Goal: Task Accomplishment & Management: Manage account settings

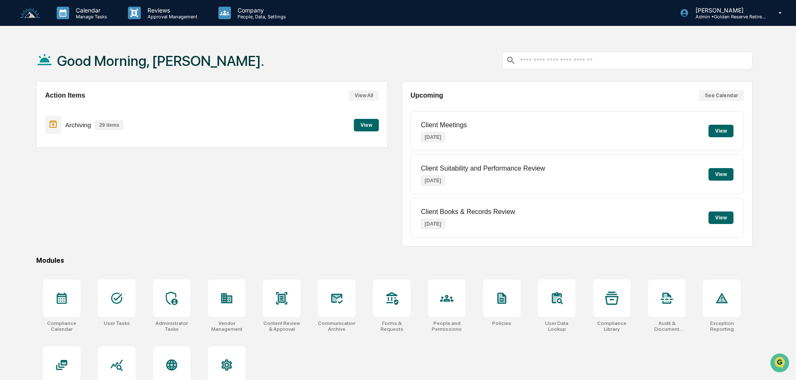
click at [363, 126] on button "View" at bounding box center [366, 125] width 25 height 13
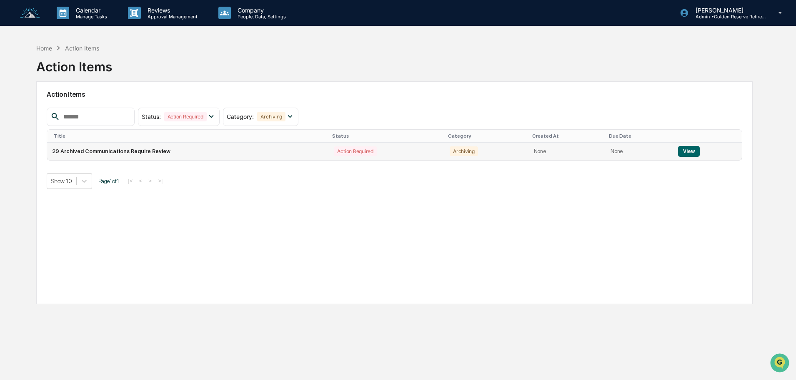
click at [689, 153] on button "View" at bounding box center [688, 151] width 21 height 11
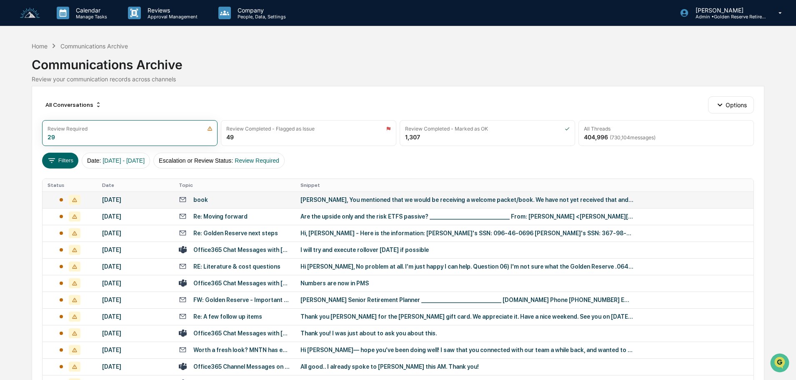
click at [384, 200] on div "Jack, You mentioned that we would be receiving a welcome packet/book. We have n…" at bounding box center [466, 199] width 333 height 7
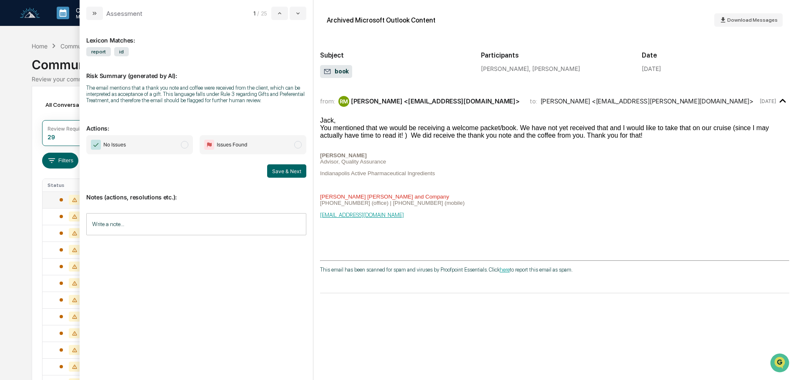
click at [153, 143] on span "No Issues" at bounding box center [139, 144] width 107 height 19
click at [292, 169] on button "Save & Next" at bounding box center [286, 170] width 39 height 13
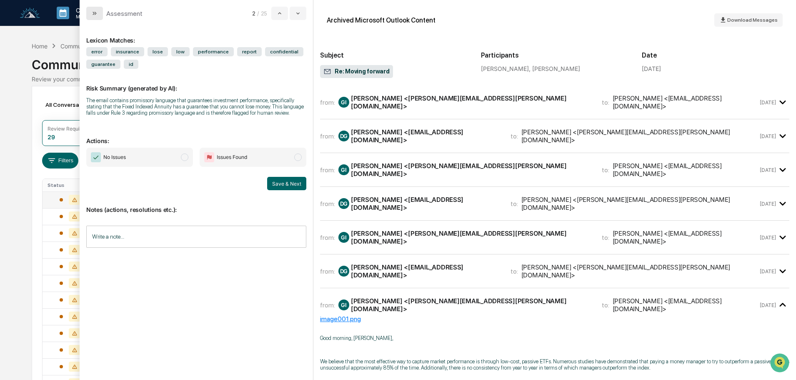
click at [95, 15] on icon "modal" at bounding box center [94, 13] width 7 height 7
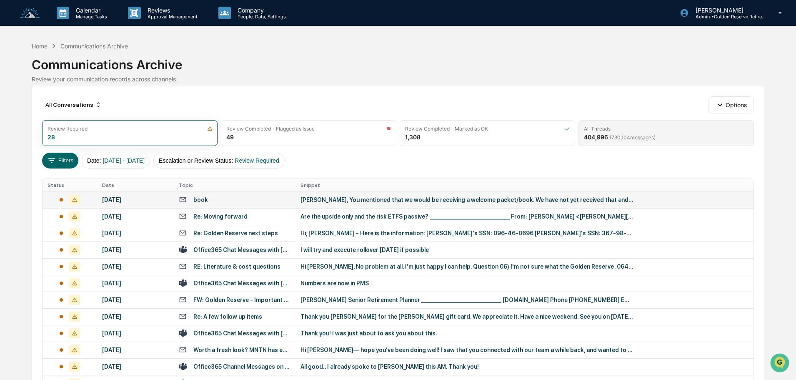
click at [634, 137] on span "( 730,104 messages)" at bounding box center [633, 137] width 46 height 6
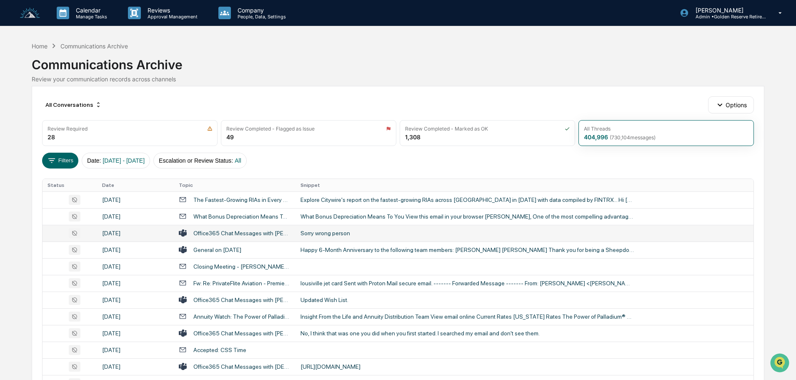
click at [315, 230] on div "Sorry wrong person" at bounding box center [466, 233] width 333 height 7
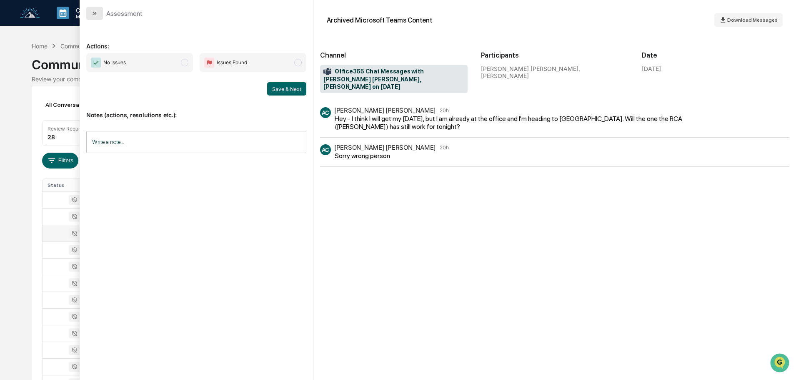
click at [94, 9] on button "modal" at bounding box center [94, 13] width 17 height 13
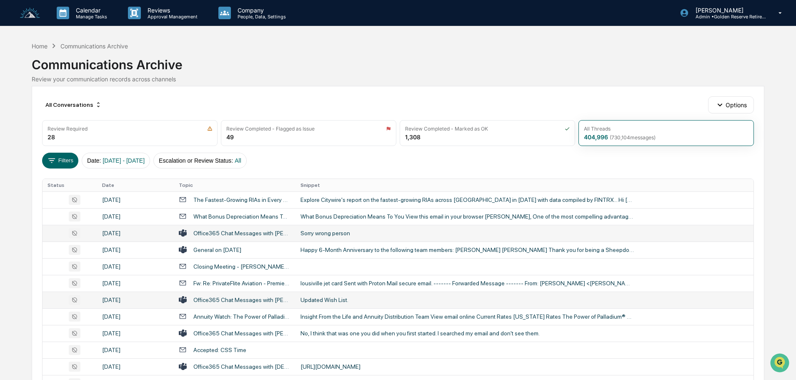
click at [310, 296] on div "Updated Wish List." at bounding box center [466, 299] width 333 height 7
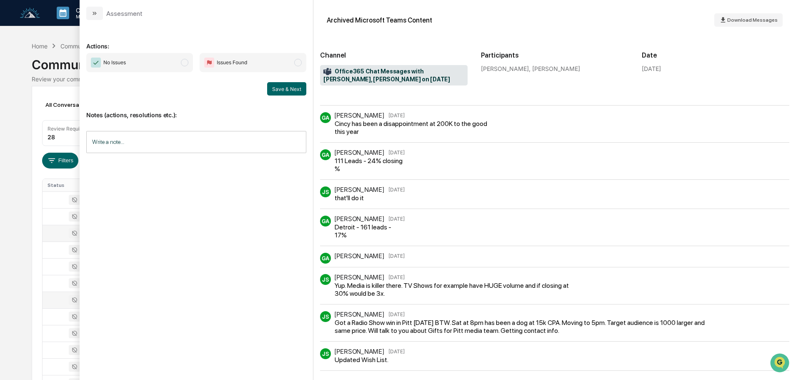
scroll to position [421, 0]
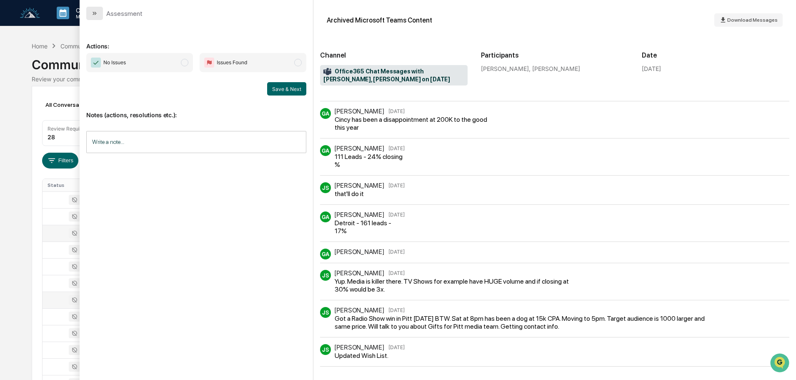
click at [97, 13] on icon "modal" at bounding box center [94, 13] width 7 height 7
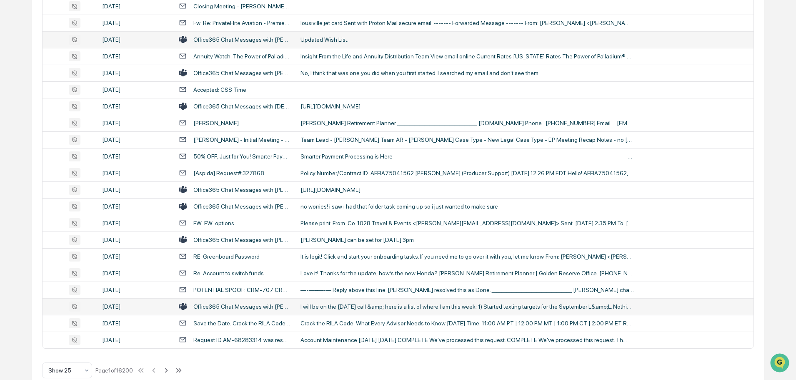
scroll to position [276, 0]
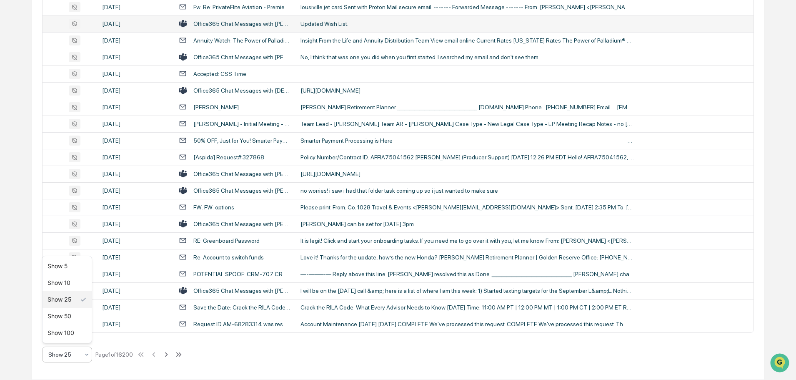
click at [82, 358] on div "Show 25" at bounding box center [63, 354] width 39 height 12
click at [70, 333] on div "Show 100" at bounding box center [67, 332] width 49 height 17
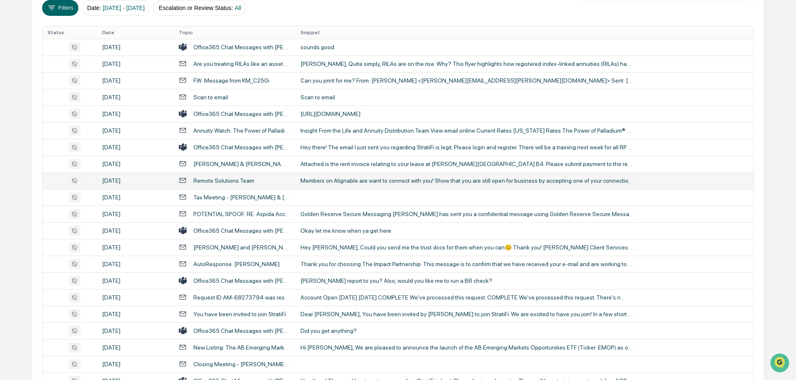
scroll to position [167, 0]
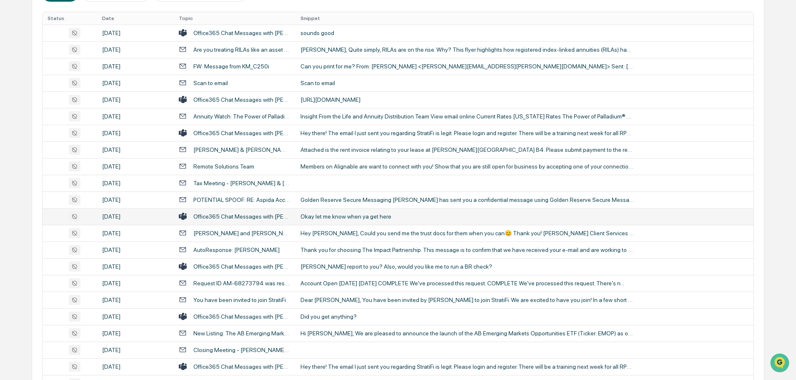
click at [338, 216] on div "Okay let me know when ya get here" at bounding box center [466, 216] width 333 height 7
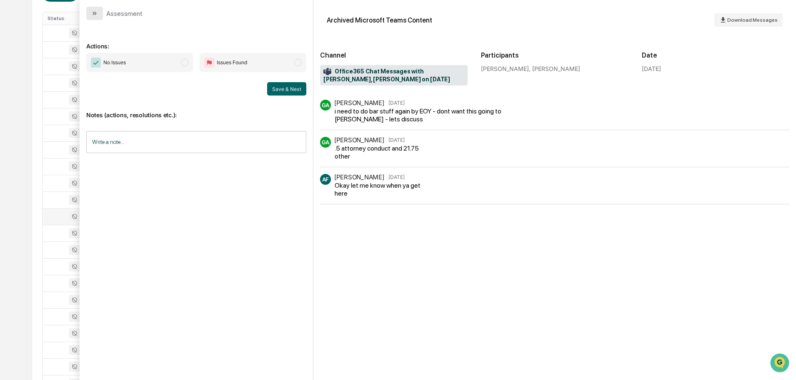
click at [96, 8] on button "modal" at bounding box center [94, 13] width 17 height 13
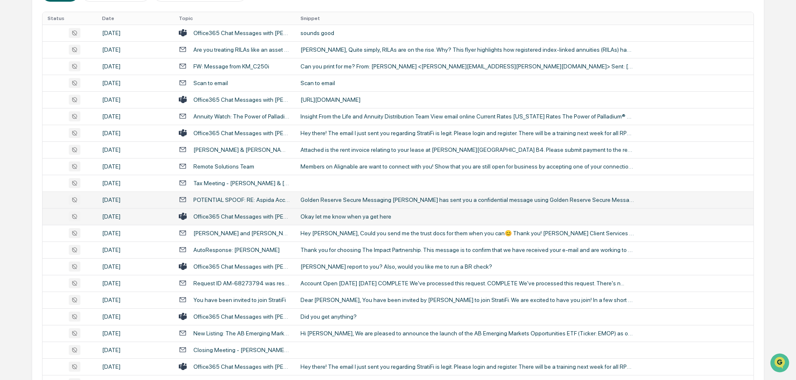
scroll to position [208, 0]
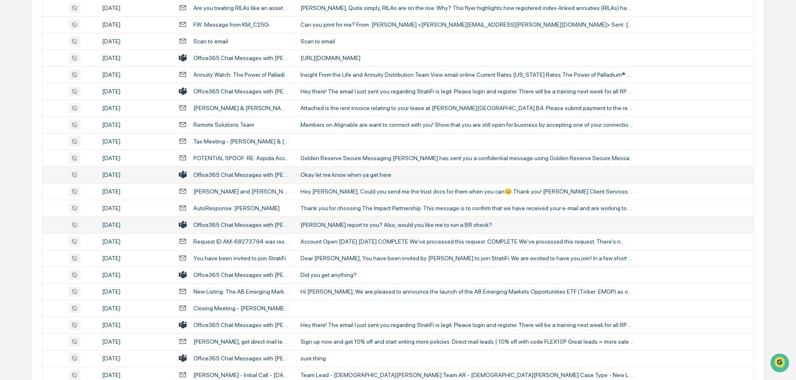
click at [332, 222] on div "Will Kyle report to you? Also, would you like me to run a BR check?" at bounding box center [466, 224] width 333 height 7
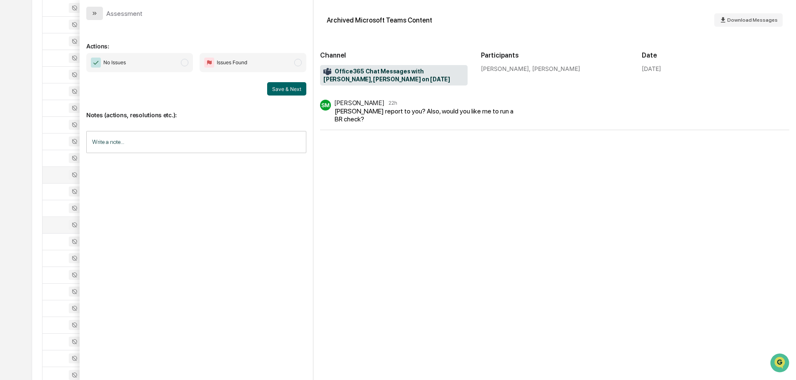
click at [100, 13] on button "modal" at bounding box center [94, 13] width 17 height 13
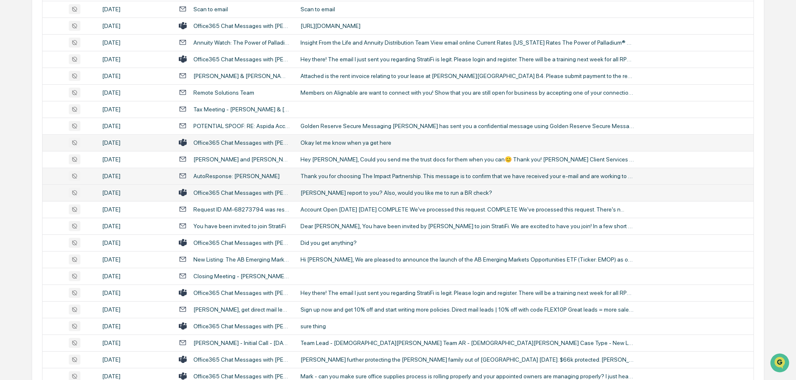
scroll to position [250, 0]
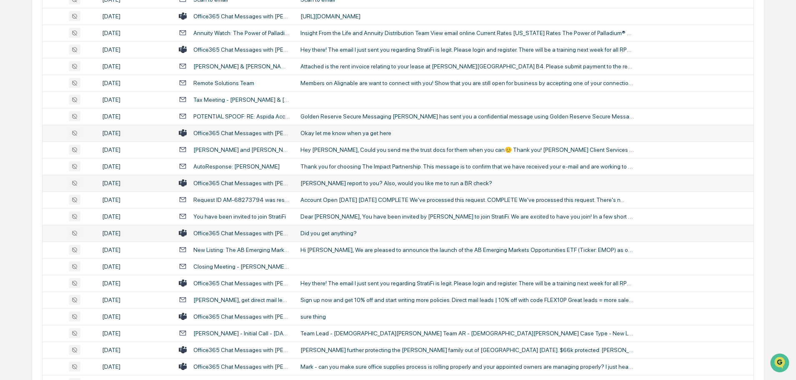
click at [336, 234] on div "Did you get anything?" at bounding box center [466, 233] width 333 height 7
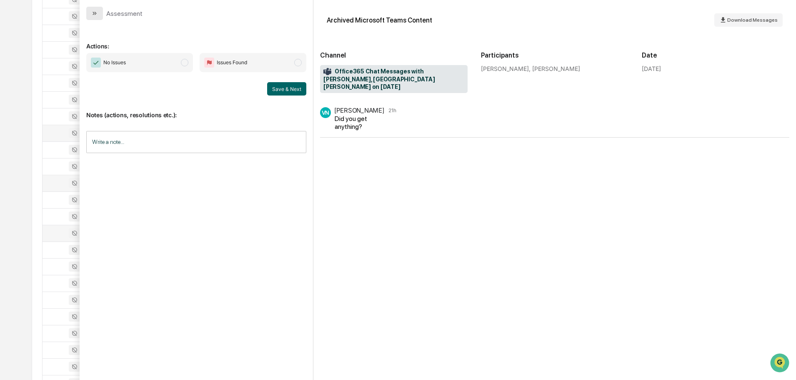
click at [95, 13] on icon "modal" at bounding box center [94, 13] width 7 height 7
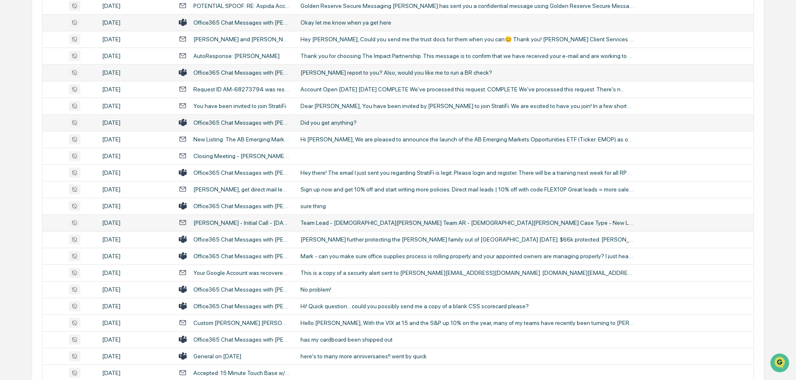
scroll to position [375, 0]
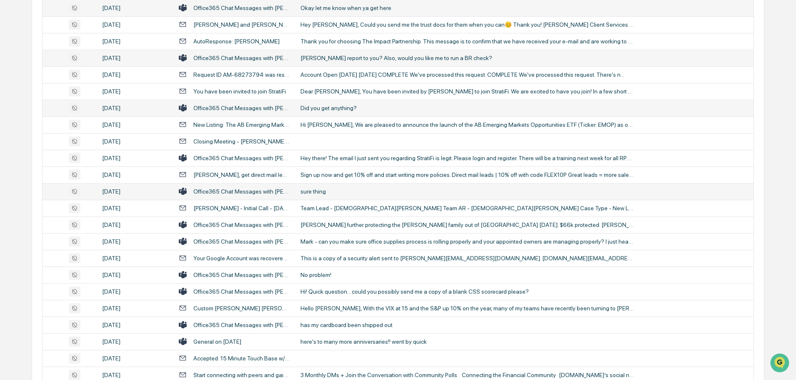
click at [330, 188] on div "sure thing" at bounding box center [466, 191] width 333 height 7
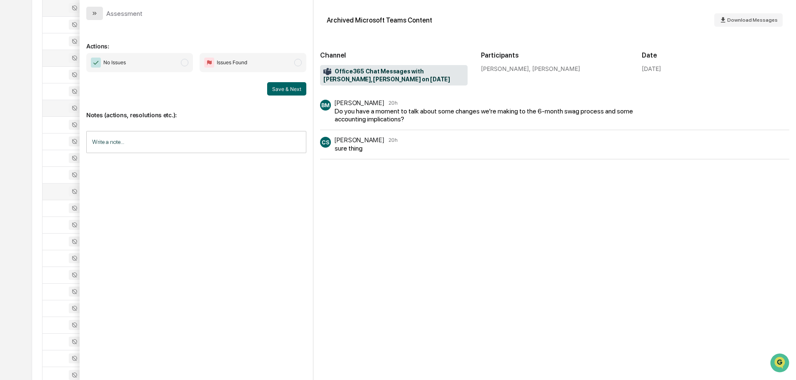
click at [100, 12] on button "modal" at bounding box center [94, 13] width 17 height 13
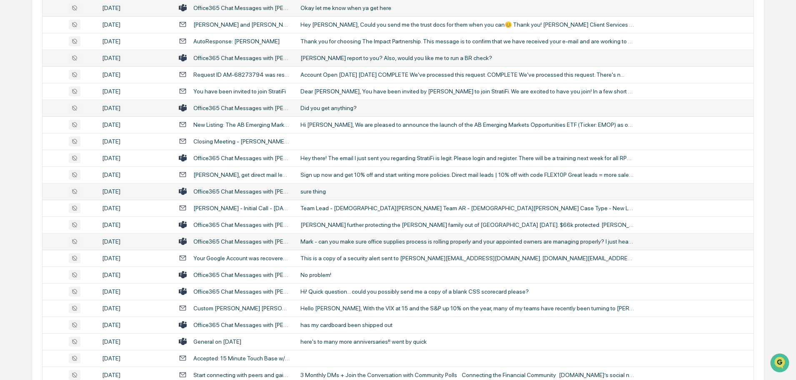
click at [333, 238] on div "Mark - can you make sure office supplies process is rolling properly and your a…" at bounding box center [466, 241] width 333 height 7
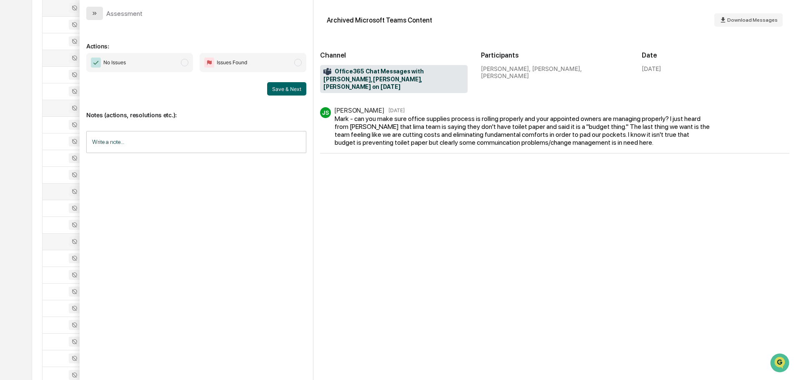
click at [99, 13] on button "modal" at bounding box center [94, 13] width 17 height 13
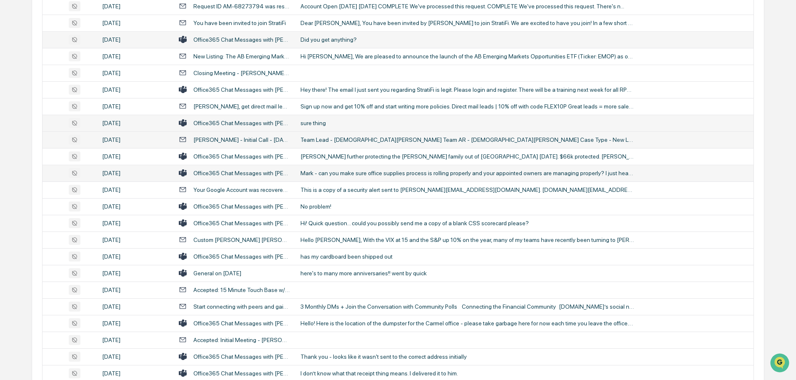
scroll to position [458, 0]
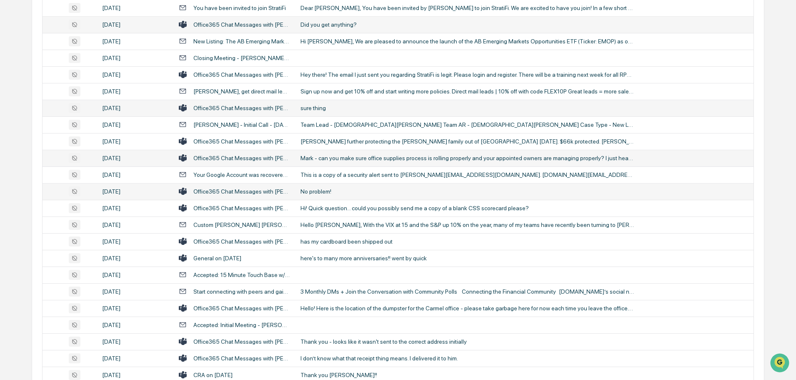
click at [315, 190] on div "No problem!" at bounding box center [466, 191] width 333 height 7
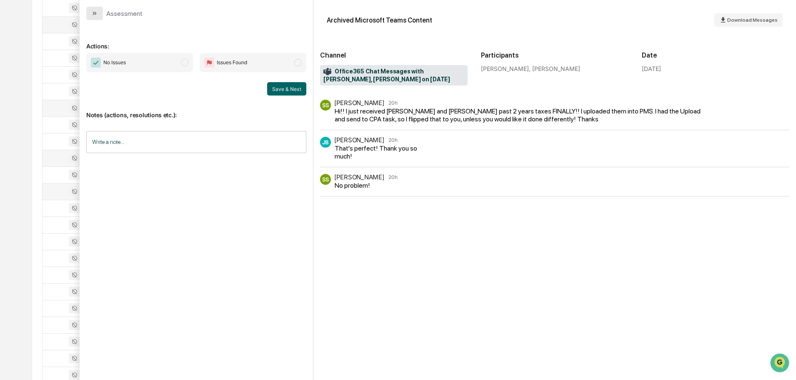
click at [95, 14] on icon "modal" at bounding box center [94, 13] width 7 height 7
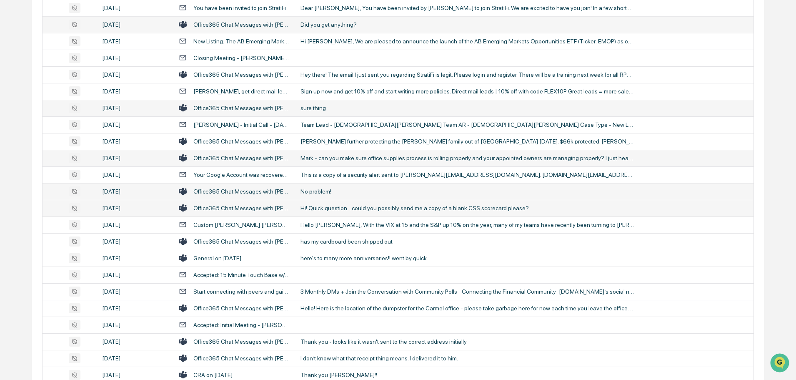
click at [332, 202] on td "Hi! Quick question... could you possibly send me a copy of a blank CSS scorecar…" at bounding box center [524, 208] width 458 height 17
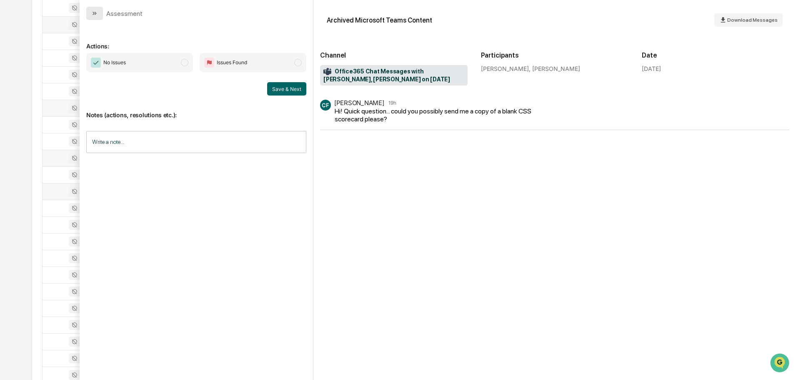
click at [101, 9] on button "modal" at bounding box center [94, 13] width 17 height 13
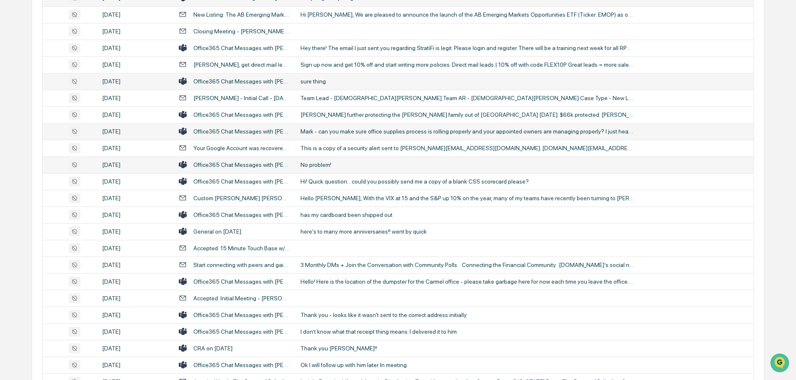
scroll to position [500, 0]
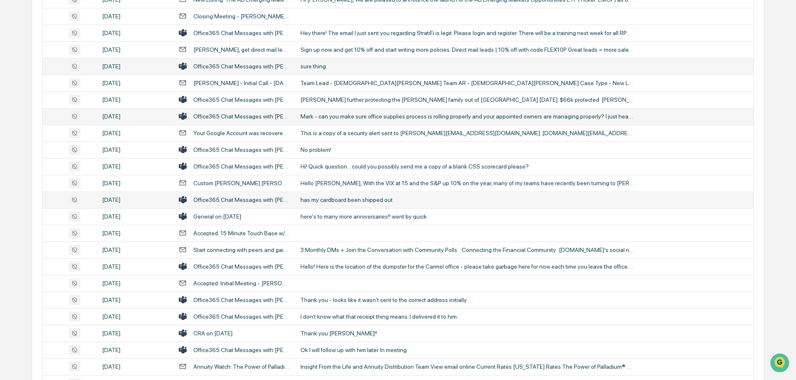
click at [350, 200] on div "has my cardboard been shipped out" at bounding box center [466, 199] width 333 height 7
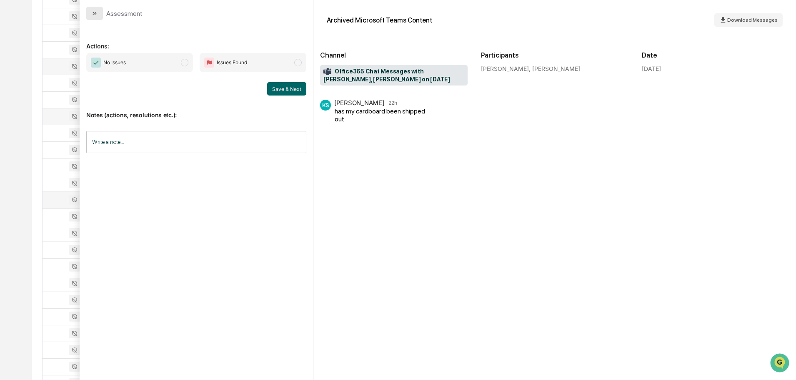
click at [96, 15] on icon "modal" at bounding box center [94, 13] width 7 height 7
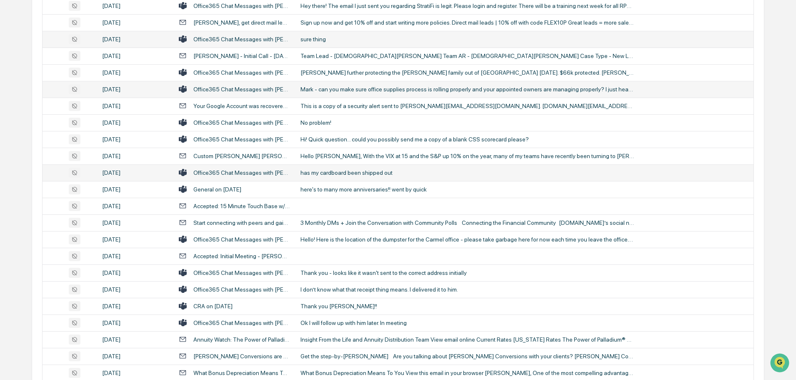
scroll to position [542, 0]
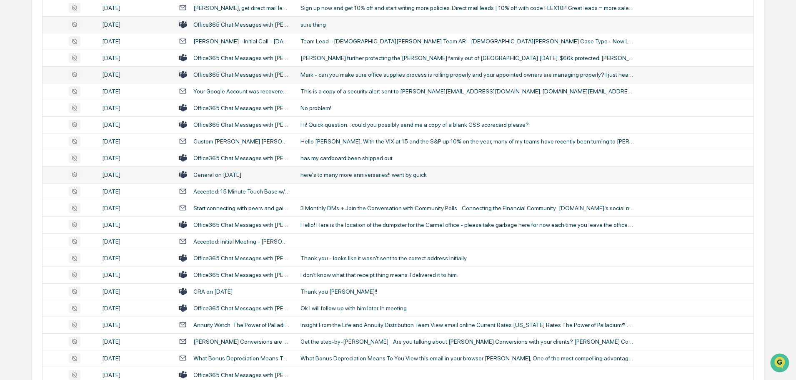
click at [337, 178] on td "here's to many more anniversaries!! went by quick" at bounding box center [524, 174] width 458 height 17
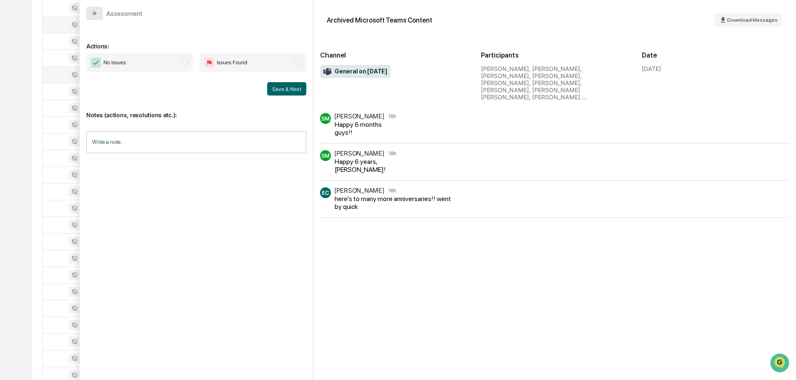
click at [94, 15] on icon "modal" at bounding box center [94, 13] width 7 height 7
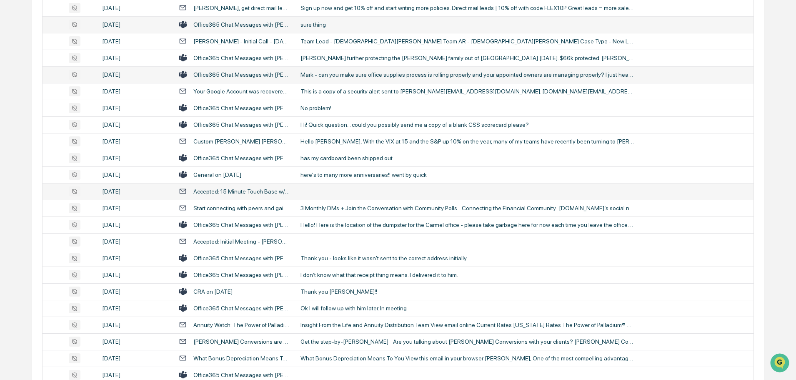
scroll to position [583, 0]
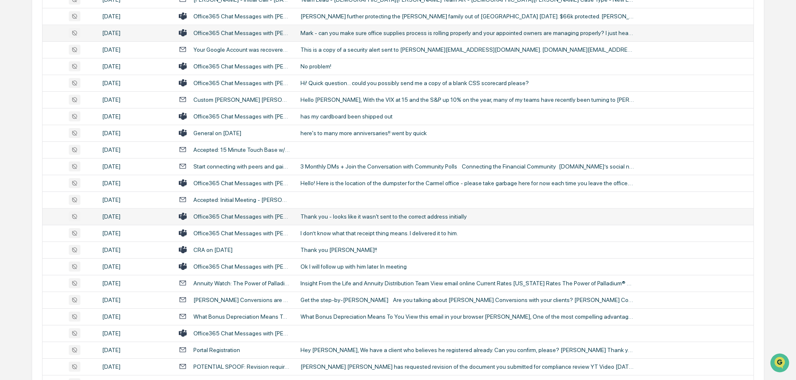
click at [324, 217] on div "Thank you - looks like it wasn't sent to the correct address initially" at bounding box center [466, 216] width 333 height 7
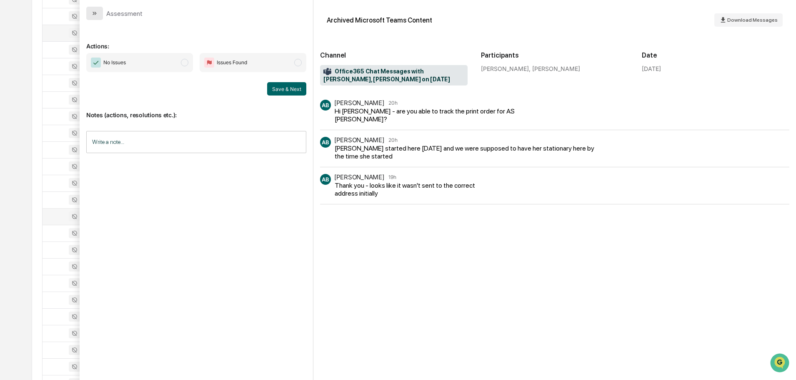
click at [98, 16] on icon "modal" at bounding box center [94, 13] width 7 height 7
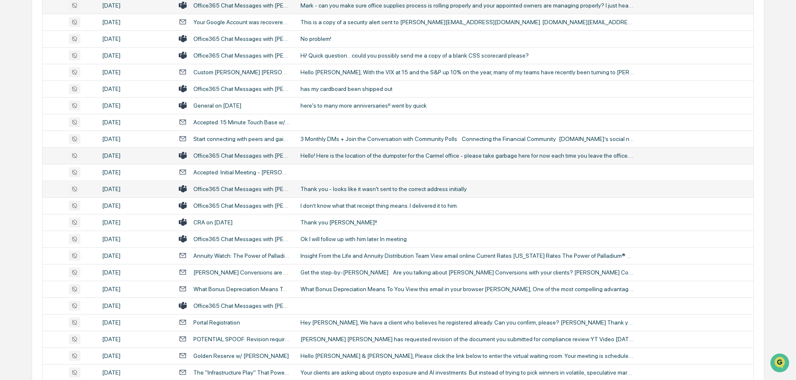
scroll to position [625, 0]
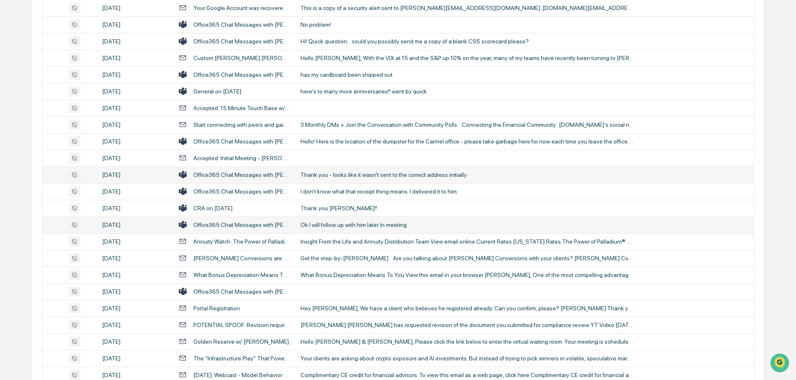
click at [333, 223] on div "Ok I will follow up with him later. In meeting" at bounding box center [466, 224] width 333 height 7
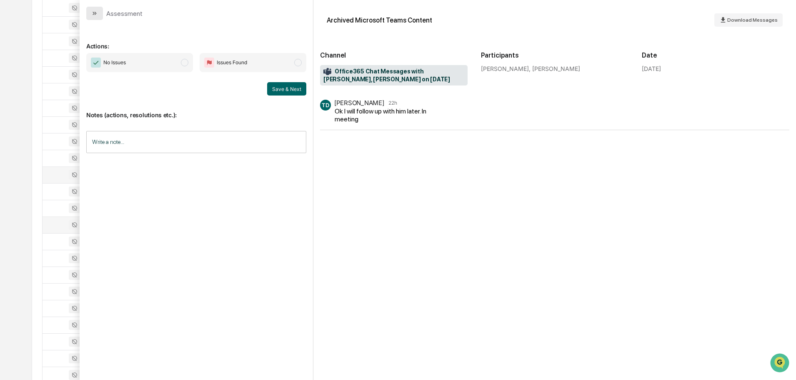
click at [98, 14] on icon "modal" at bounding box center [94, 13] width 7 height 7
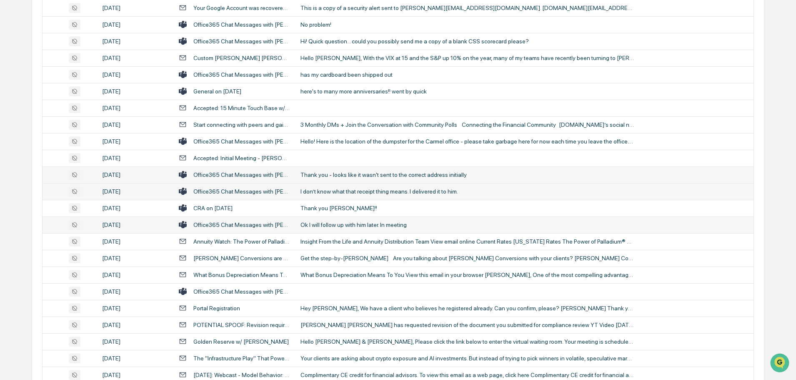
click at [323, 192] on div "I don’t know what that receipt thing means. I delivered it to him." at bounding box center [466, 191] width 333 height 7
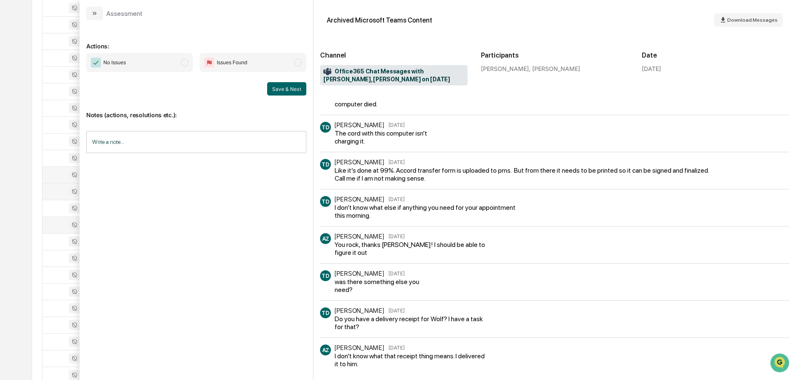
scroll to position [23, 0]
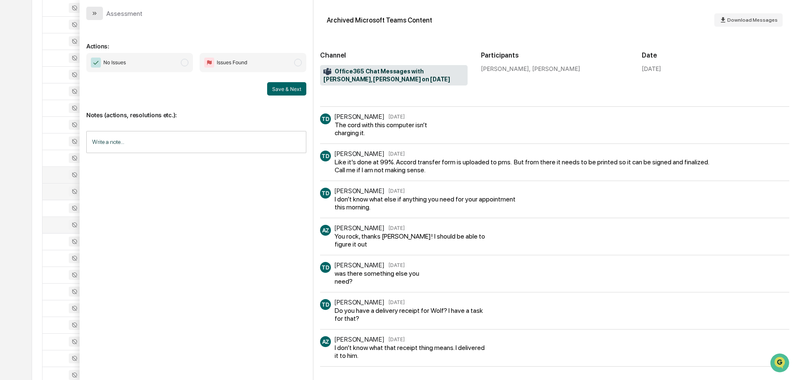
click at [98, 13] on button "modal" at bounding box center [94, 13] width 17 height 13
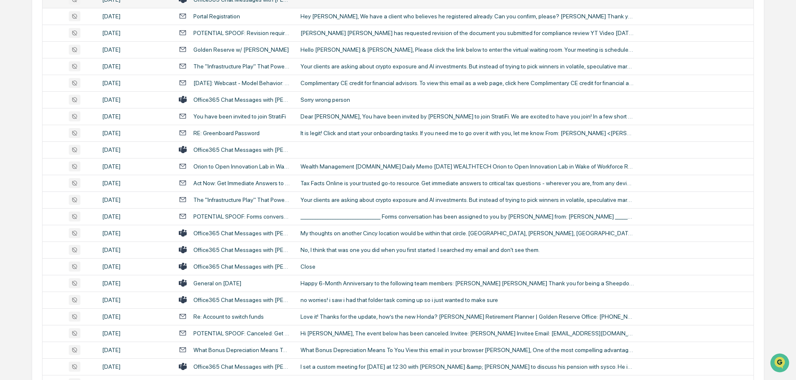
scroll to position [959, 0]
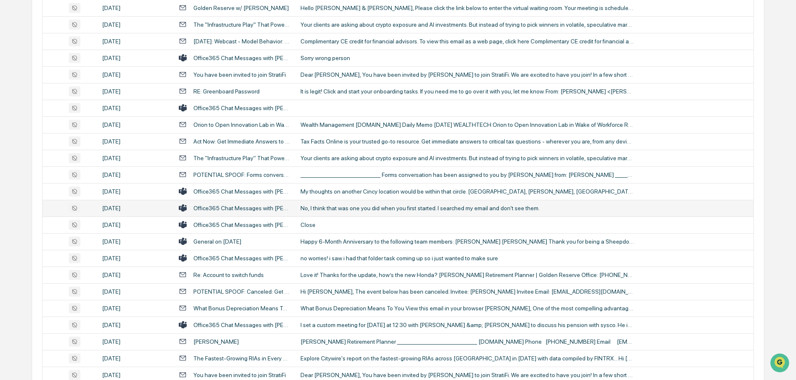
click at [342, 209] on div "No, I think that was one you did when you first started. I searched my email an…" at bounding box center [466, 208] width 333 height 7
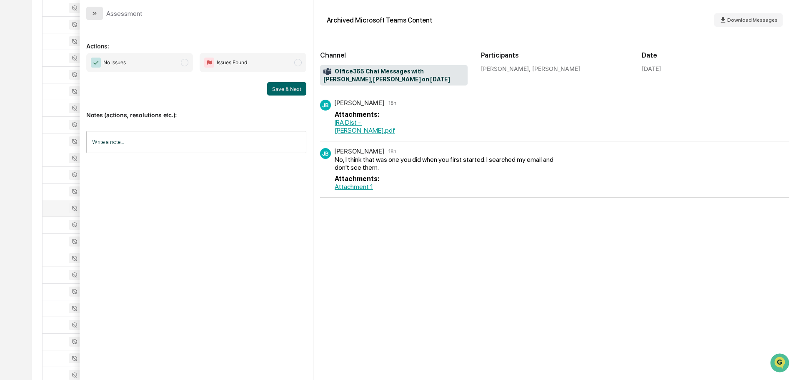
click at [98, 14] on button "modal" at bounding box center [94, 13] width 17 height 13
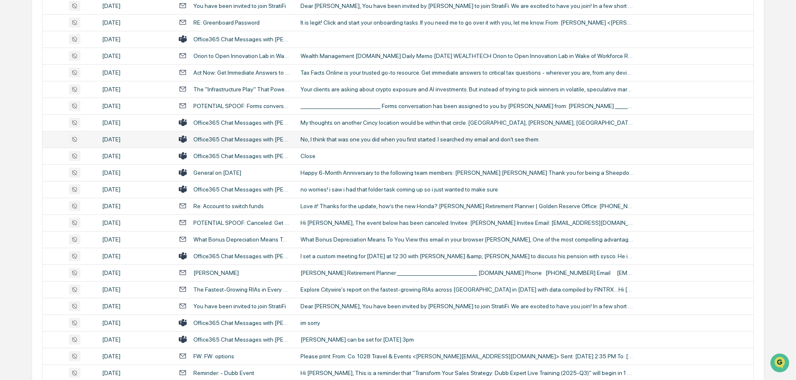
scroll to position [1042, 0]
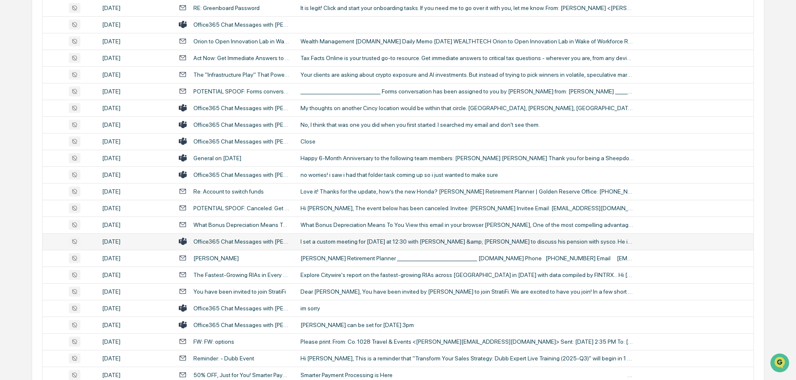
click at [354, 242] on div "I set a custom meeting for [DATE] at 12:30 with [PERSON_NAME] &amp; [PERSON_NAM…" at bounding box center [466, 241] width 333 height 7
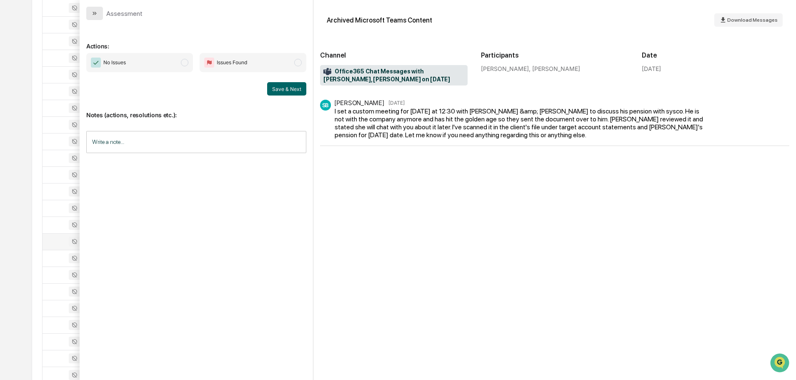
click at [101, 13] on button "modal" at bounding box center [94, 13] width 17 height 13
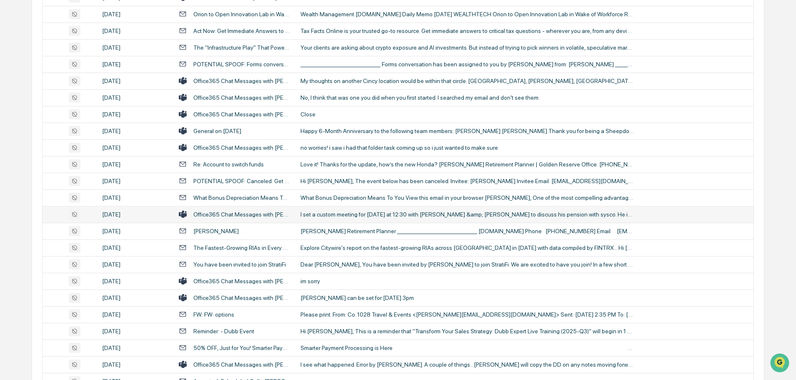
scroll to position [1084, 0]
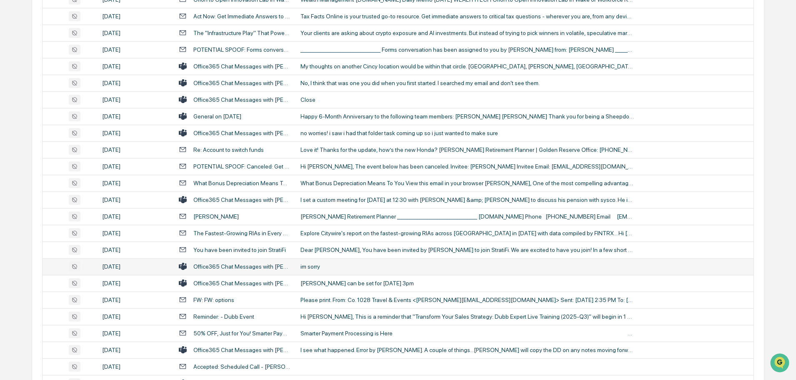
click at [322, 264] on div "im sorry" at bounding box center [466, 266] width 333 height 7
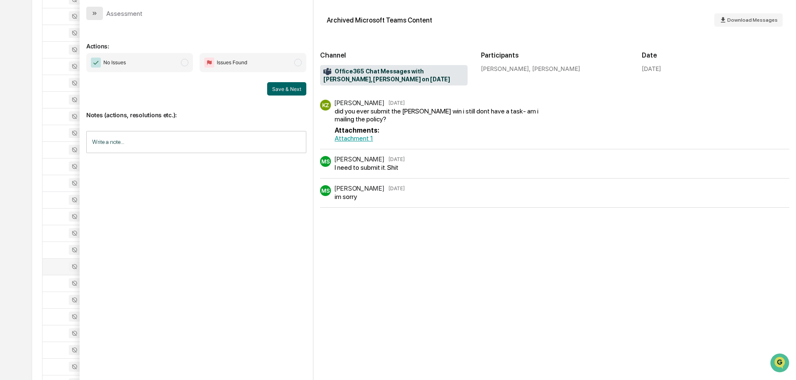
click at [95, 11] on icon "modal" at bounding box center [94, 13] width 7 height 7
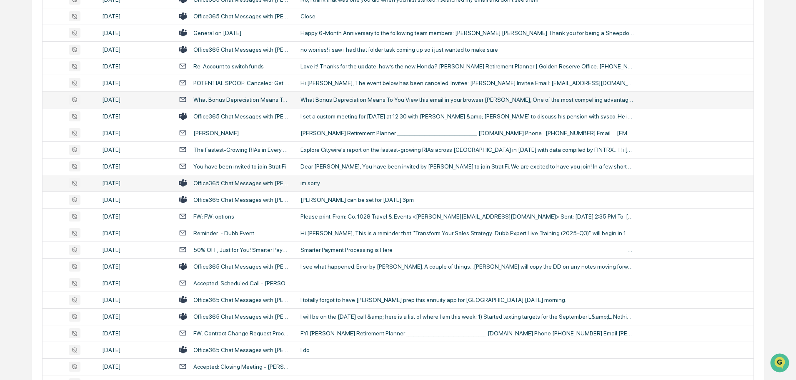
scroll to position [1209, 0]
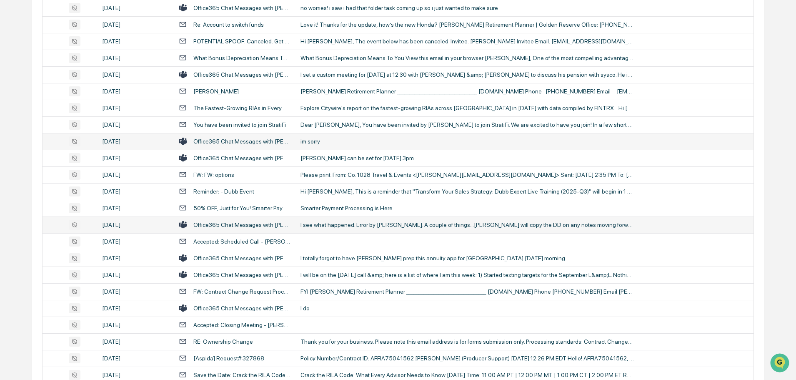
click at [344, 224] on div "I see what happened. Error by Brandon. A couple of things...Cass will copy the …" at bounding box center [466, 224] width 333 height 7
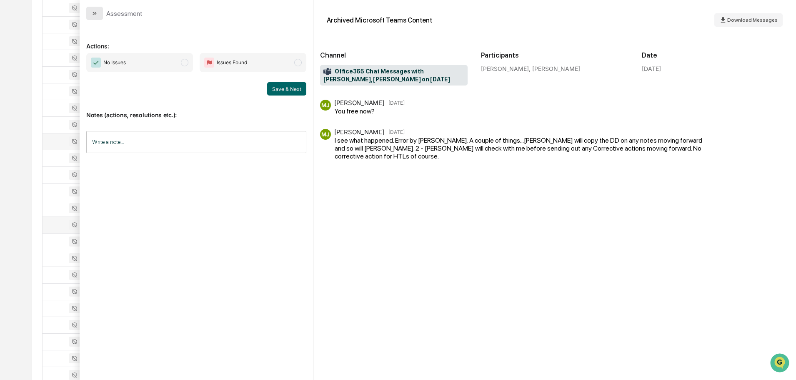
click at [95, 11] on icon "modal" at bounding box center [94, 13] width 7 height 7
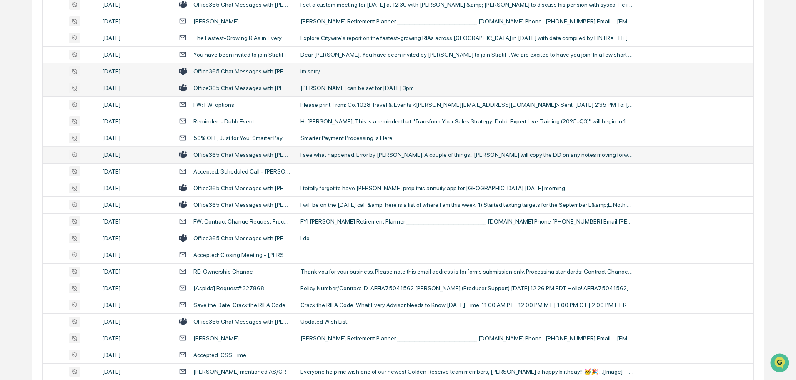
scroll to position [1292, 0]
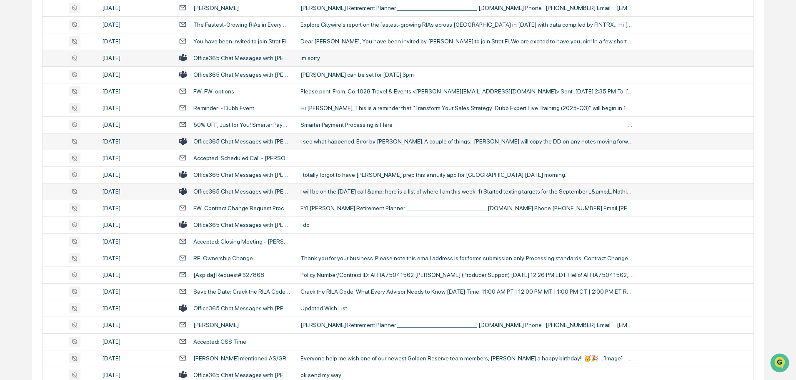
click at [337, 194] on div "I will be on the Thursday call &amp; here is a list of where I am this week: 1)…" at bounding box center [466, 191] width 333 height 7
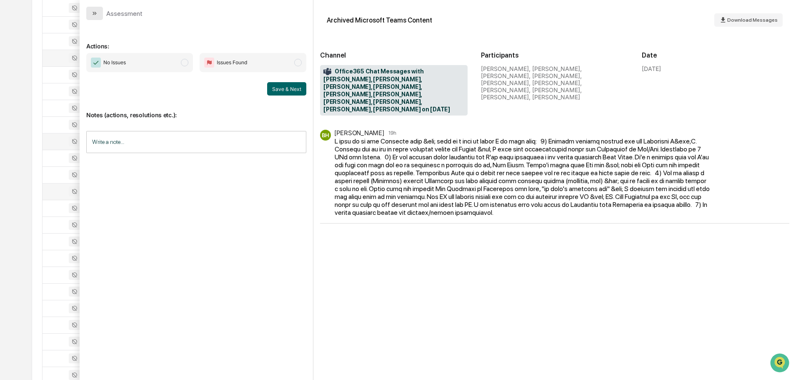
click at [95, 13] on icon "modal" at bounding box center [94, 13] width 7 height 7
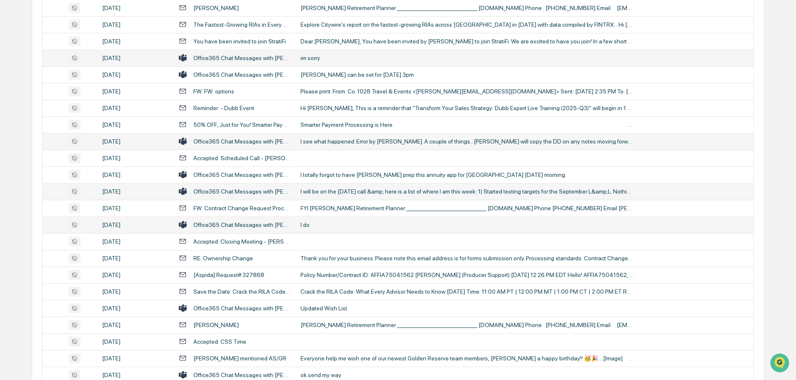
click at [338, 220] on td "I do" at bounding box center [524, 224] width 458 height 17
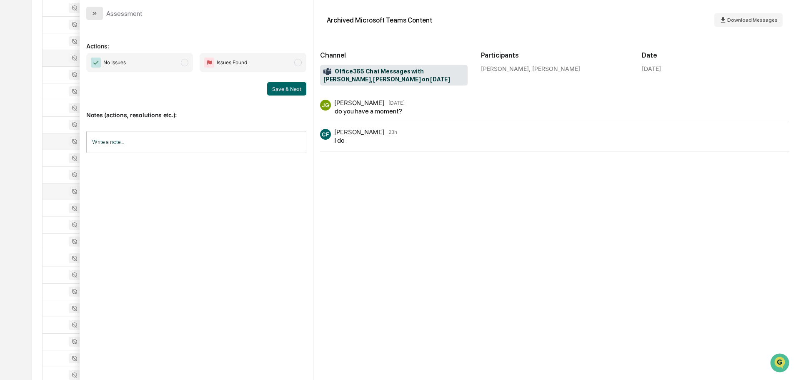
click at [95, 17] on button "modal" at bounding box center [94, 13] width 17 height 13
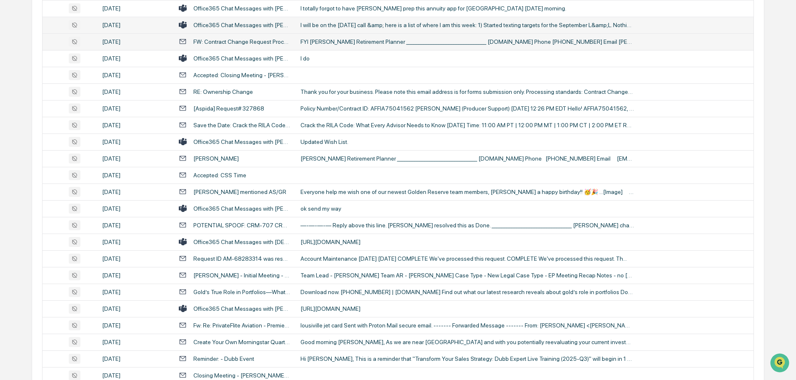
scroll to position [1459, 0]
click at [317, 205] on div "ok send my way" at bounding box center [466, 208] width 333 height 7
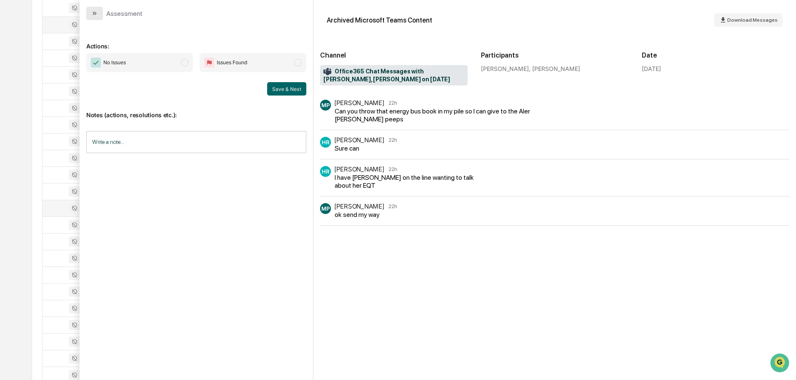
click at [95, 12] on icon "modal" at bounding box center [94, 13] width 7 height 7
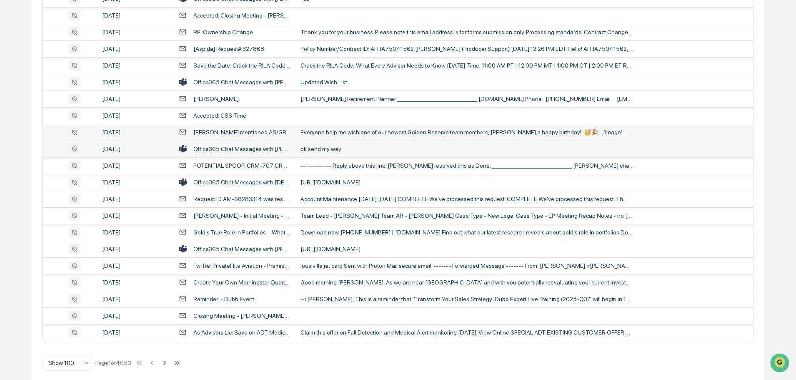
scroll to position [1526, 0]
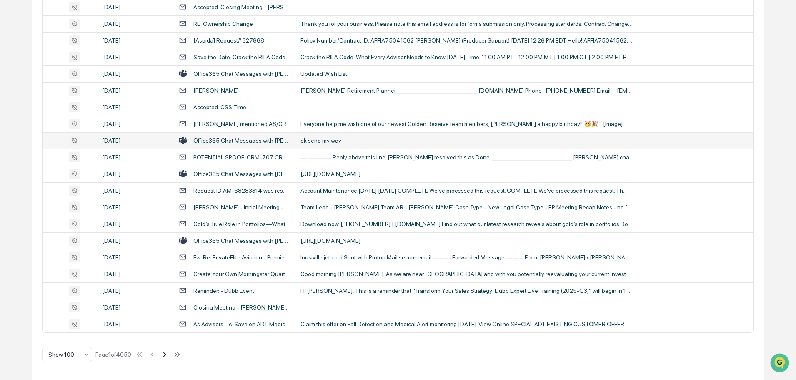
click at [165, 355] on icon at bounding box center [164, 354] width 9 height 9
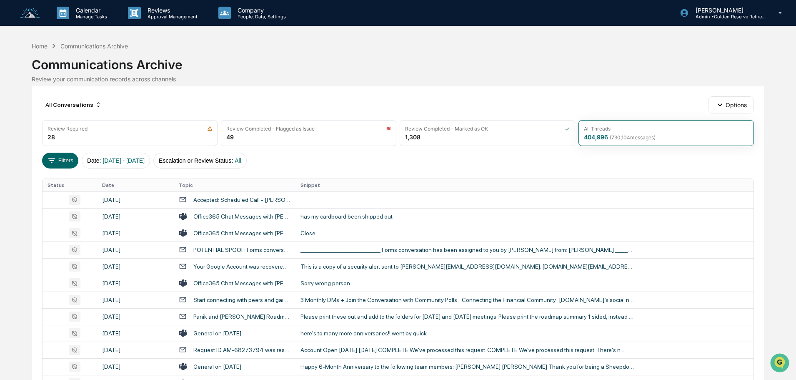
scroll to position [42, 0]
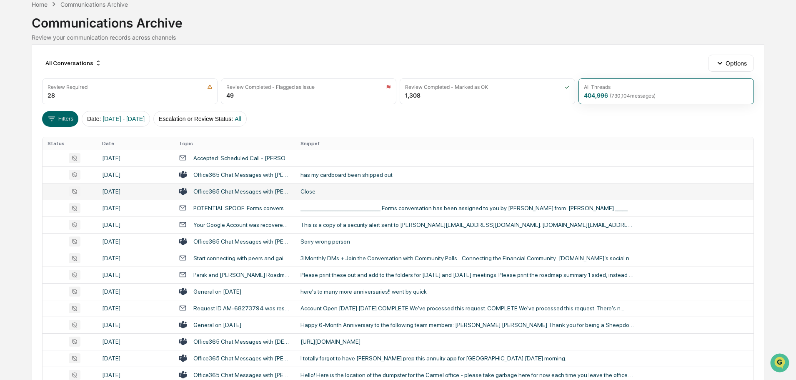
click at [345, 190] on div "Close" at bounding box center [466, 191] width 333 height 7
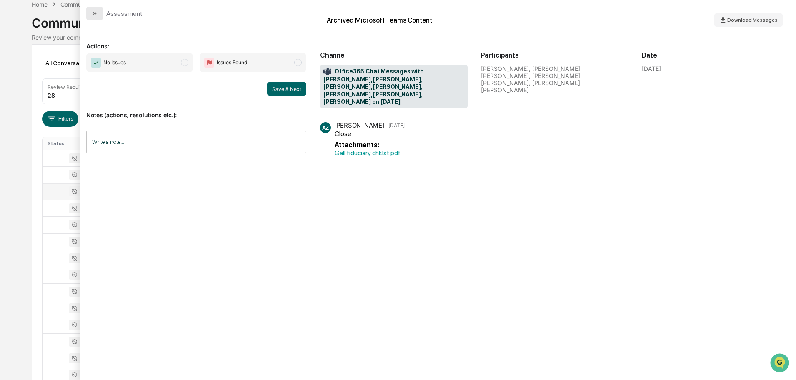
click at [97, 9] on button "modal" at bounding box center [94, 13] width 17 height 13
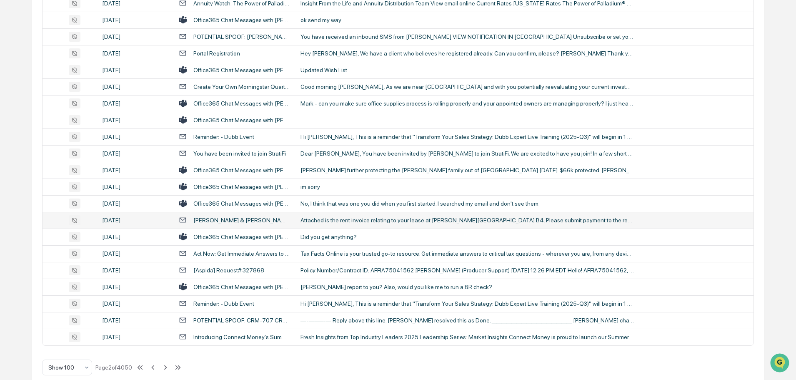
scroll to position [1526, 0]
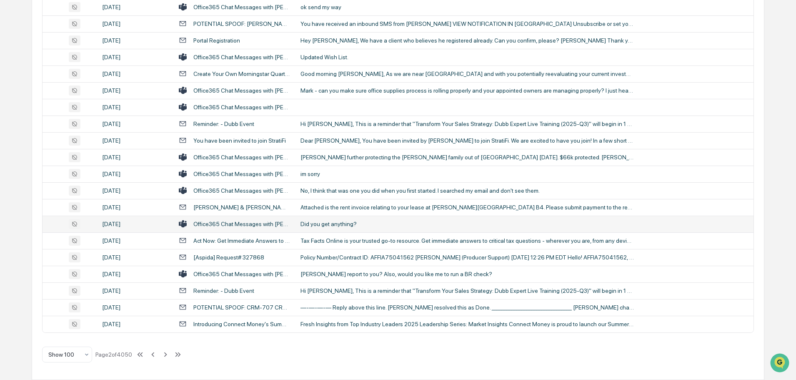
click at [339, 220] on div "Did you get anything?" at bounding box center [466, 223] width 333 height 7
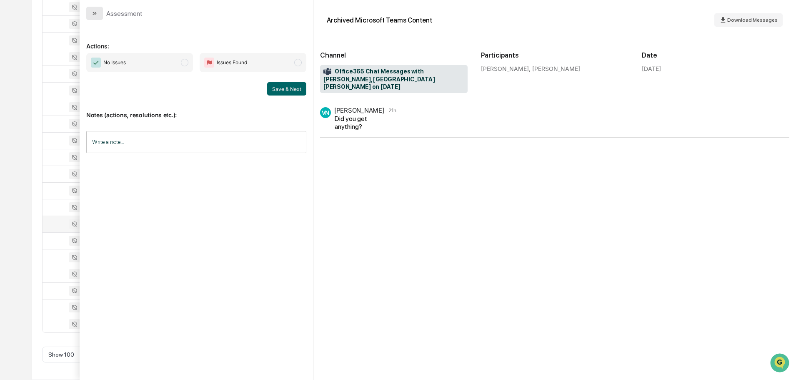
click at [96, 17] on button "modal" at bounding box center [94, 13] width 17 height 13
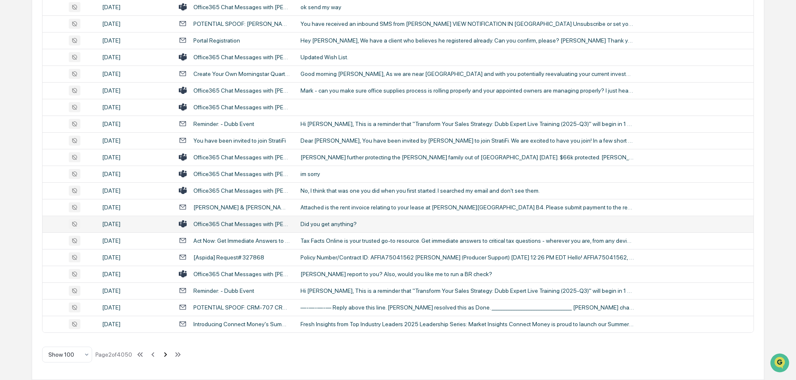
click at [164, 354] on icon at bounding box center [165, 354] width 9 height 9
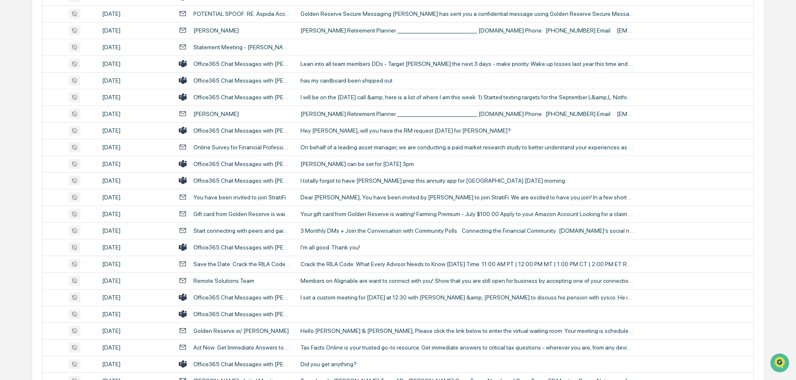
scroll to position [500, 0]
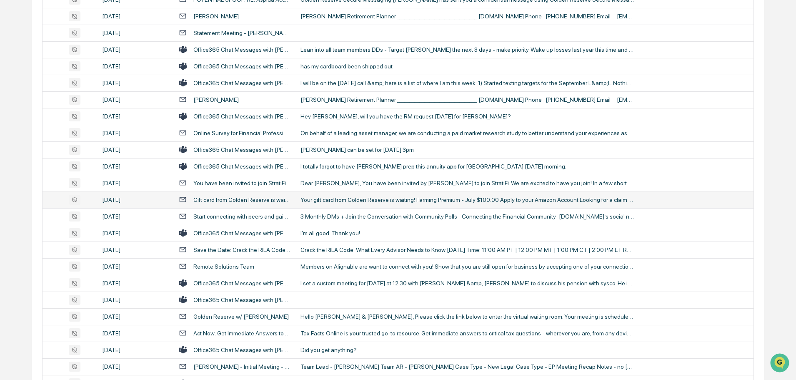
click at [337, 203] on td "Your gift card from Golden Reserve is waiting! Farming Premium - July $100.00 A…" at bounding box center [524, 199] width 458 height 17
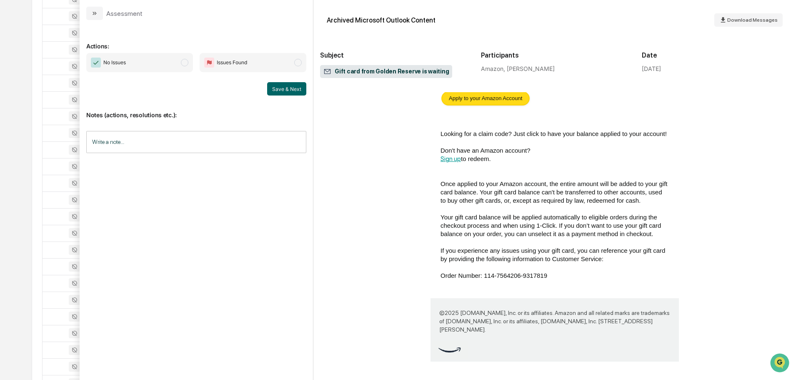
scroll to position [458, 0]
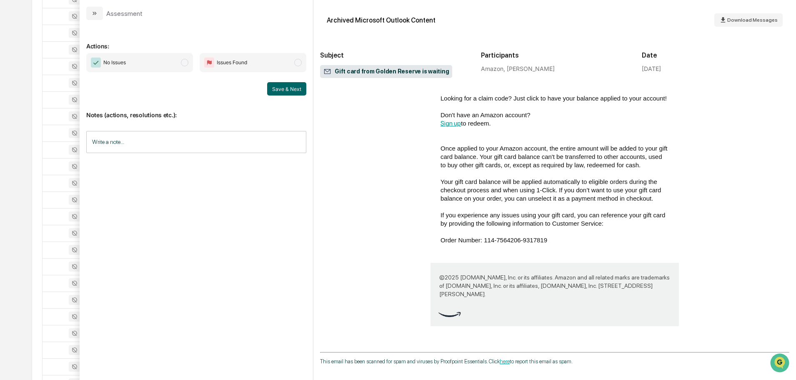
click at [94, 12] on icon "modal" at bounding box center [94, 13] width 7 height 7
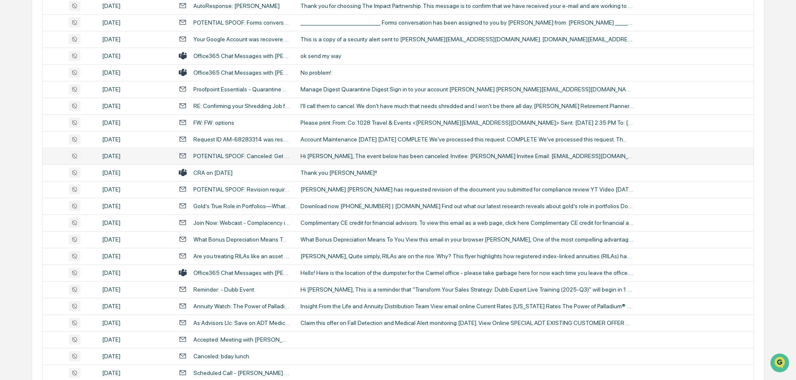
scroll to position [1125, 0]
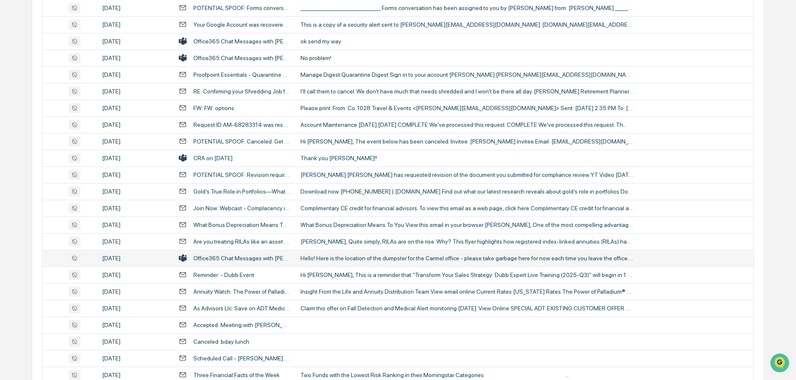
click at [334, 259] on div "Hello! Here is the location of the dumpster for the Carmel office - please take…" at bounding box center [466, 258] width 333 height 7
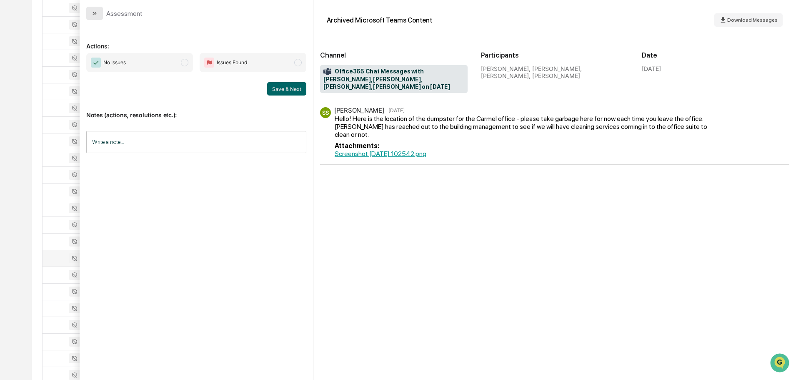
click at [95, 16] on icon "modal" at bounding box center [94, 13] width 7 height 7
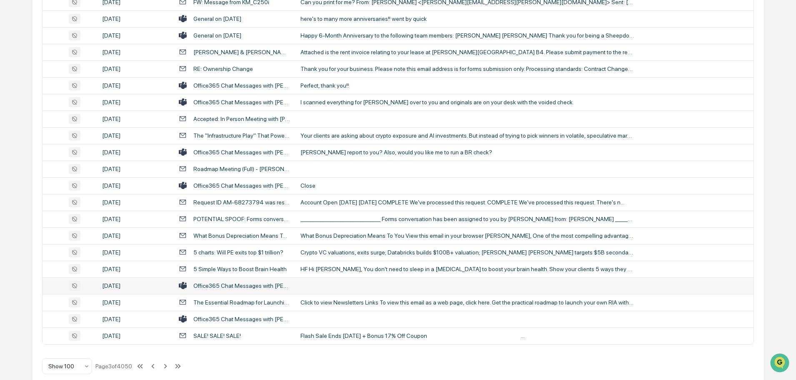
scroll to position [1526, 0]
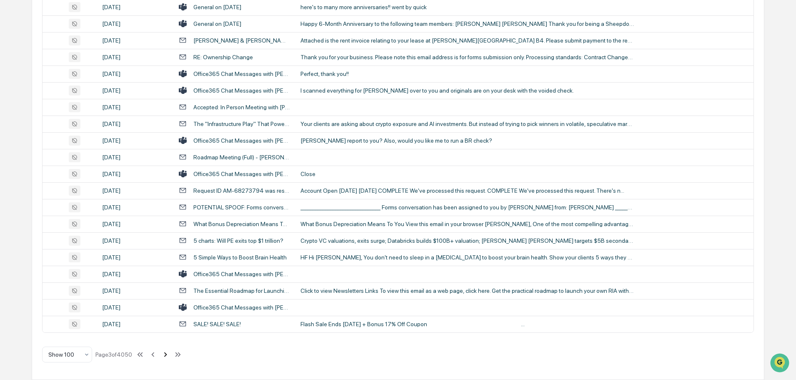
click at [166, 354] on icon at bounding box center [165, 354] width 9 height 9
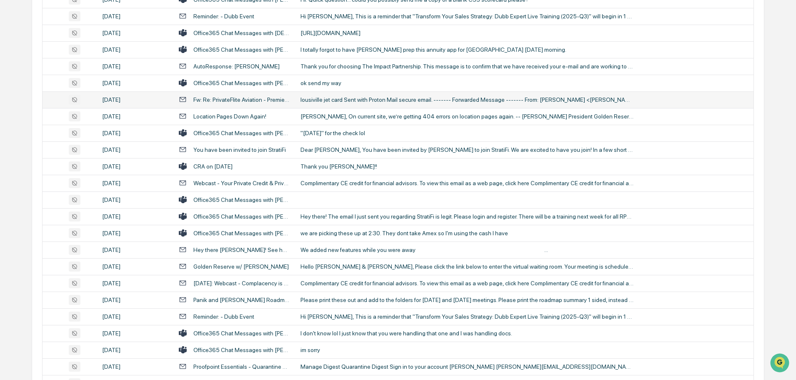
scroll to position [292, 0]
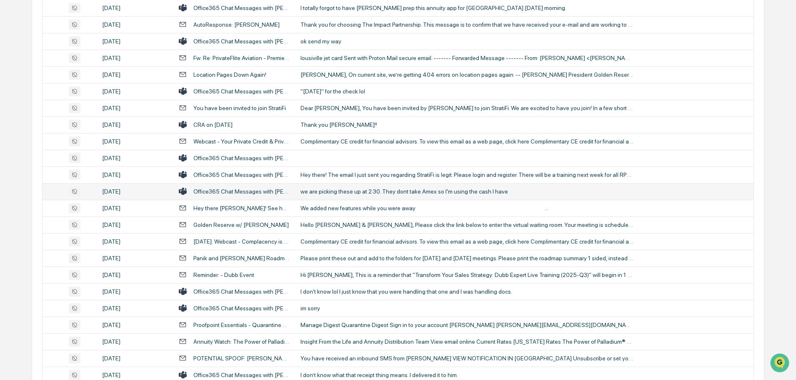
click at [336, 194] on div "we are picking these up at 2:30. They dont take Amex so I'm using the cash I ha…" at bounding box center [466, 191] width 333 height 7
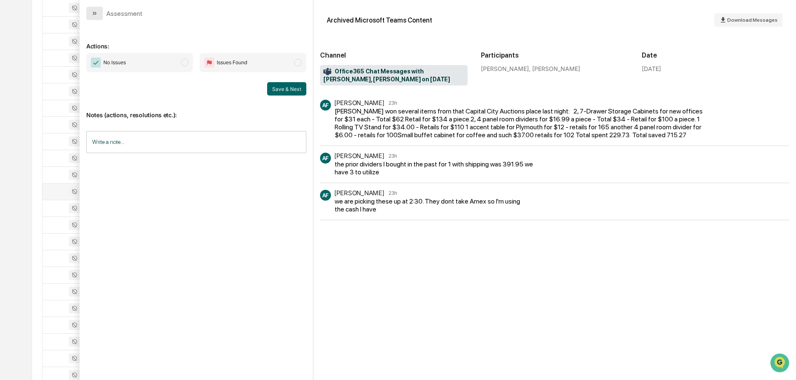
click at [101, 12] on button "modal" at bounding box center [94, 13] width 17 height 13
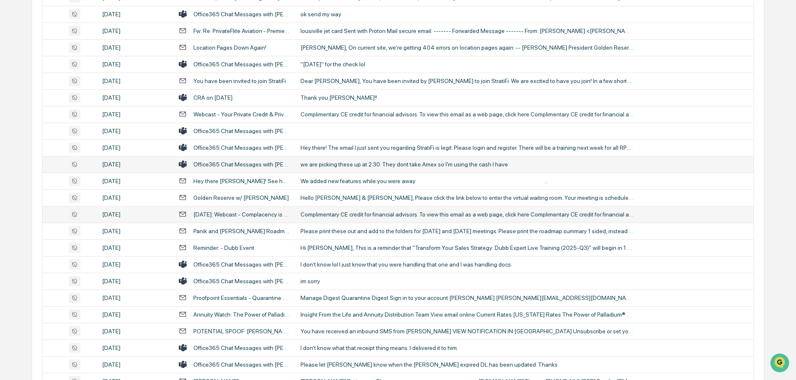
scroll to position [333, 0]
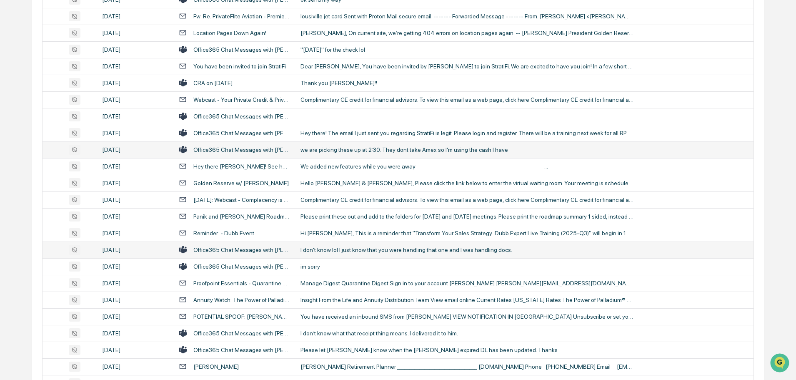
click at [352, 246] on div "I don't know lol I just know that you were handling that one and I was handling…" at bounding box center [466, 249] width 333 height 7
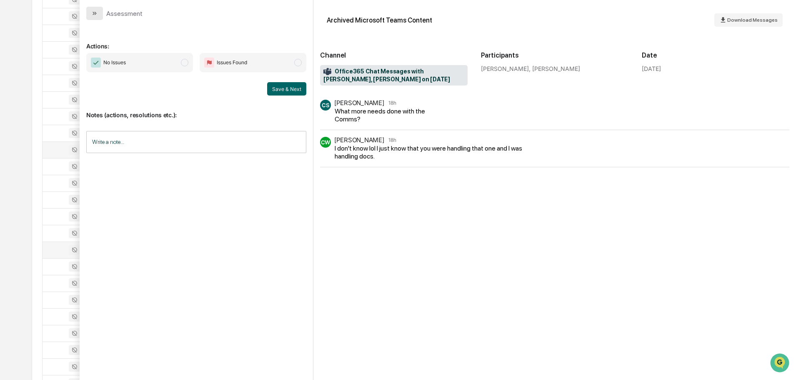
click at [101, 13] on button "modal" at bounding box center [94, 13] width 17 height 13
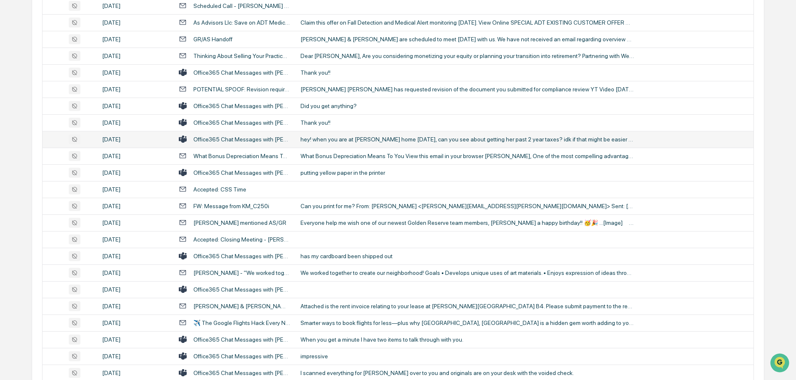
scroll to position [875, 0]
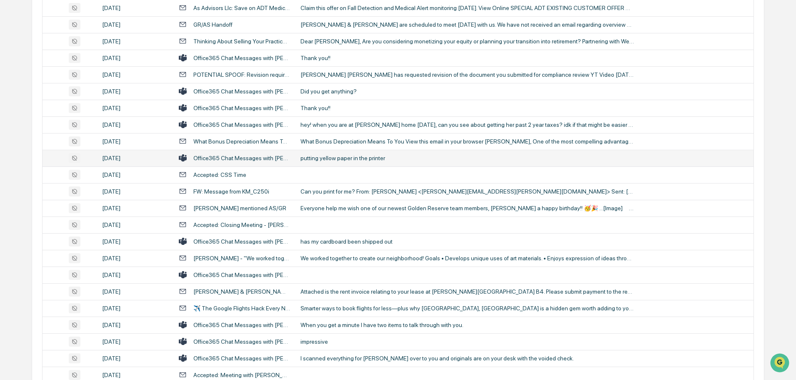
click at [350, 160] on div "putting yellow paper in the printer" at bounding box center [466, 158] width 333 height 7
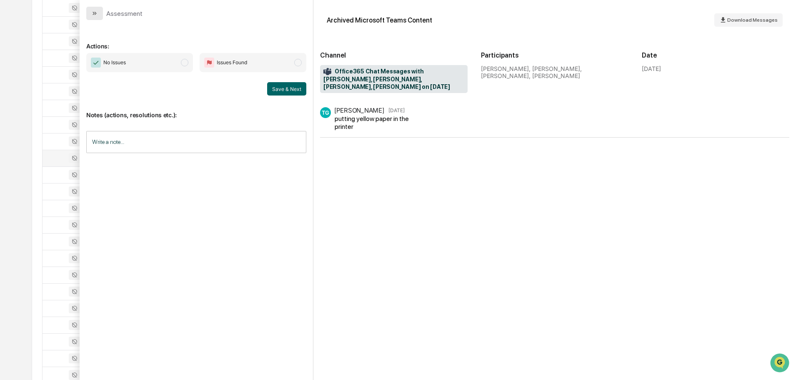
click at [102, 14] on button "modal" at bounding box center [94, 13] width 17 height 13
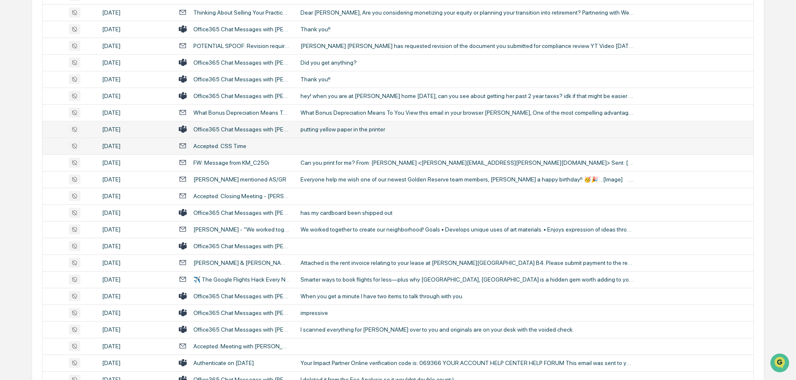
scroll to position [917, 0]
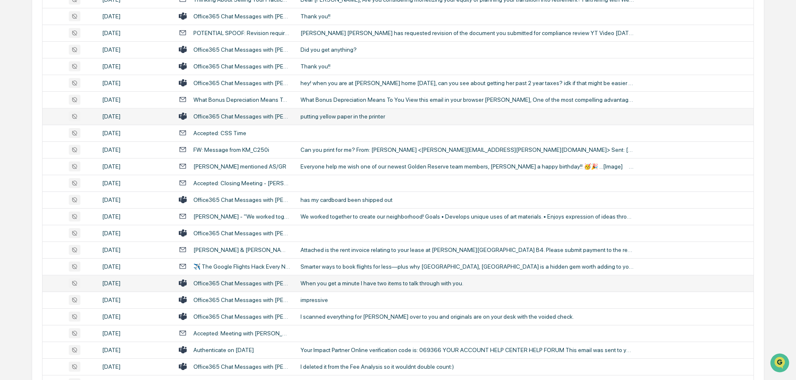
click at [345, 283] on div "When you get a minute I have two items to talk through with you." at bounding box center [466, 283] width 333 height 7
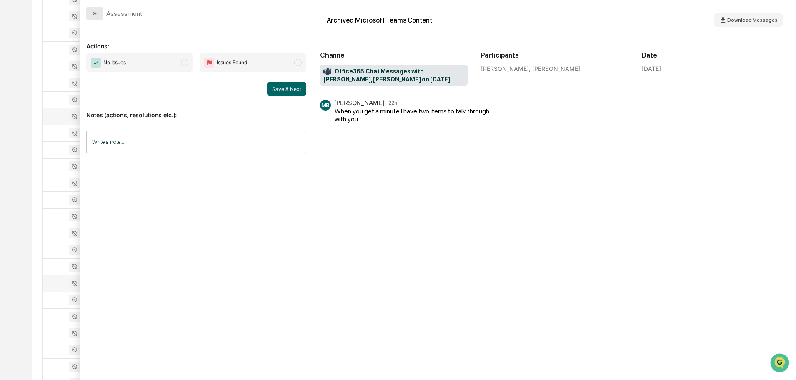
click at [91, 14] on button "modal" at bounding box center [94, 13] width 17 height 13
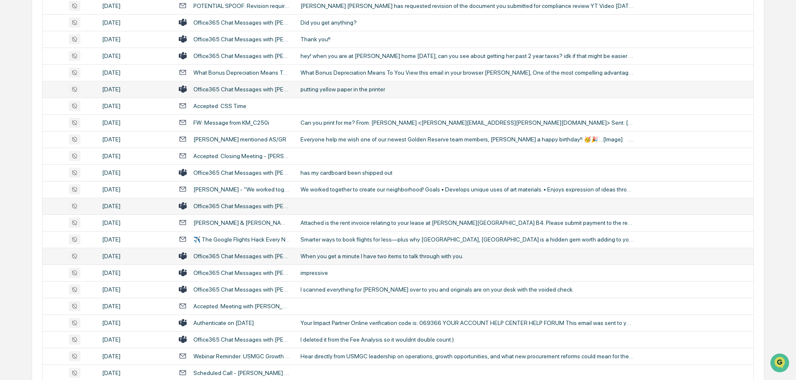
scroll to position [959, 0]
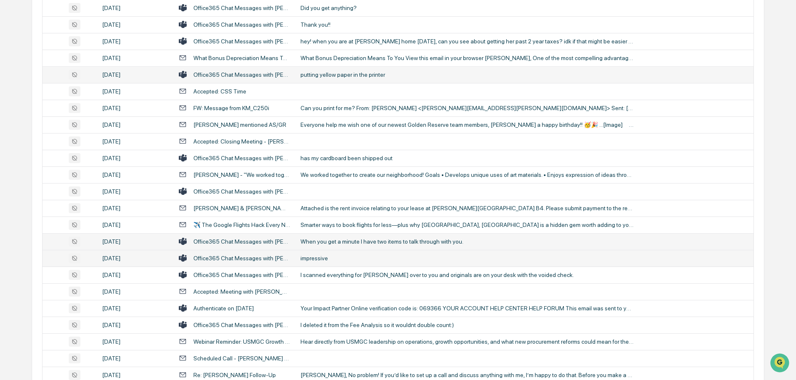
click at [331, 255] on div "impressive" at bounding box center [466, 258] width 333 height 7
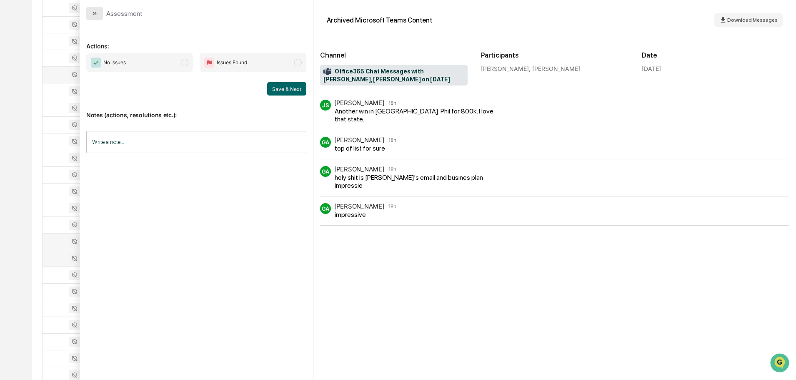
click at [95, 10] on icon "modal" at bounding box center [94, 13] width 7 height 7
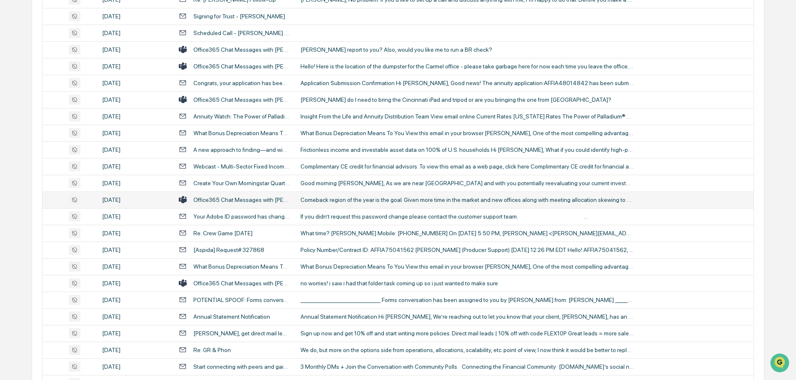
scroll to position [1375, 0]
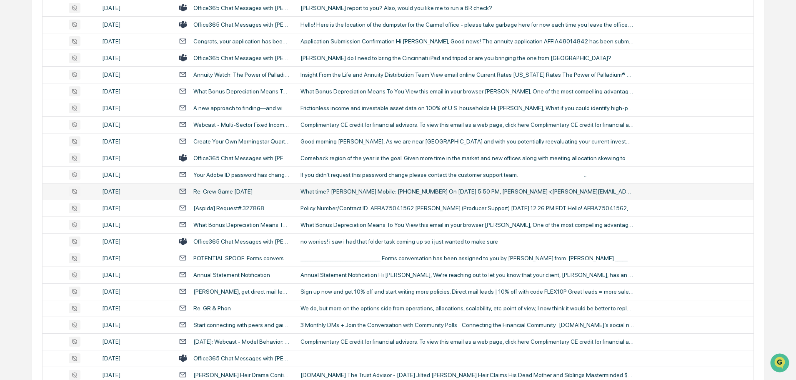
click at [343, 193] on div "What time? [PERSON_NAME] Mobile: [PHONE_NUMBER] On [DATE] 5:50 PM, [PERSON_NAME…" at bounding box center [466, 191] width 333 height 7
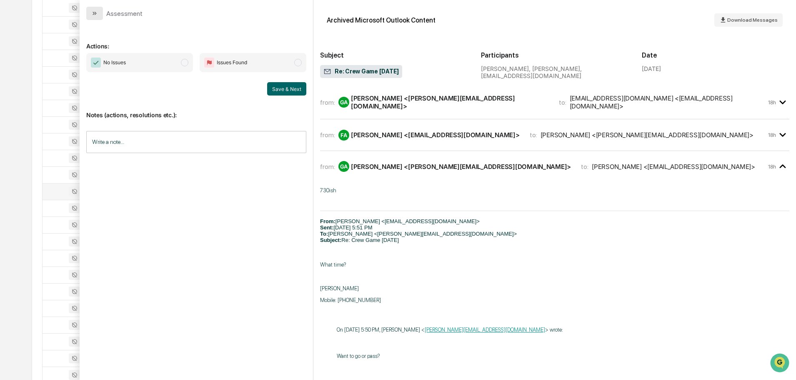
click at [98, 14] on button "modal" at bounding box center [94, 13] width 17 height 13
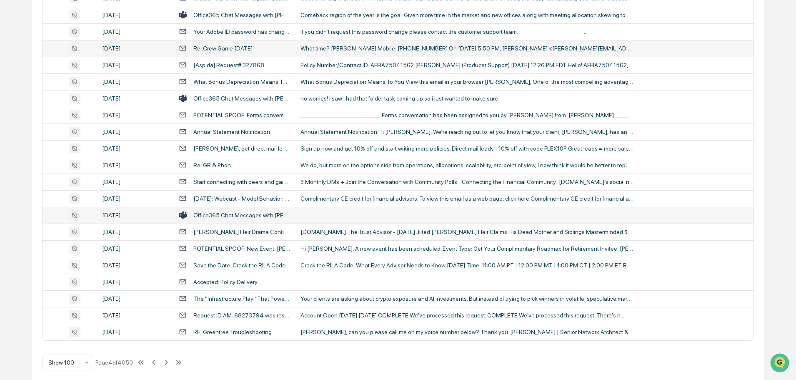
scroll to position [1526, 0]
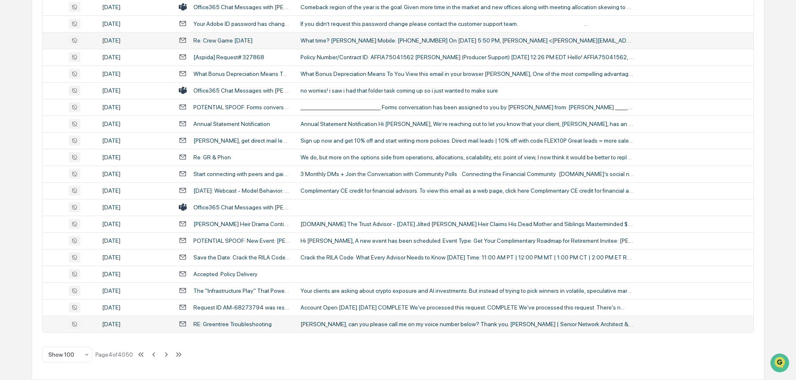
click at [314, 325] on div "Brandon, can you please call me on my voice number below? Thank you. Shawn W. S…" at bounding box center [466, 323] width 333 height 7
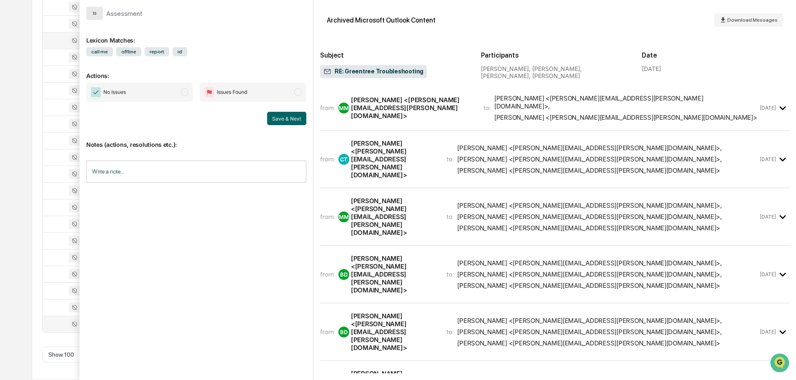
click at [98, 17] on button "modal" at bounding box center [94, 13] width 17 height 13
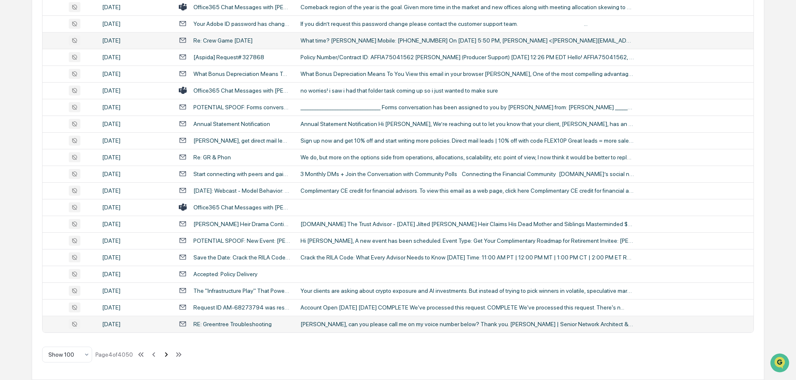
click at [169, 354] on icon at bounding box center [166, 354] width 9 height 9
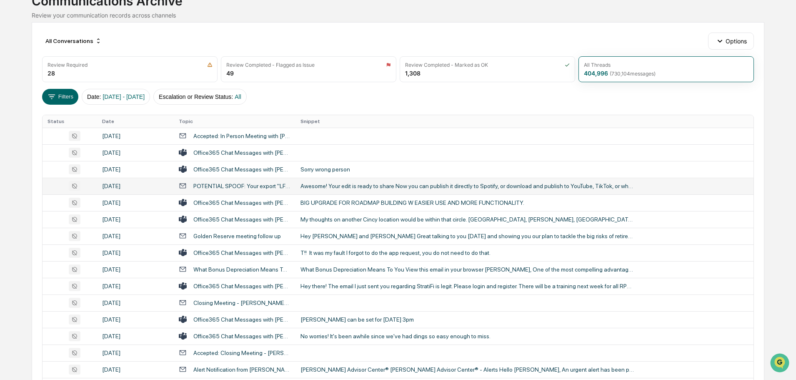
scroll to position [83, 0]
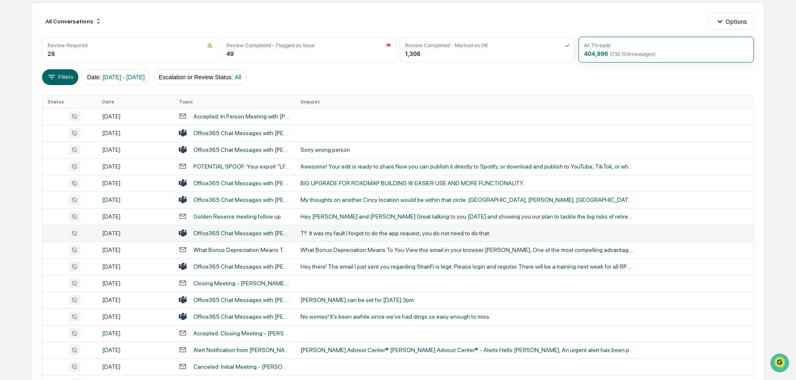
click at [338, 227] on td "T!! It was my fault I forgot to do the app request, you do not need to do that." at bounding box center [524, 233] width 458 height 17
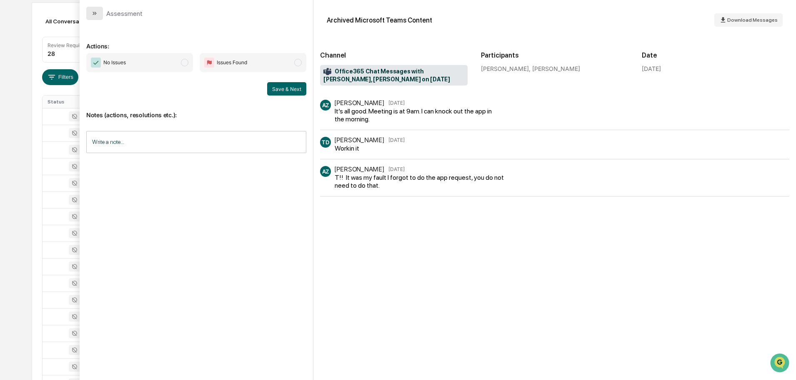
click at [98, 12] on button "modal" at bounding box center [94, 13] width 17 height 13
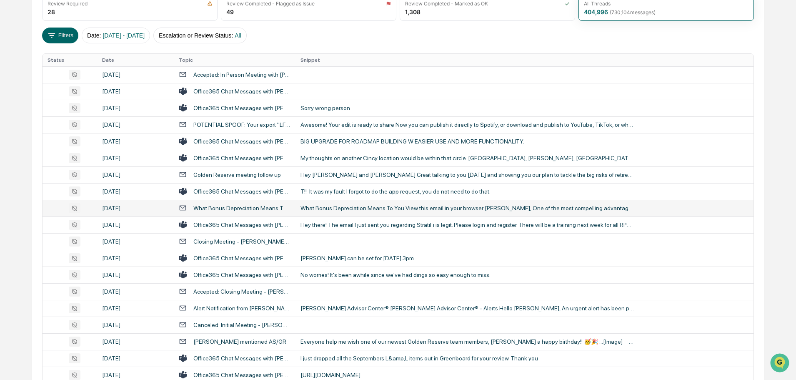
scroll to position [167, 0]
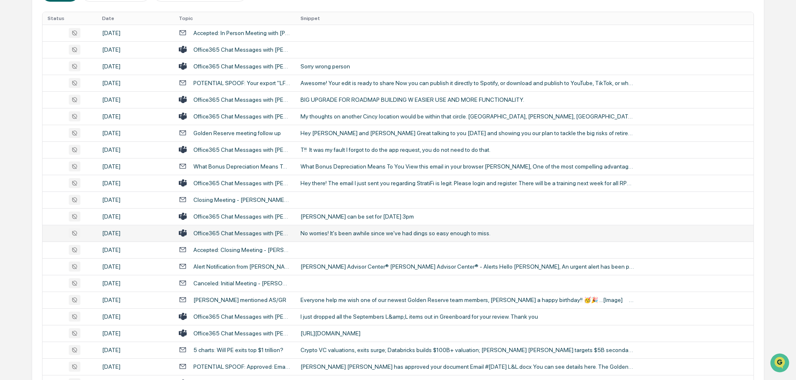
click at [340, 231] on div "No worries! It's been awhile since we've had dings so easy enough to miss." at bounding box center [466, 233] width 333 height 7
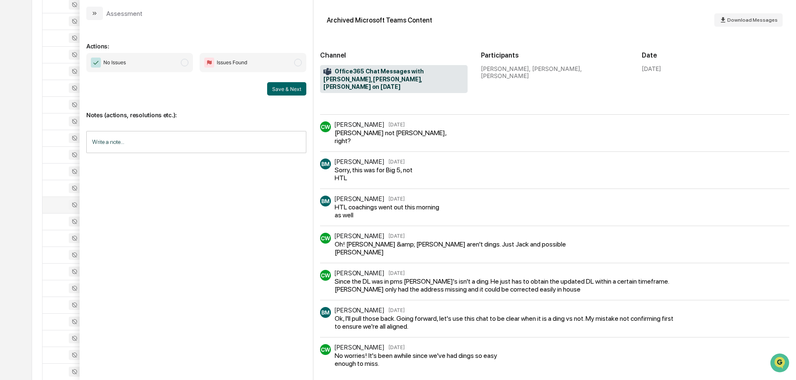
scroll to position [208, 0]
click at [98, 15] on icon "modal" at bounding box center [94, 13] width 7 height 7
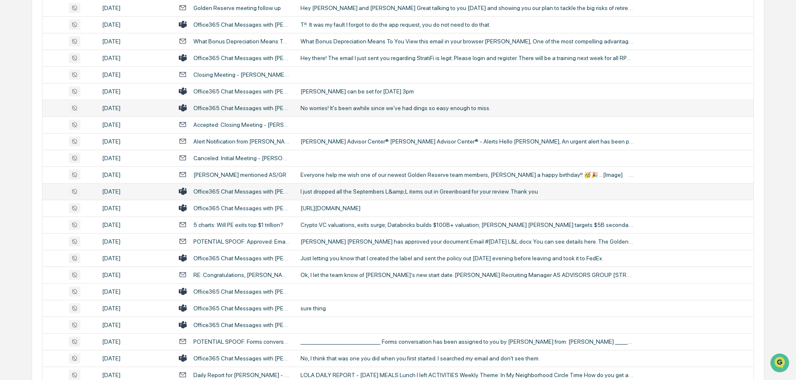
scroll to position [333, 0]
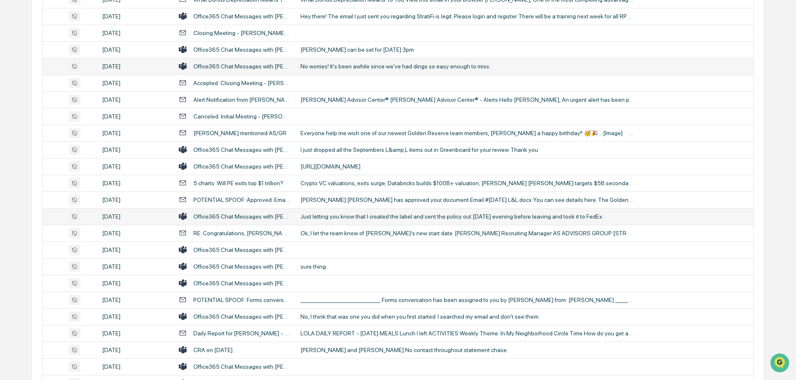
click at [359, 218] on div "Just letting you know that I created the label and sent the policy out [DATE] e…" at bounding box center [466, 216] width 333 height 7
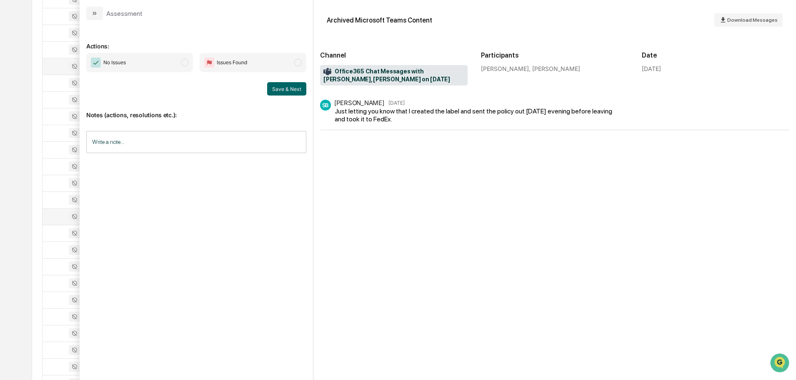
click at [98, 15] on icon "modal" at bounding box center [94, 13] width 7 height 7
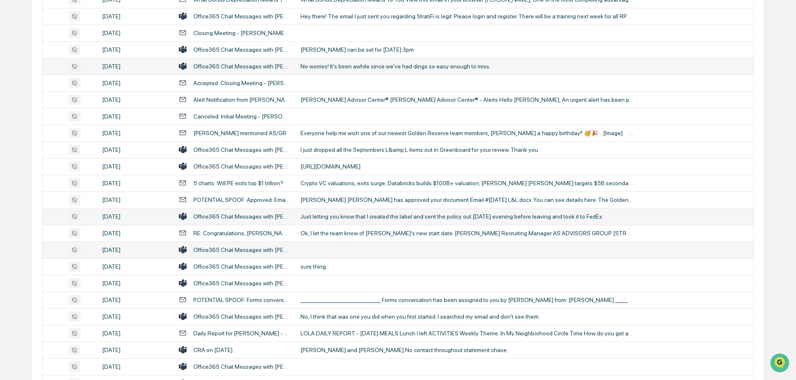
click at [340, 248] on td at bounding box center [524, 249] width 458 height 17
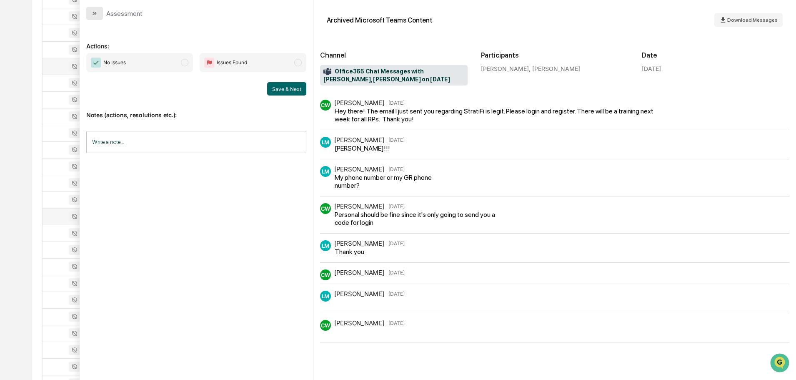
click at [96, 10] on icon "modal" at bounding box center [94, 13] width 7 height 7
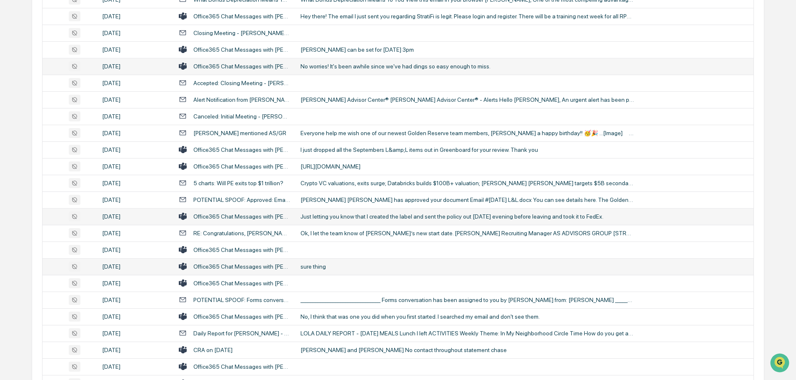
click at [315, 266] on div "sure thing" at bounding box center [466, 266] width 333 height 7
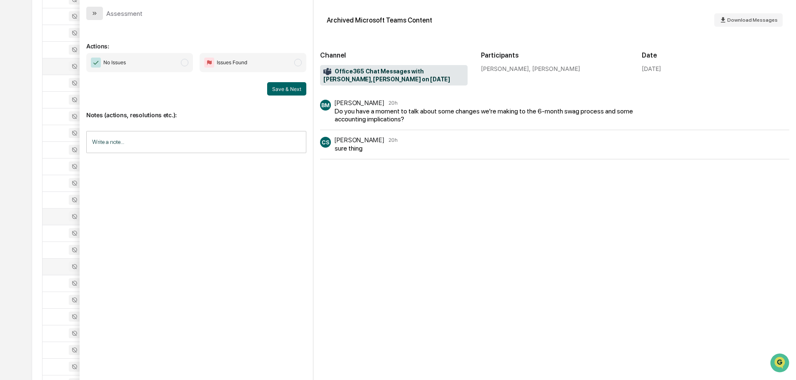
click at [91, 17] on button "modal" at bounding box center [94, 13] width 17 height 13
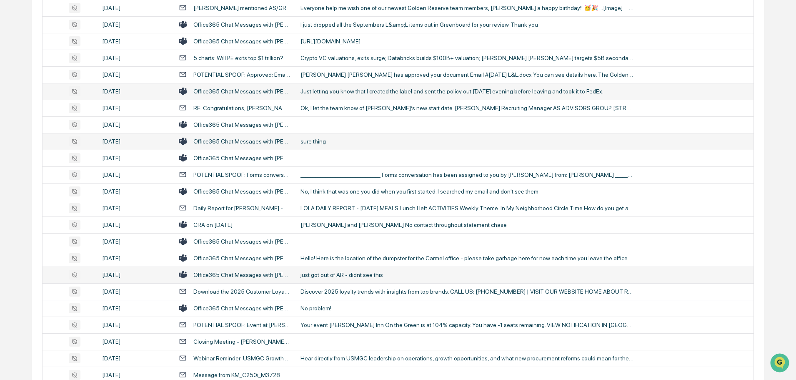
scroll to position [500, 0]
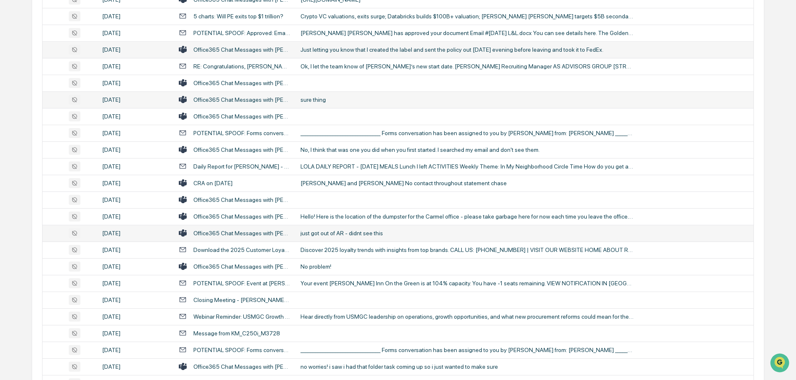
click at [356, 238] on td "just got out of AR - didnt see this" at bounding box center [524, 233] width 458 height 17
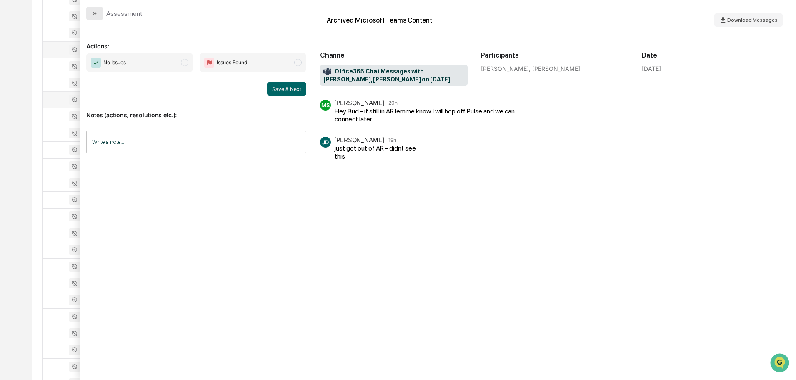
click at [94, 10] on button "modal" at bounding box center [94, 13] width 17 height 13
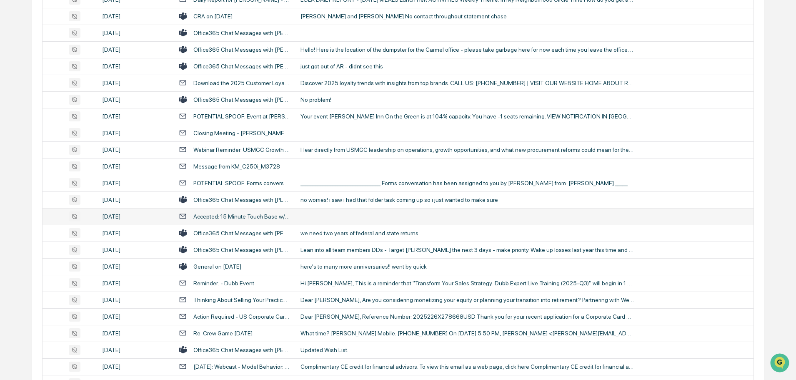
scroll to position [708, 0]
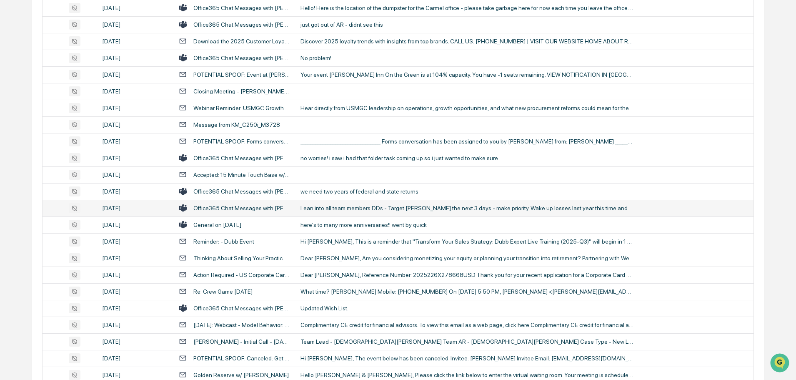
click at [349, 210] on div "Lean into all team members DDs - Target [PERSON_NAME] the next 3 days - make pr…" at bounding box center [466, 208] width 333 height 7
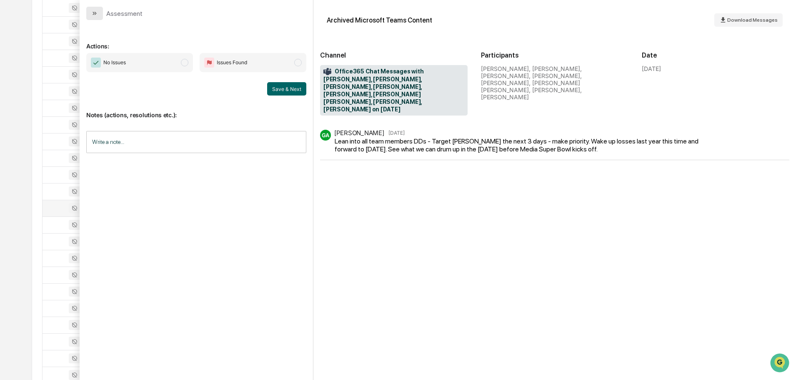
click at [102, 15] on button "modal" at bounding box center [94, 13] width 17 height 13
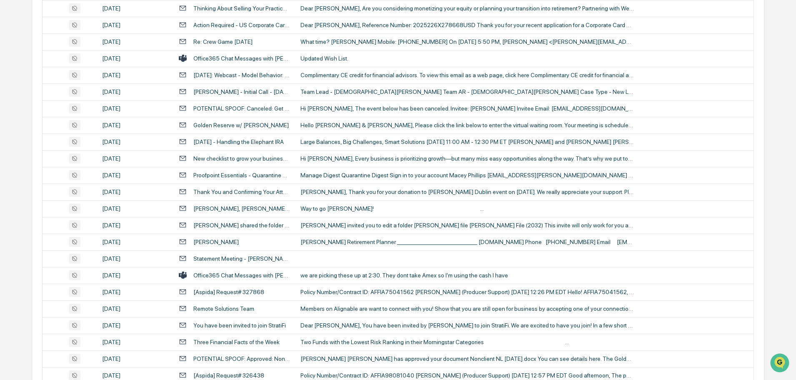
scroll to position [959, 0]
click at [328, 188] on div "[PERSON_NAME], Thank you for your donation to [PERSON_NAME] Dublin event on [DA…" at bounding box center [466, 191] width 333 height 7
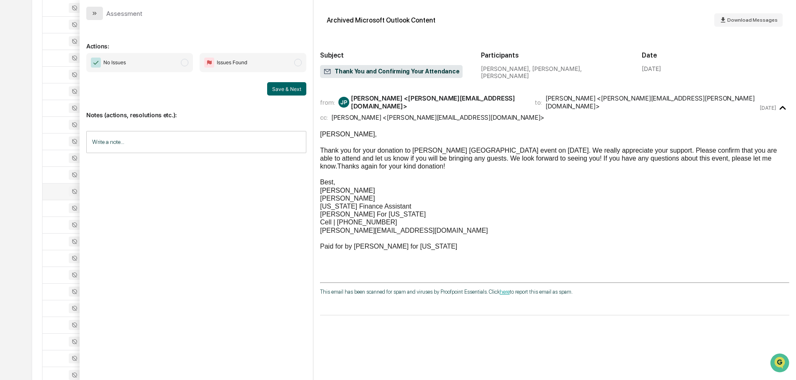
click at [97, 13] on icon "modal" at bounding box center [94, 13] width 7 height 7
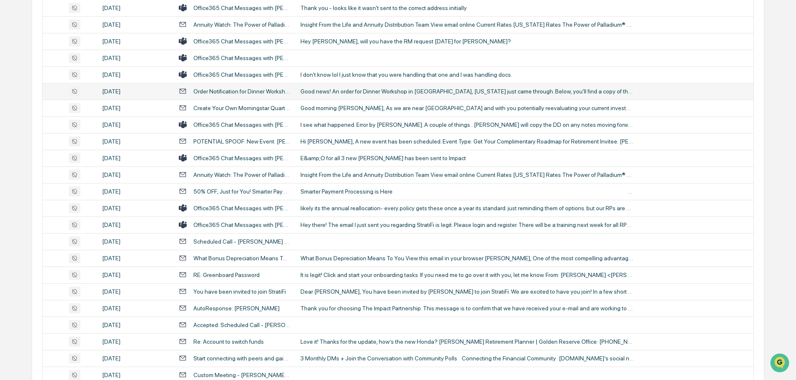
scroll to position [1500, 0]
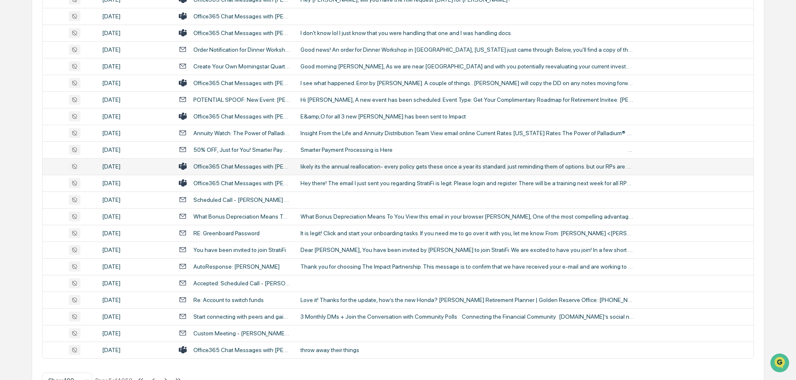
click at [363, 171] on td "likely its the annual reallocation- every policy gets these once a year its sta…" at bounding box center [524, 166] width 458 height 17
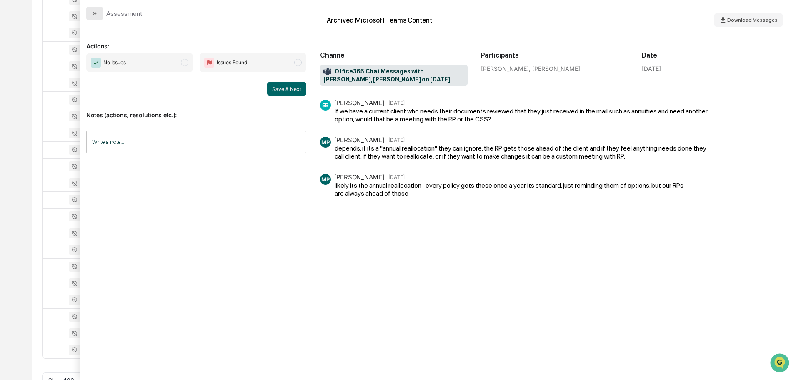
click at [98, 15] on button "modal" at bounding box center [94, 13] width 17 height 13
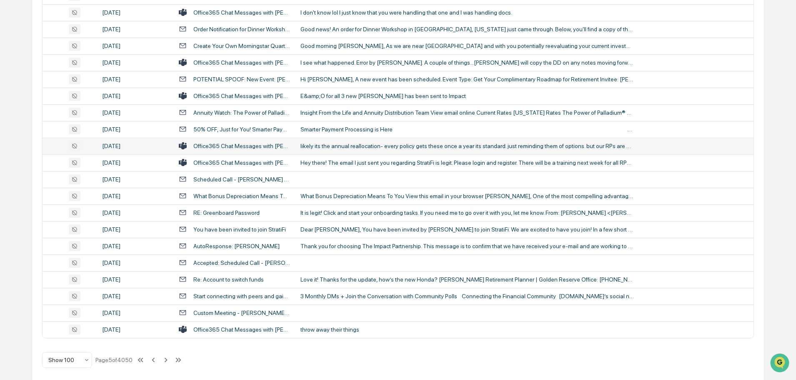
scroll to position [1526, 0]
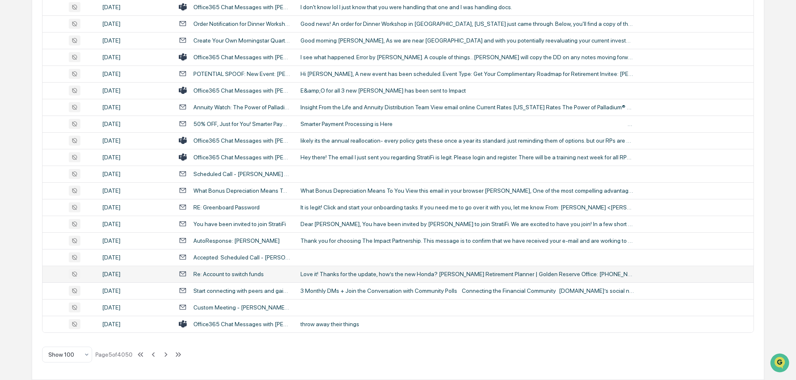
click at [329, 269] on td "Love it! Thanks for the update, how’s the new Honda? Anthony Zrinyi Retirement …" at bounding box center [524, 273] width 458 height 17
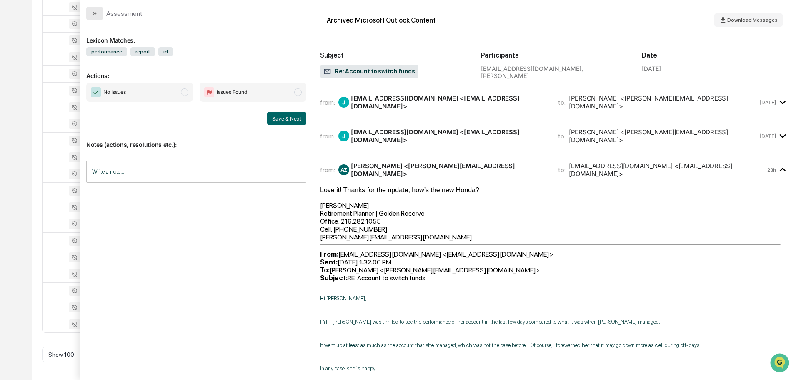
click at [89, 13] on button "modal" at bounding box center [94, 13] width 17 height 13
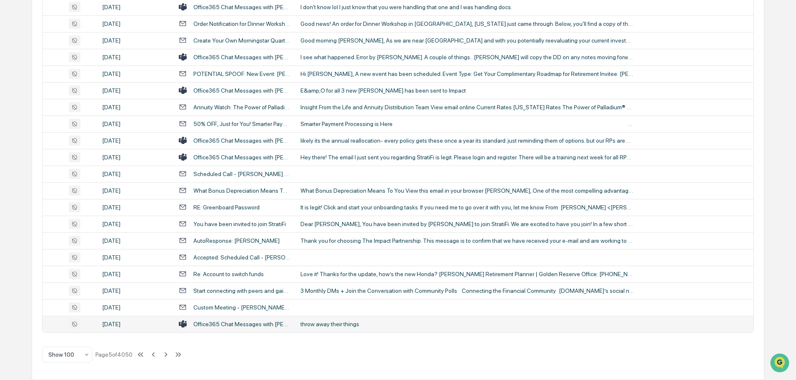
click at [341, 325] on div "throw away their things" at bounding box center [466, 323] width 333 height 7
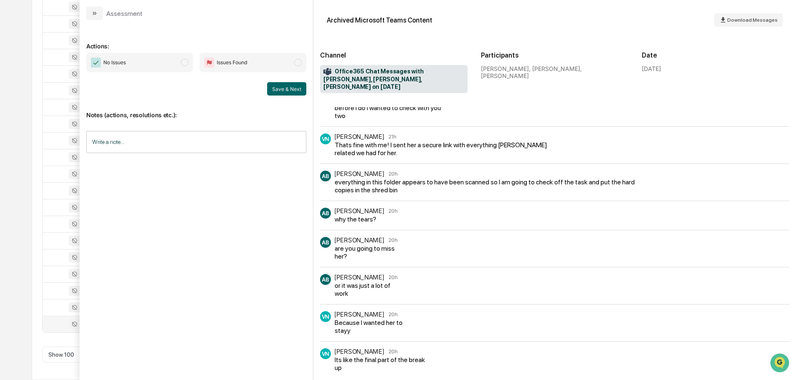
scroll to position [6, 0]
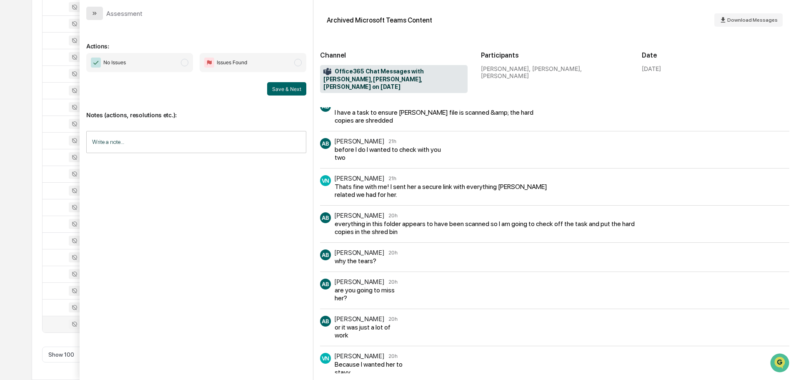
click at [95, 15] on icon "modal" at bounding box center [94, 13] width 7 height 7
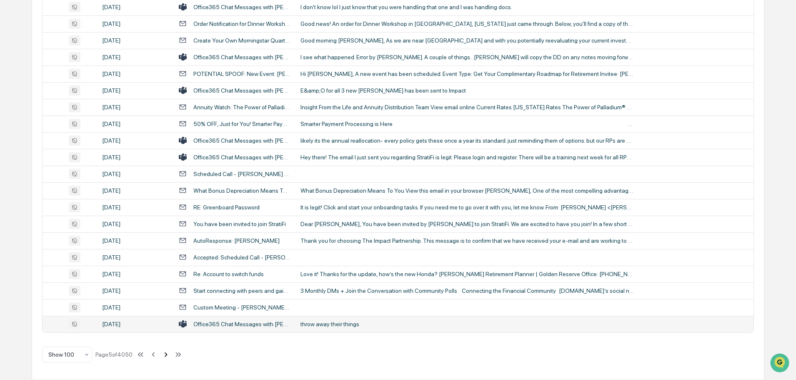
click at [167, 355] on icon at bounding box center [166, 354] width 3 height 5
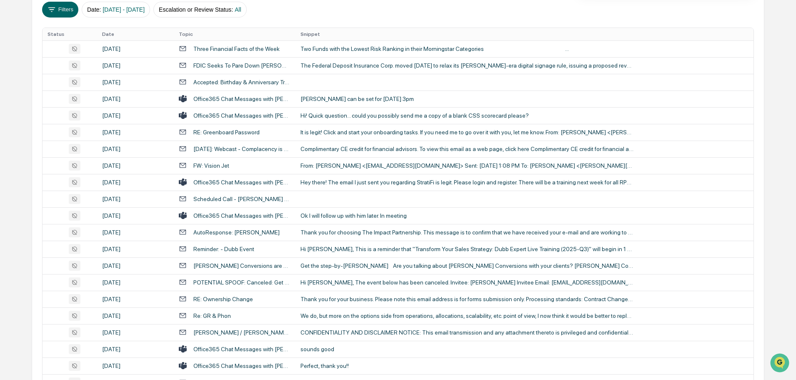
scroll to position [68, 0]
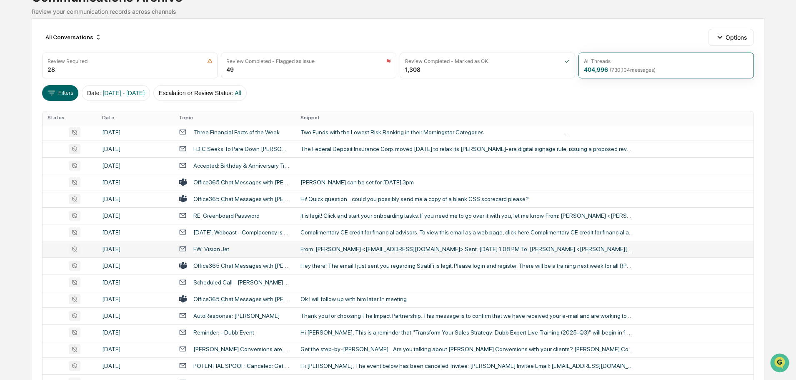
click at [325, 252] on td "From: [PERSON_NAME] <[EMAIL_ADDRESS][DOMAIN_NAME]> Sent: [DATE] 1:08 PM To: [PE…" at bounding box center [524, 248] width 458 height 17
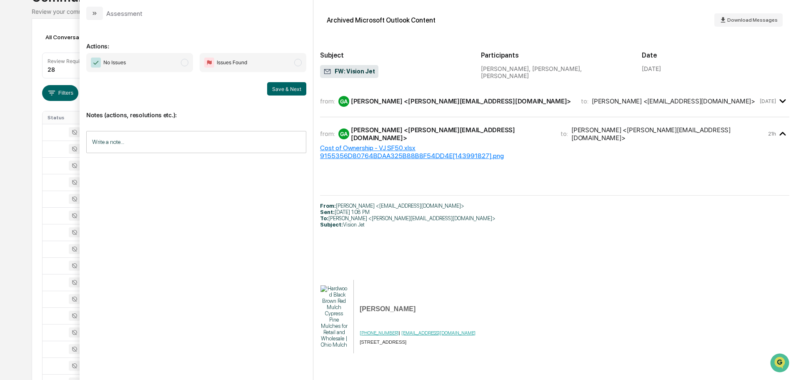
scroll to position [32, 0]
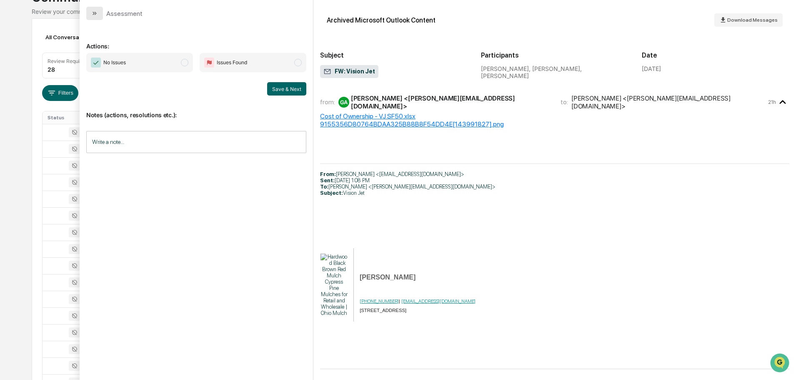
click at [96, 14] on icon "modal" at bounding box center [94, 13] width 7 height 7
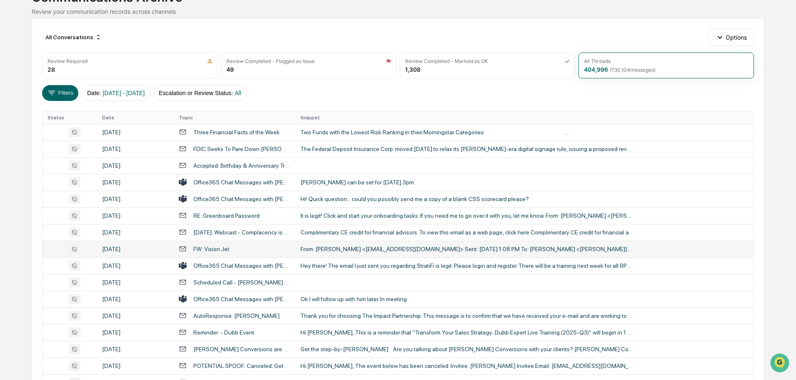
click at [340, 246] on div "From: [PERSON_NAME] <[EMAIL_ADDRESS][DOMAIN_NAME]> Sent: [DATE] 1:08 PM To: [PE…" at bounding box center [466, 248] width 333 height 7
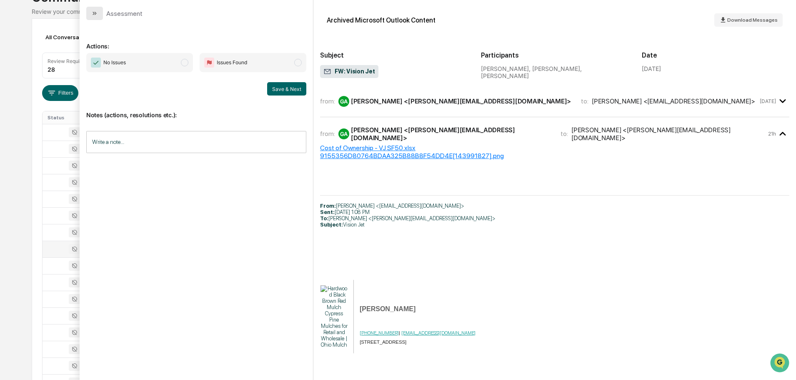
click at [97, 7] on button "modal" at bounding box center [94, 13] width 17 height 13
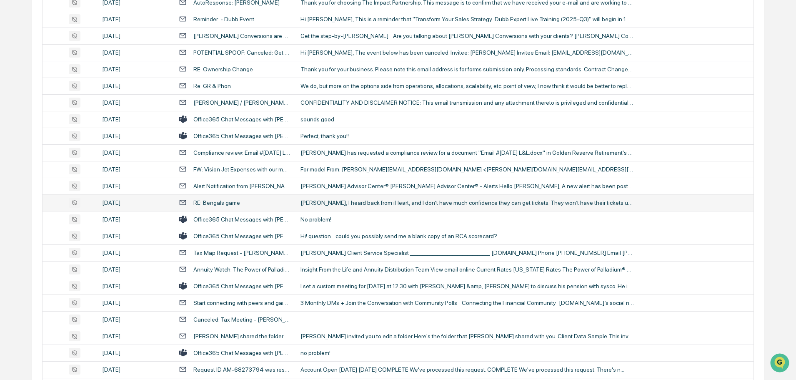
scroll to position [401, 0]
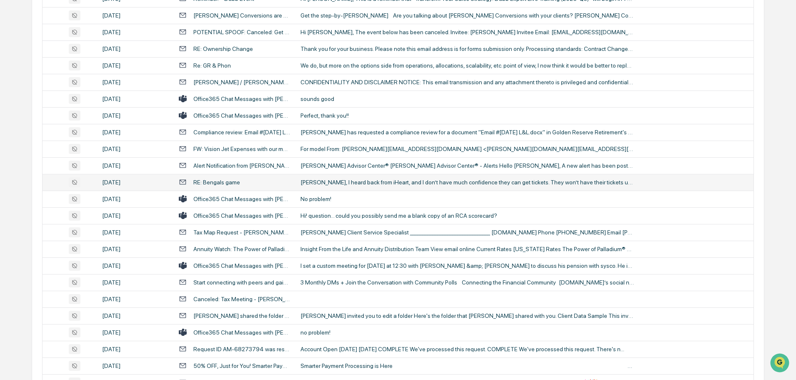
click at [347, 182] on div "[PERSON_NAME], I heard back from iHeart, and I don’t have much confidence they …" at bounding box center [466, 182] width 333 height 7
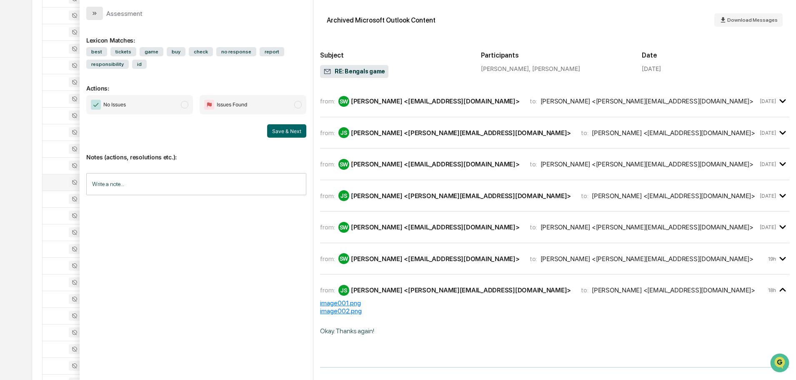
click at [91, 15] on button "modal" at bounding box center [94, 13] width 17 height 13
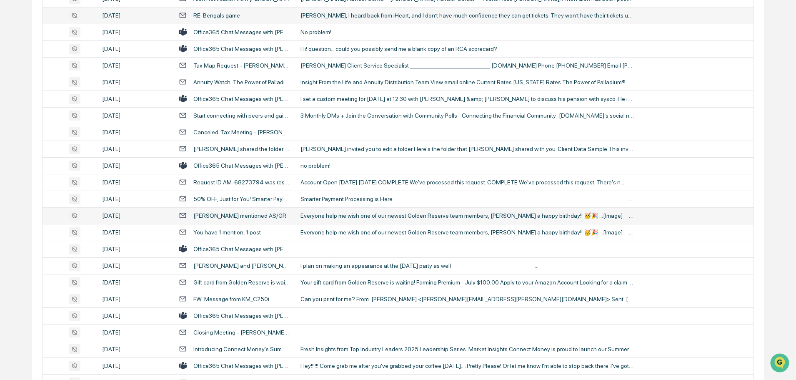
scroll to position [609, 0]
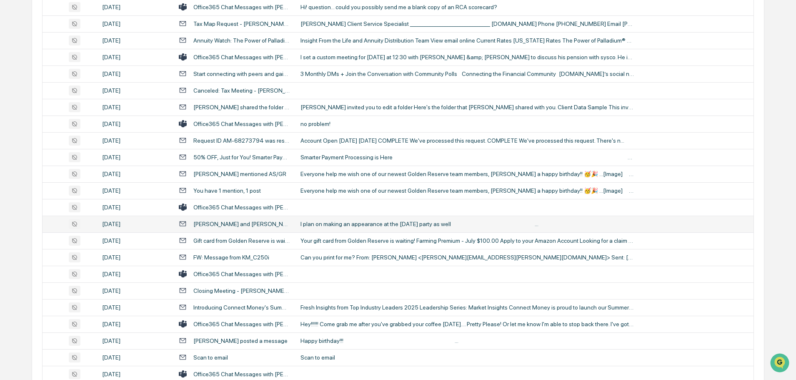
click at [366, 225] on div "I plan on making an appearance at the halloween party as well ‌ ‌ ‌ ‌ ‌ ‌ ‌ ‌ ‌…" at bounding box center [466, 223] width 333 height 7
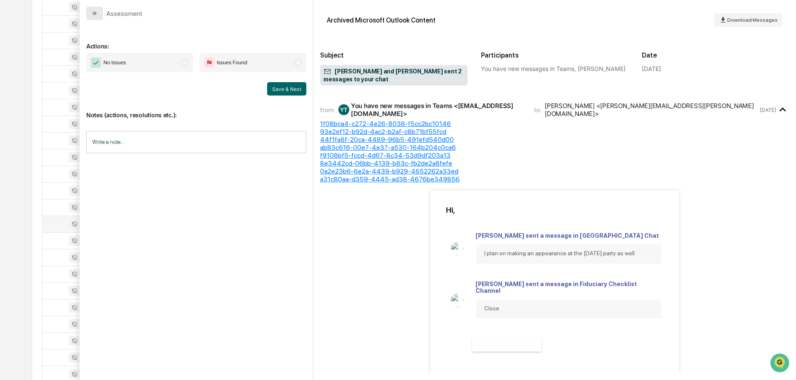
click at [97, 11] on icon "modal" at bounding box center [94, 13] width 7 height 7
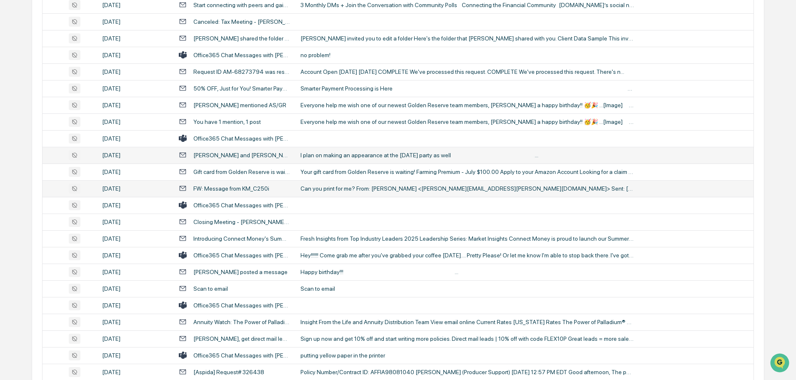
scroll to position [693, 0]
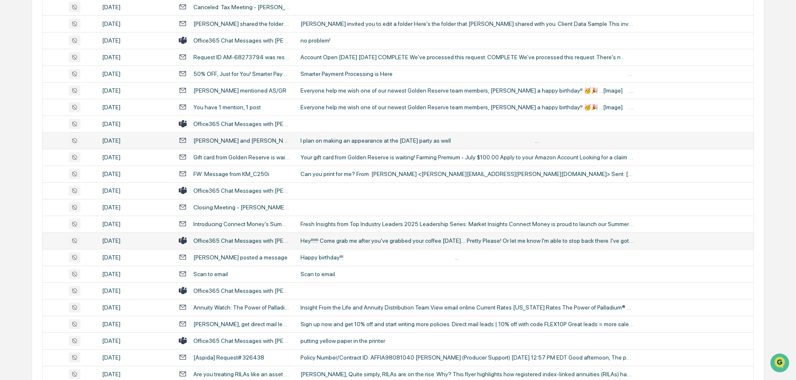
click at [327, 243] on div "Hey!!!!!! Come grab me after you've grabbed your coffee [DATE].... Pretty Pleas…" at bounding box center [466, 240] width 333 height 7
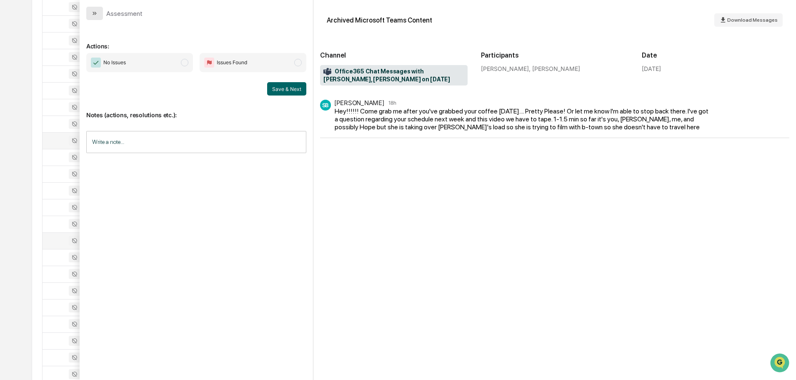
click at [98, 13] on button "modal" at bounding box center [94, 13] width 17 height 13
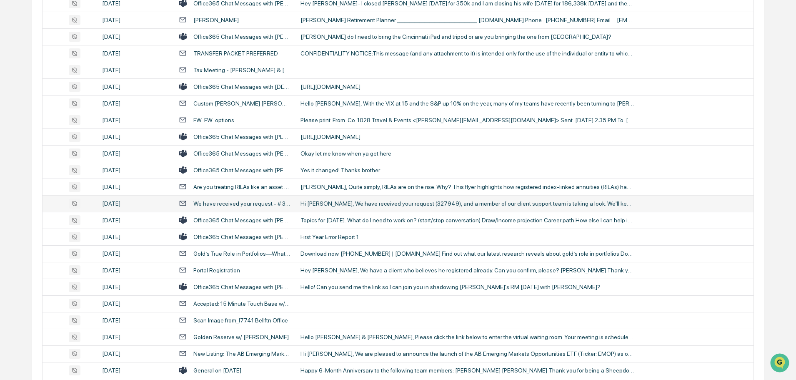
scroll to position [1193, 0]
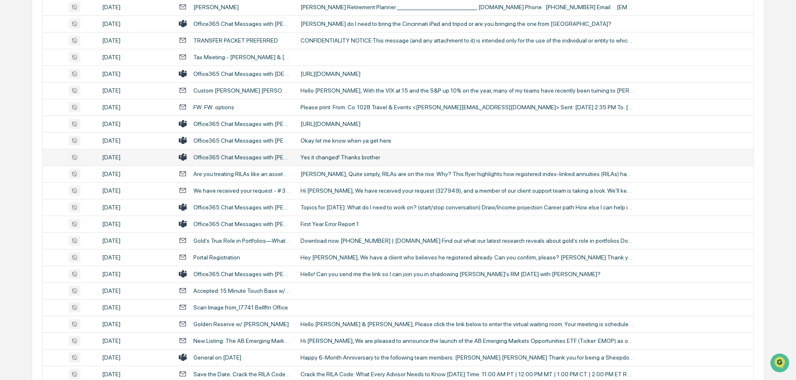
click at [347, 160] on div "Yes it changed! Thanks brother" at bounding box center [466, 157] width 333 height 7
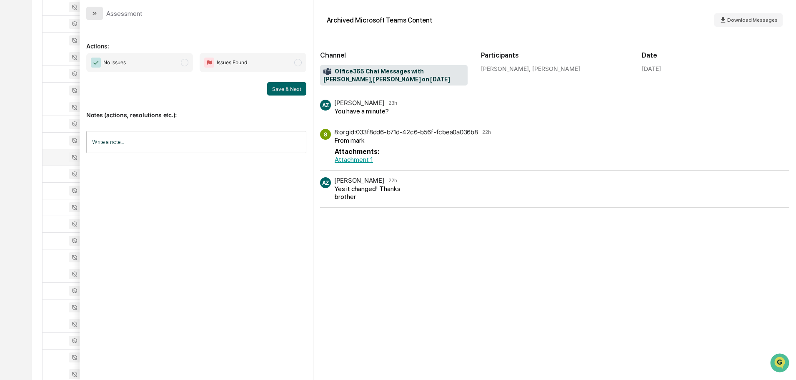
click at [98, 16] on icon "modal" at bounding box center [94, 13] width 7 height 7
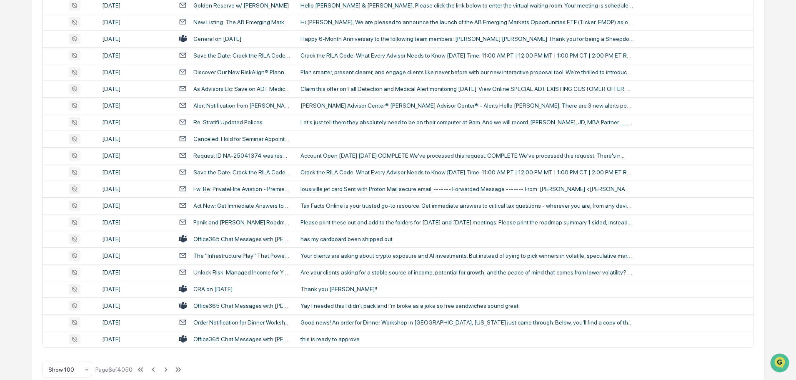
scroll to position [1526, 0]
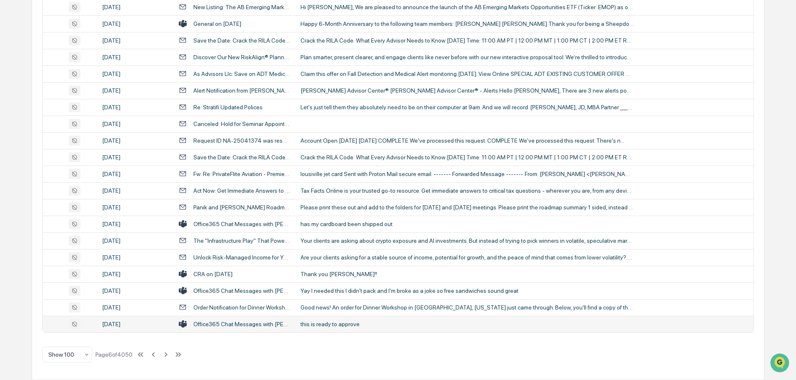
click at [313, 325] on div "this is ready to approve" at bounding box center [466, 323] width 333 height 7
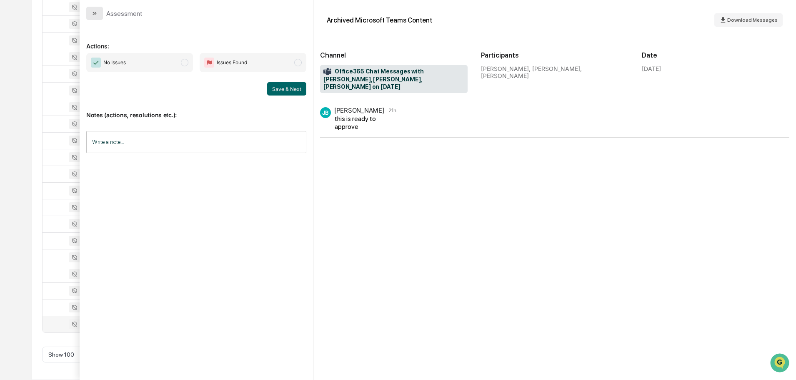
click at [91, 9] on button "modal" at bounding box center [94, 13] width 17 height 13
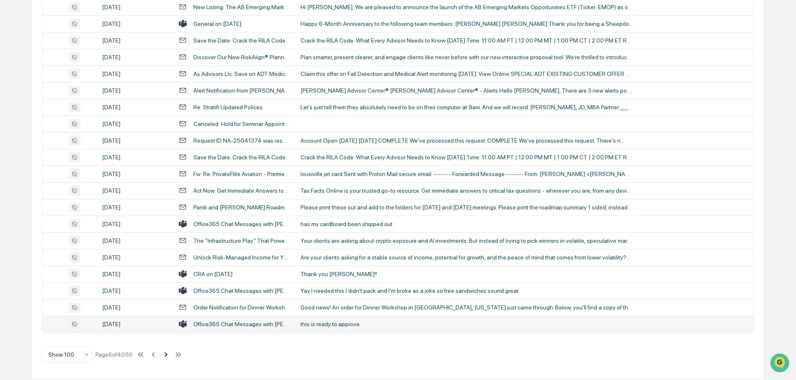
click at [165, 354] on icon at bounding box center [165, 354] width 9 height 9
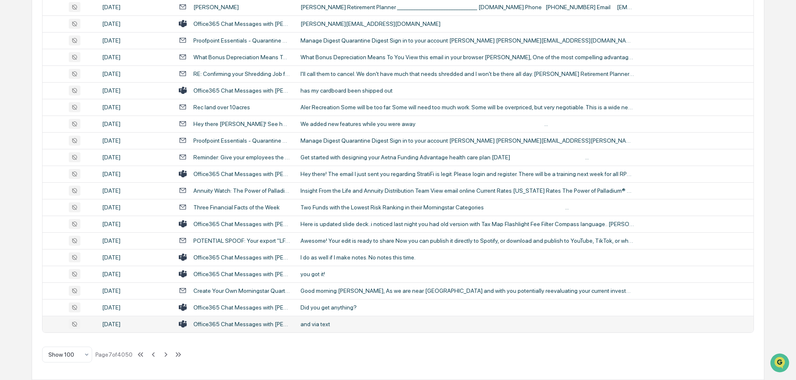
click at [310, 322] on div "and via text" at bounding box center [466, 323] width 333 height 7
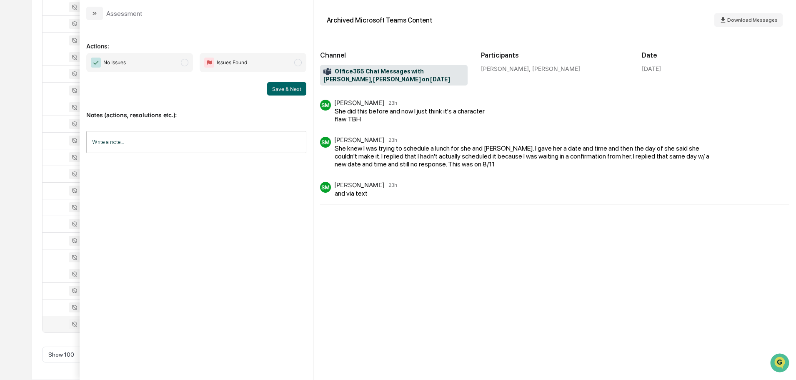
click at [97, 14] on icon "modal" at bounding box center [94, 13] width 7 height 7
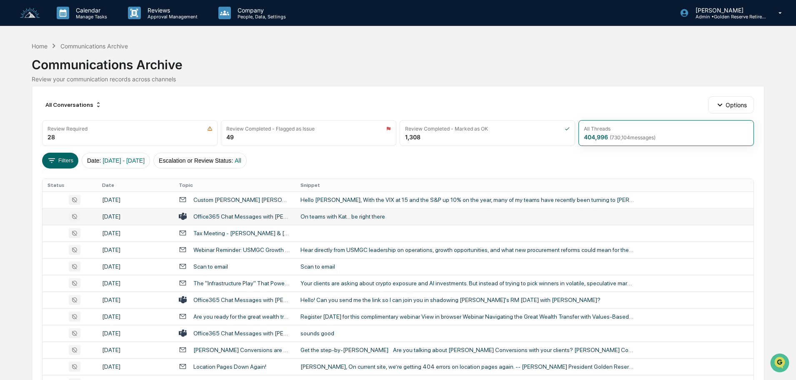
click at [334, 218] on div "On teams with Kat... be right there" at bounding box center [466, 216] width 333 height 7
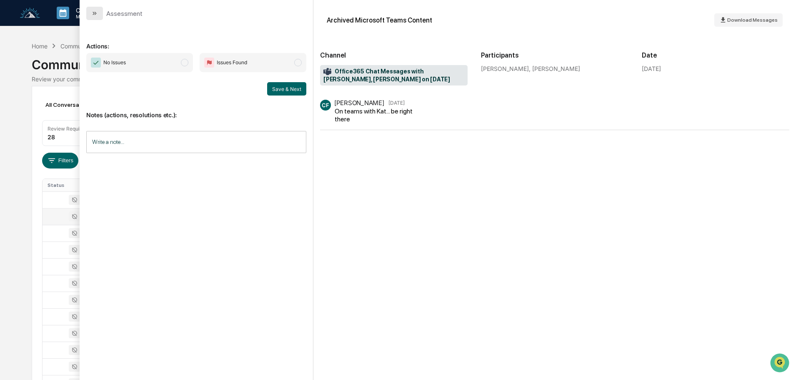
click at [91, 15] on icon "modal" at bounding box center [94, 13] width 7 height 7
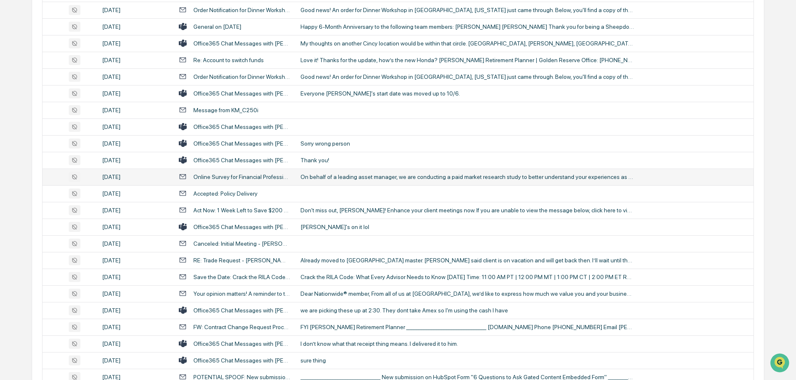
scroll to position [792, 0]
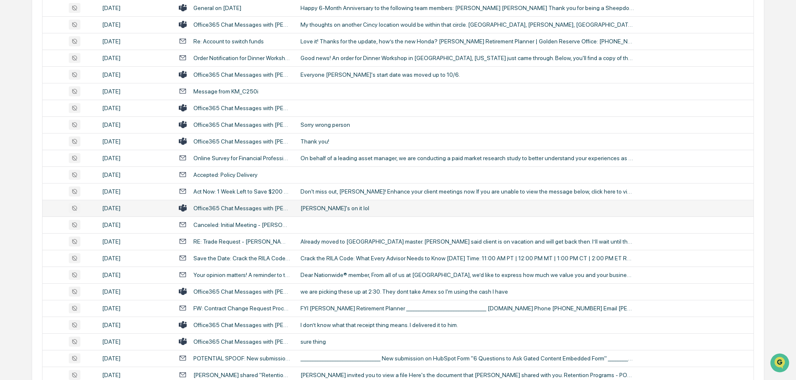
click at [326, 207] on div "[PERSON_NAME]'s on it lol" at bounding box center [466, 208] width 333 height 7
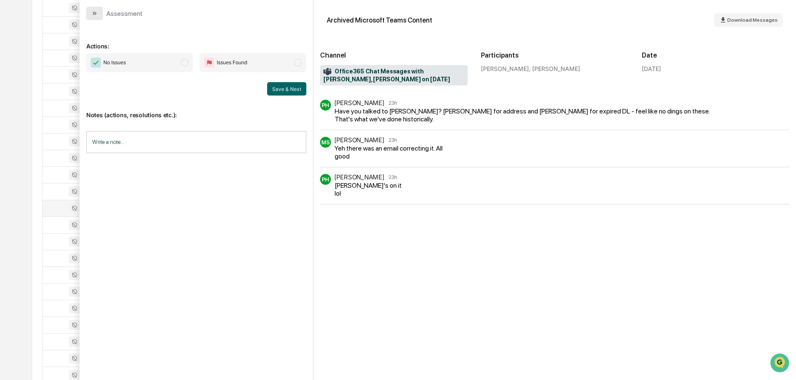
click at [97, 13] on icon "modal" at bounding box center [94, 13] width 7 height 7
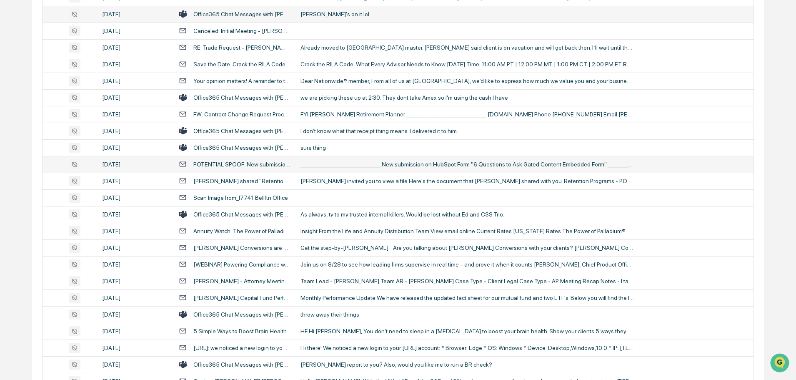
scroll to position [1000, 0]
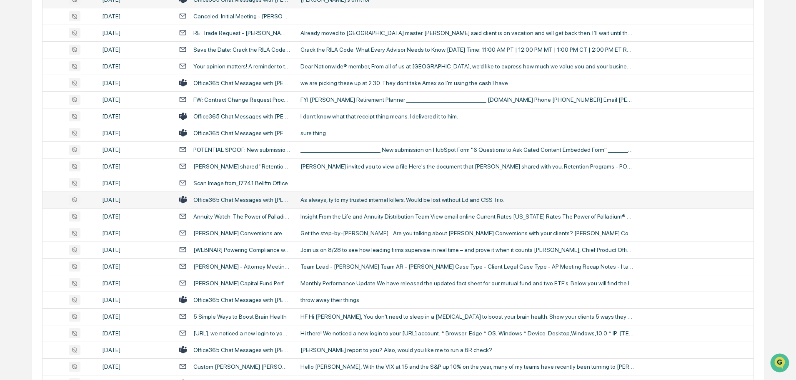
click at [335, 200] on div "As always, ty to my trusted internal killers. Would be lost without Ed and CSS …" at bounding box center [466, 199] width 333 height 7
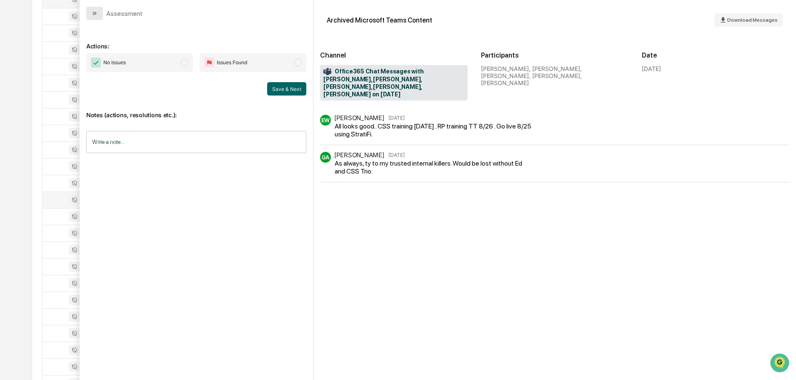
click at [95, 11] on icon "modal" at bounding box center [94, 13] width 7 height 7
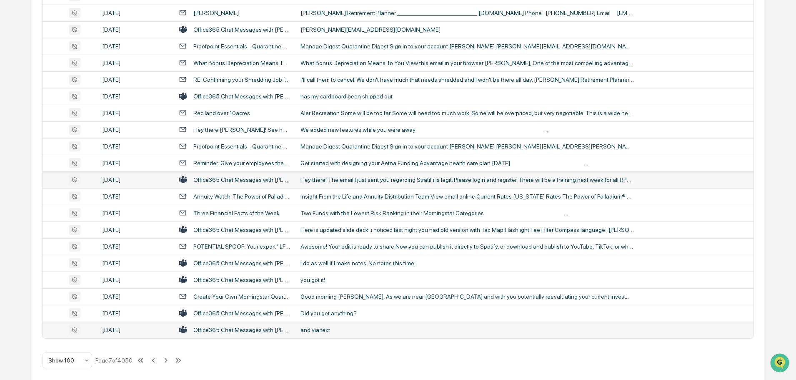
scroll to position [1526, 0]
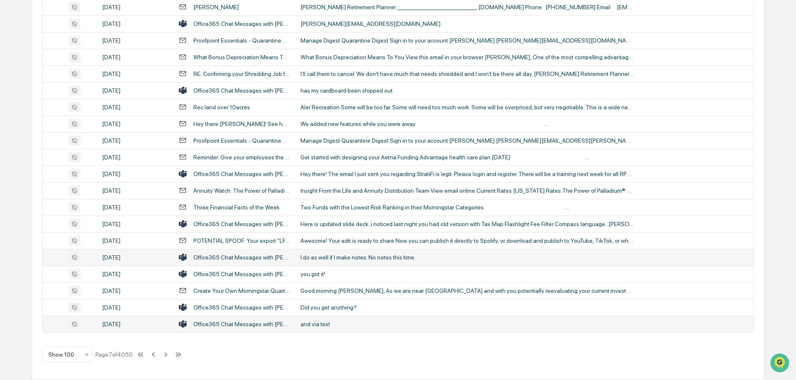
click at [358, 260] on div "I do as well if I make notes. No notes this time." at bounding box center [466, 257] width 333 height 7
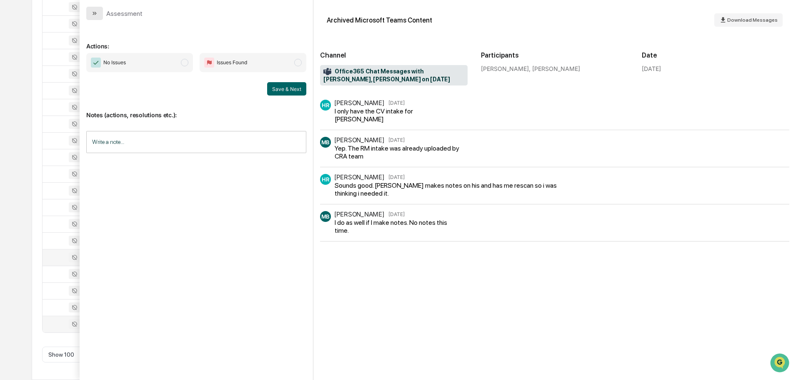
click at [95, 14] on icon "modal" at bounding box center [96, 13] width 2 height 3
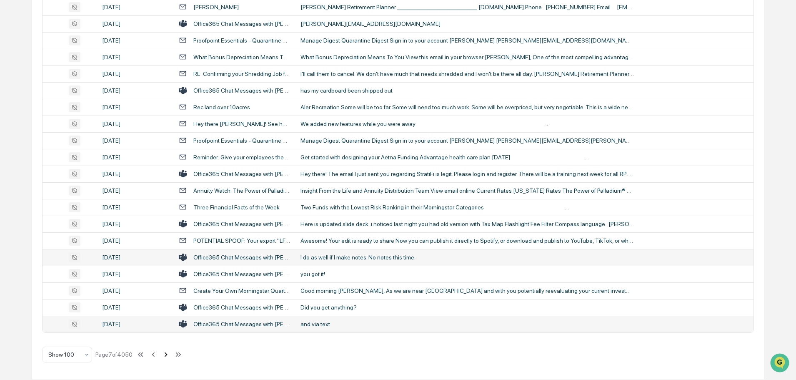
click at [167, 354] on icon at bounding box center [166, 354] width 3 height 5
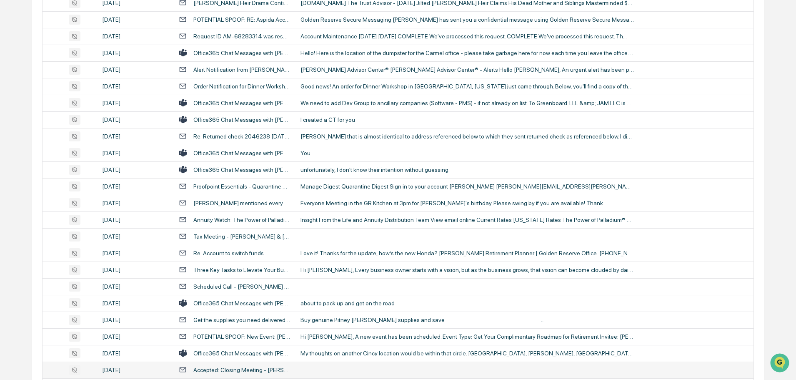
scroll to position [443, 0]
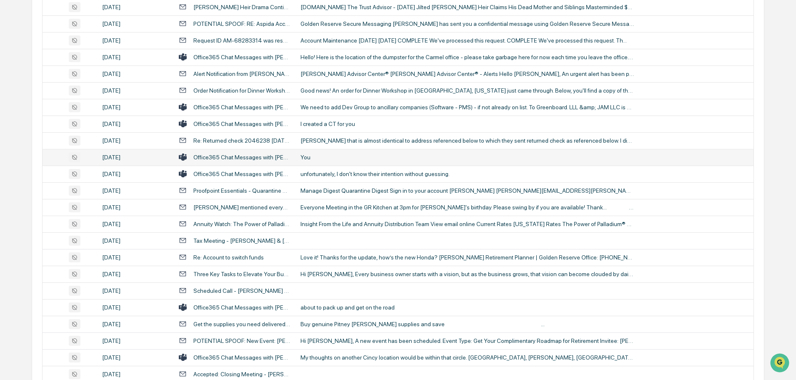
click at [347, 156] on div "You" at bounding box center [466, 157] width 333 height 7
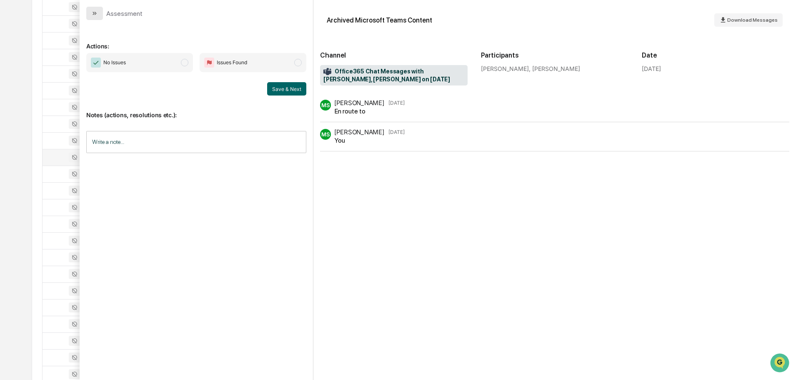
click at [99, 10] on button "modal" at bounding box center [94, 13] width 17 height 13
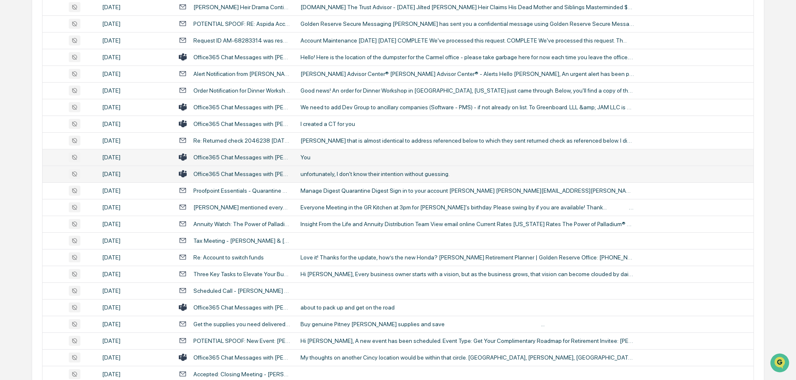
click at [332, 174] on div "unfortunately, I don't know their intention without guessing." at bounding box center [466, 173] width 333 height 7
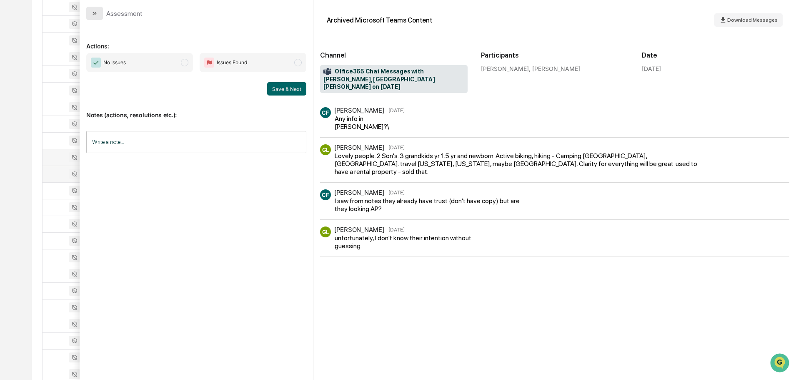
click at [98, 15] on button "modal" at bounding box center [94, 13] width 17 height 13
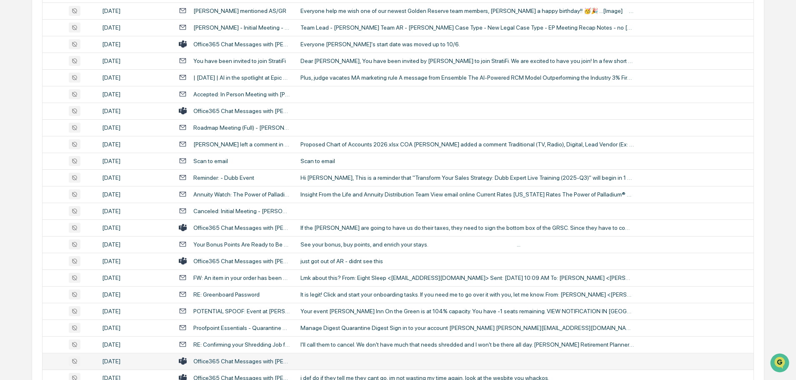
scroll to position [1526, 0]
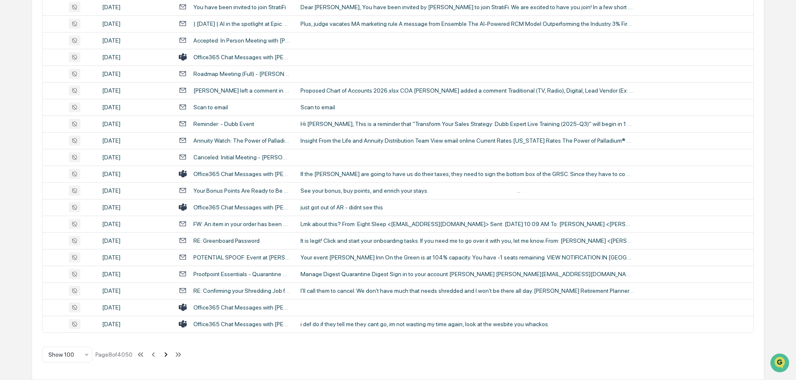
click at [168, 355] on icon at bounding box center [165, 354] width 9 height 9
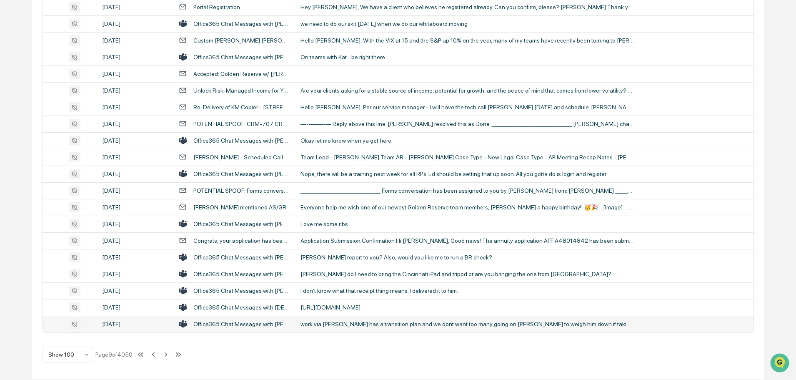
click at [399, 324] on div "work via Matt - Phil has a transition plan and we dont want too many going on A…" at bounding box center [466, 323] width 333 height 7
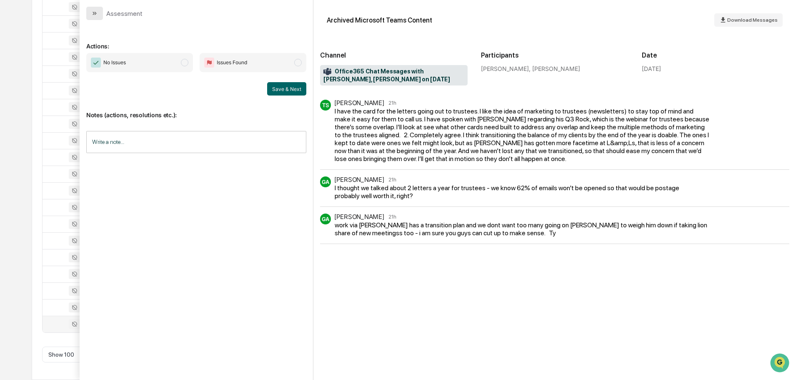
click at [99, 13] on button "modal" at bounding box center [94, 13] width 17 height 13
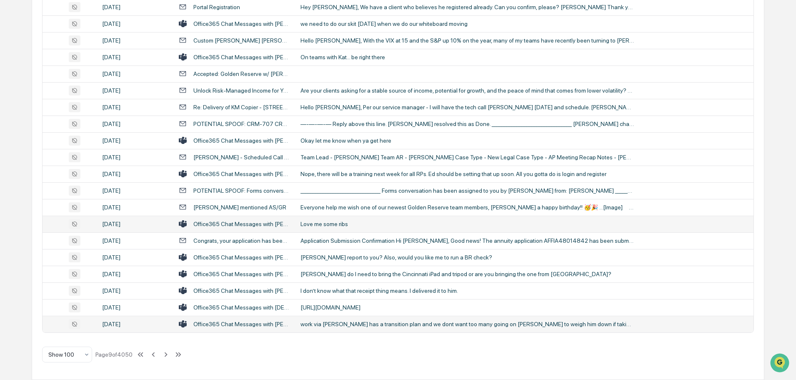
click at [352, 220] on div "Love me some ribs" at bounding box center [466, 223] width 333 height 7
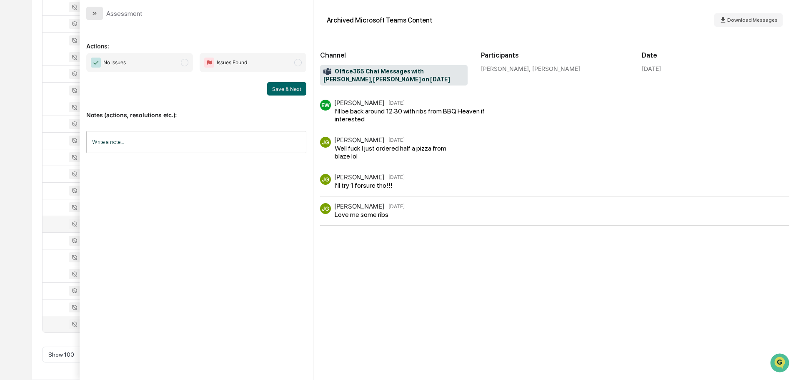
click at [91, 13] on button "modal" at bounding box center [94, 13] width 17 height 13
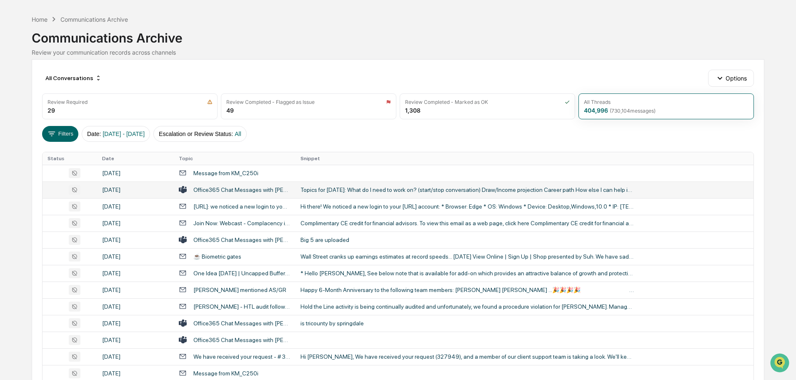
scroll to position [42, 0]
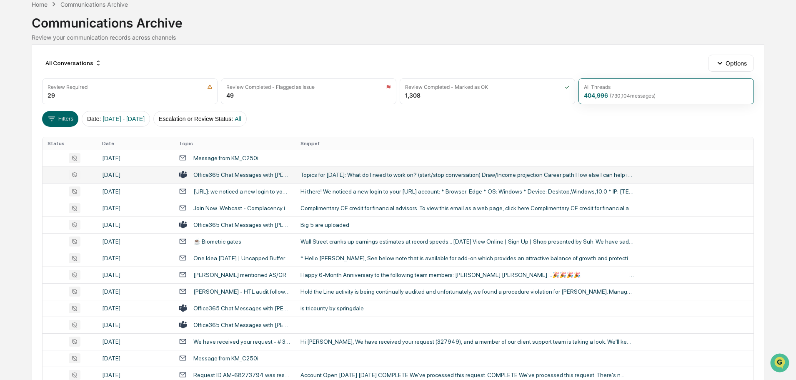
click at [357, 173] on div "Topics for [DATE]: What do I need to work on? (start/stop conversation) Draw/In…" at bounding box center [466, 174] width 333 height 7
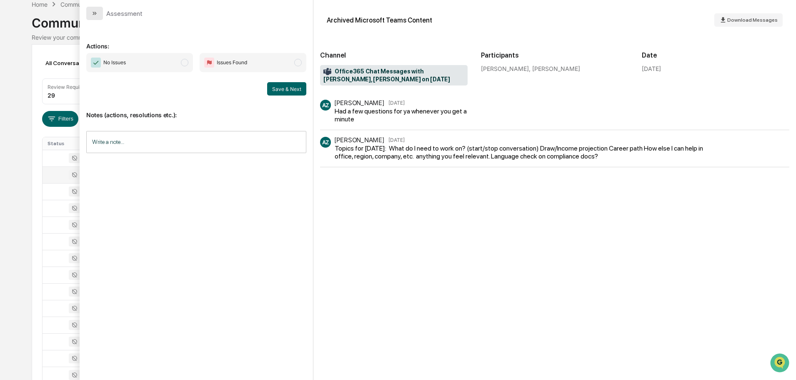
click at [95, 13] on icon "modal" at bounding box center [94, 13] width 2 height 3
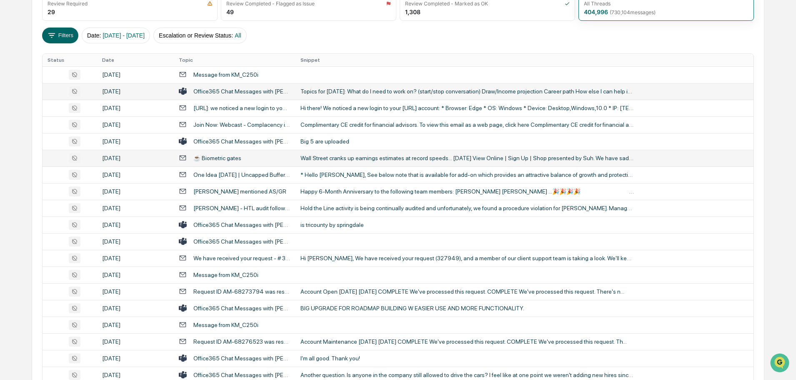
scroll to position [167, 0]
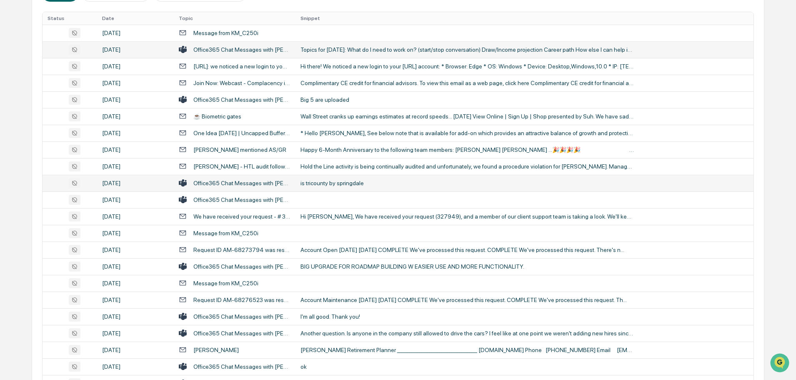
click at [347, 183] on div "is tricounty by springdale" at bounding box center [466, 183] width 333 height 7
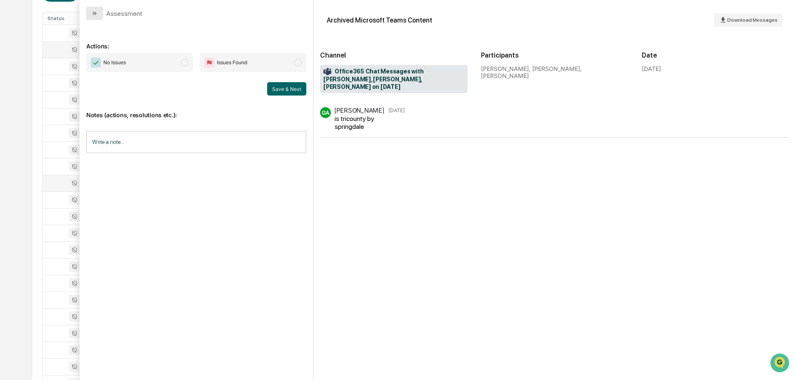
click at [97, 14] on icon "modal" at bounding box center [94, 13] width 7 height 7
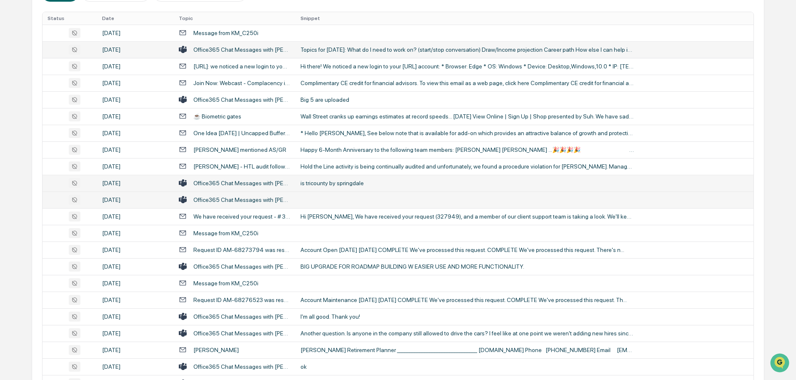
click at [315, 201] on td at bounding box center [524, 199] width 458 height 17
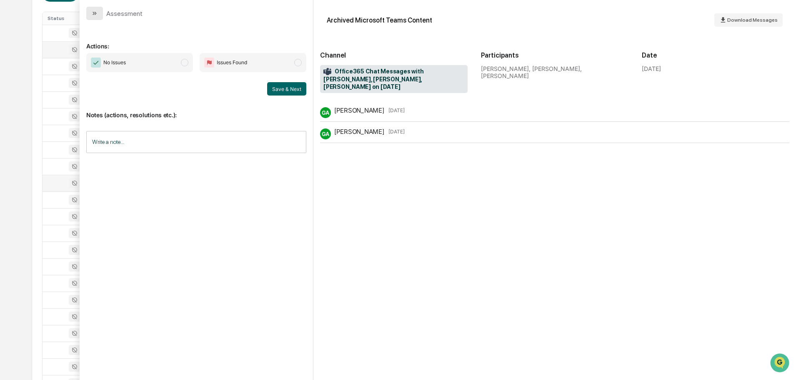
click at [91, 14] on icon "modal" at bounding box center [94, 13] width 7 height 7
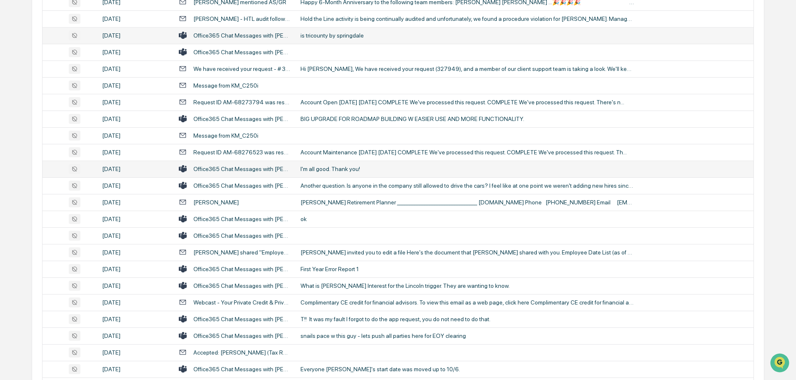
scroll to position [333, 0]
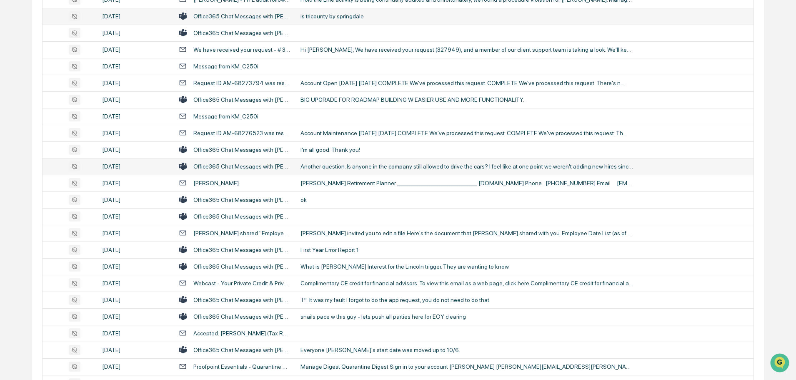
click at [338, 169] on div "Another question. Is anyone in the company still allowed to drive the cars? I f…" at bounding box center [466, 166] width 333 height 7
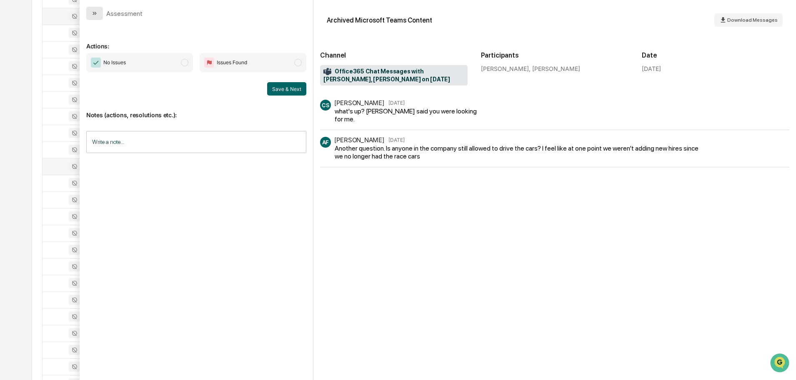
click at [95, 14] on icon "modal" at bounding box center [94, 13] width 7 height 7
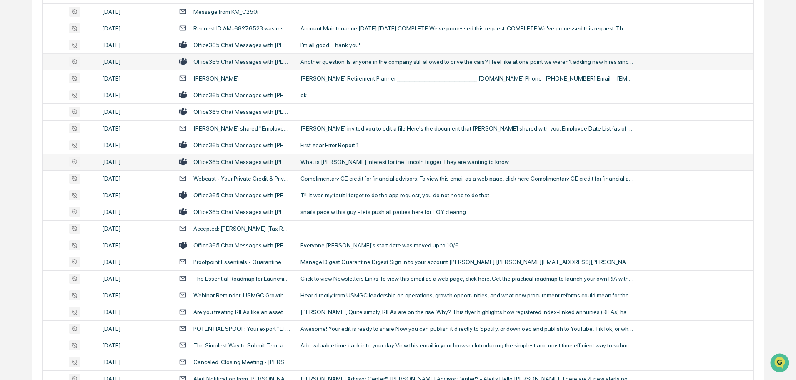
scroll to position [458, 0]
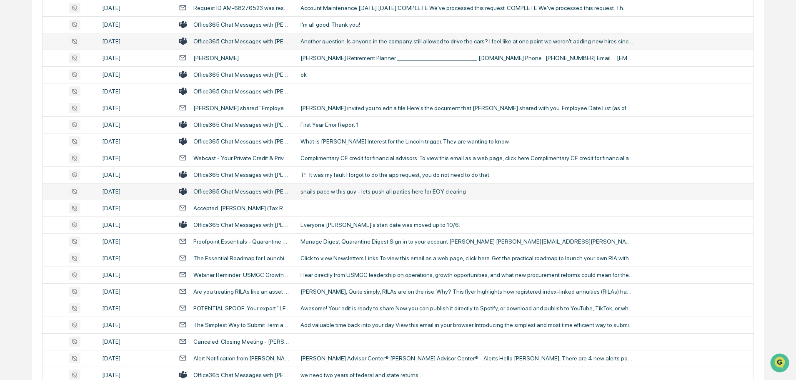
click at [338, 190] on div "snails pace w this guy - lets push all parties here for EOY clearing" at bounding box center [466, 191] width 333 height 7
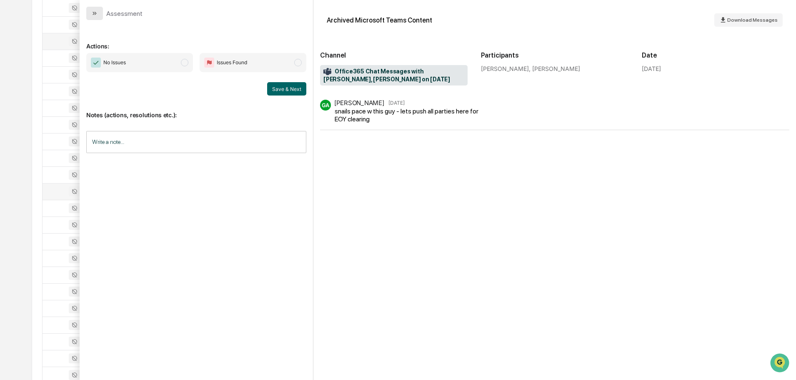
click at [98, 16] on button "modal" at bounding box center [94, 13] width 17 height 13
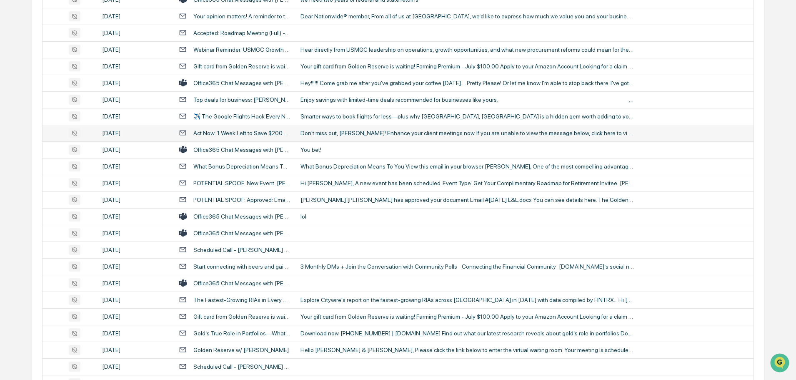
scroll to position [875, 0]
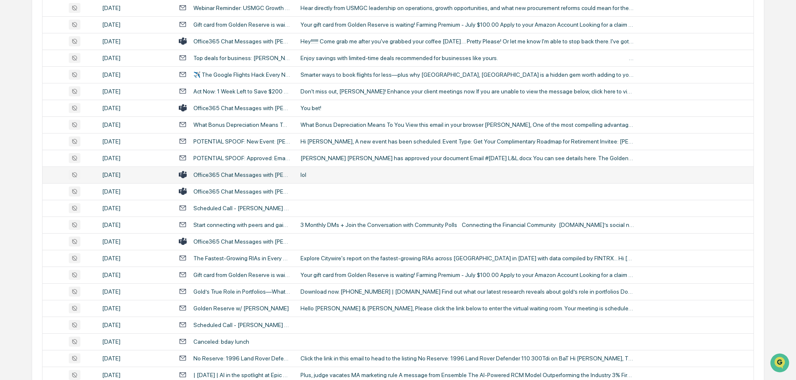
click at [350, 176] on div "lol" at bounding box center [466, 174] width 333 height 7
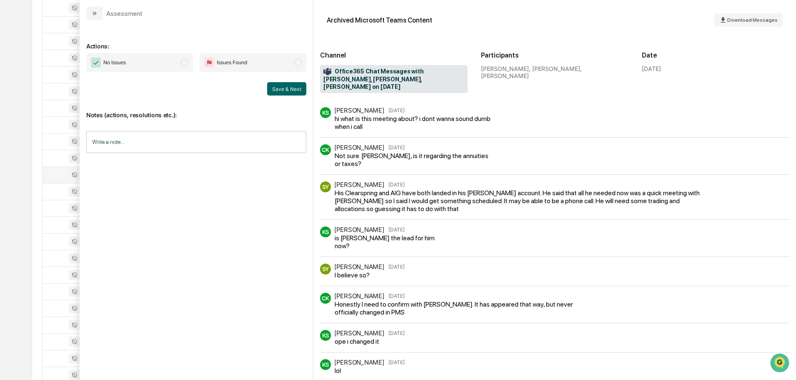
scroll to position [8, 0]
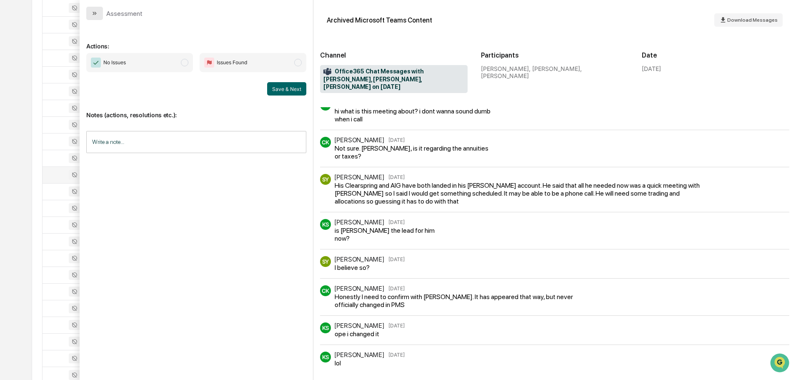
click at [100, 12] on button "modal" at bounding box center [94, 13] width 17 height 13
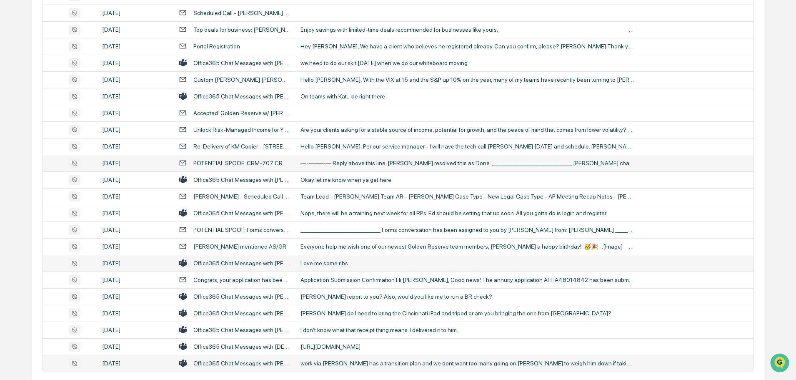
scroll to position [1526, 0]
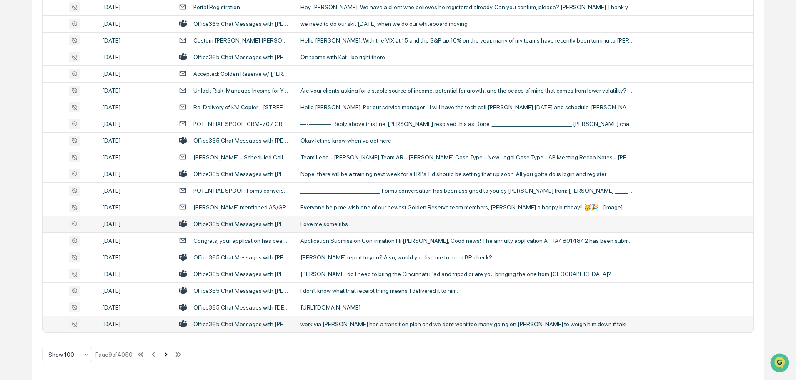
click at [166, 355] on icon at bounding box center [165, 354] width 9 height 9
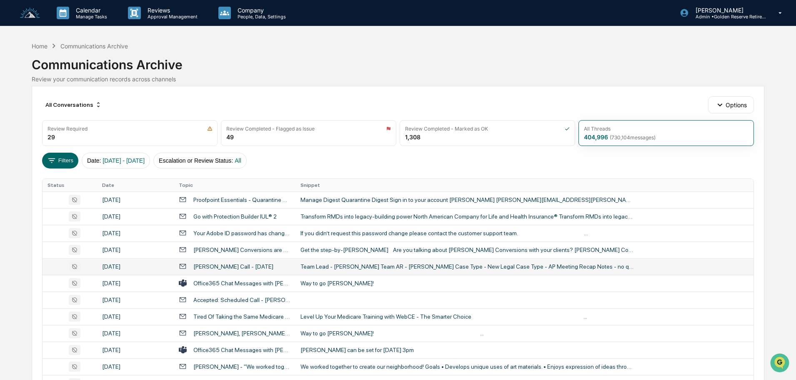
scroll to position [42, 0]
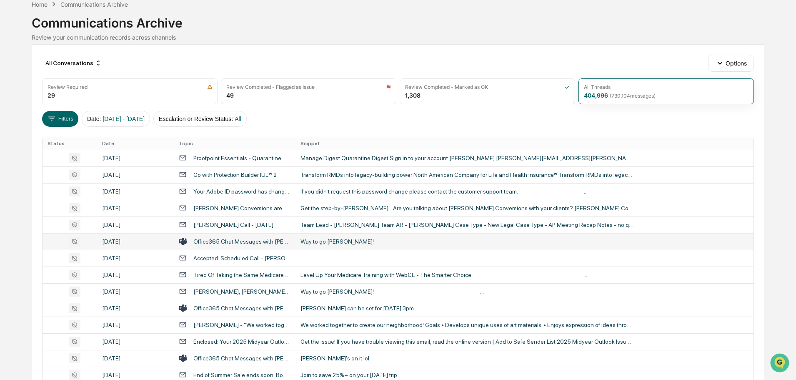
click at [339, 242] on div "Way to go Mike Brodowicz!" at bounding box center [466, 241] width 333 height 7
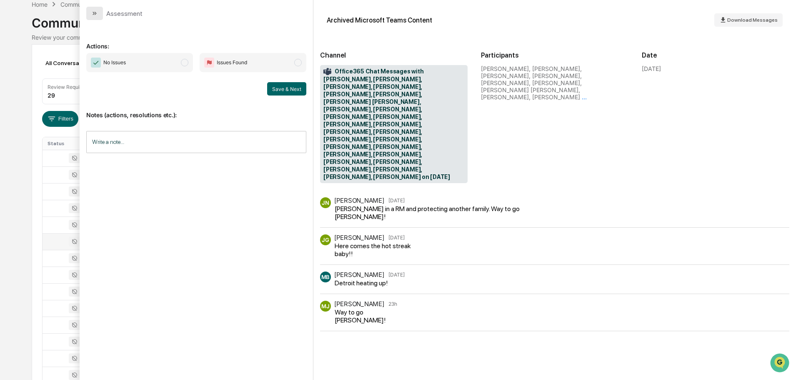
click at [92, 14] on icon "modal" at bounding box center [94, 13] width 7 height 7
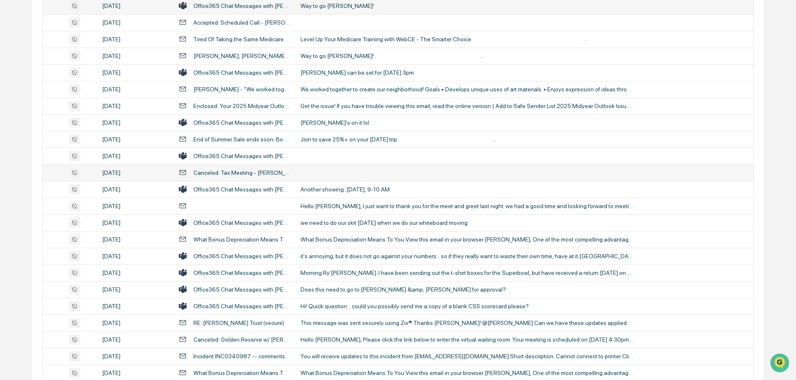
scroll to position [292, 0]
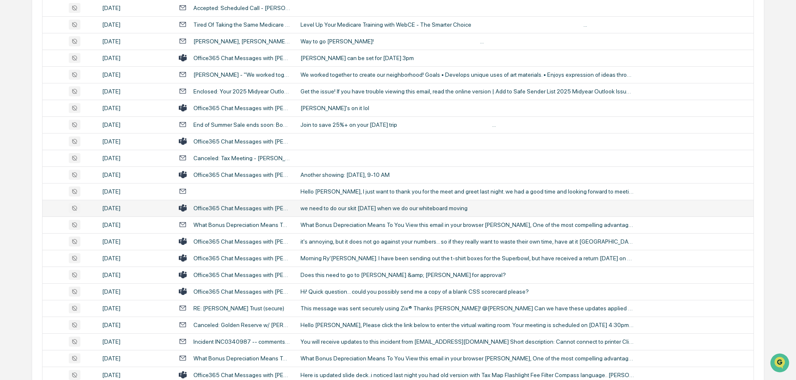
click at [354, 210] on div "we need to do our skit [DATE] when we do our whiteboard moving" at bounding box center [466, 208] width 333 height 7
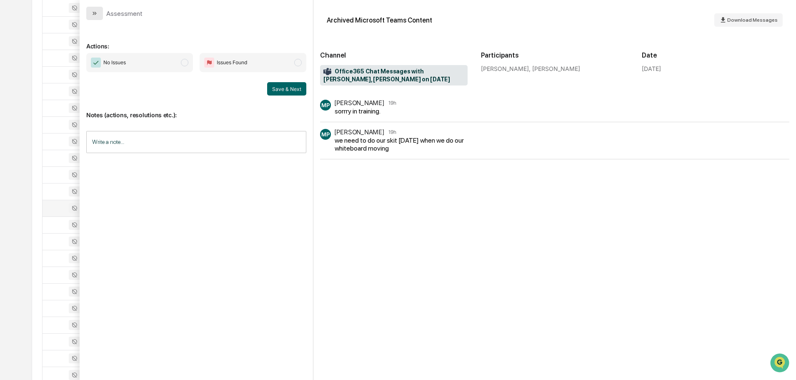
click at [93, 13] on icon "modal" at bounding box center [94, 13] width 7 height 7
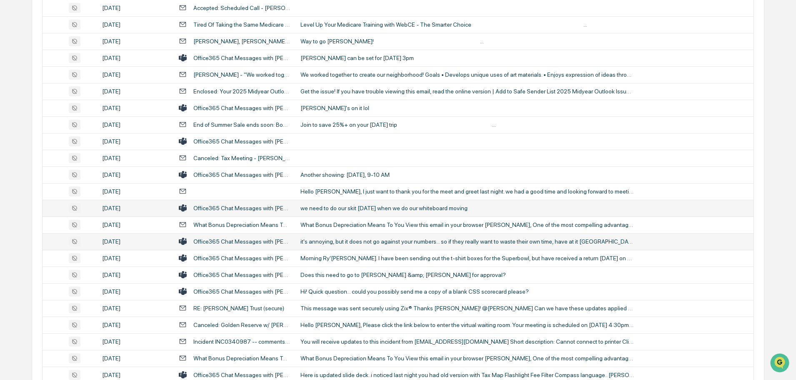
click at [332, 239] on div "it's annoying, but it does not go against your numbers... so if they really wan…" at bounding box center [466, 241] width 333 height 7
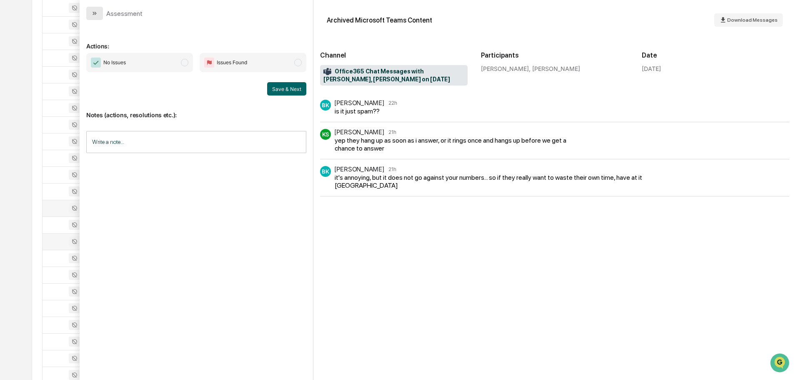
click at [100, 10] on button "modal" at bounding box center [94, 13] width 17 height 13
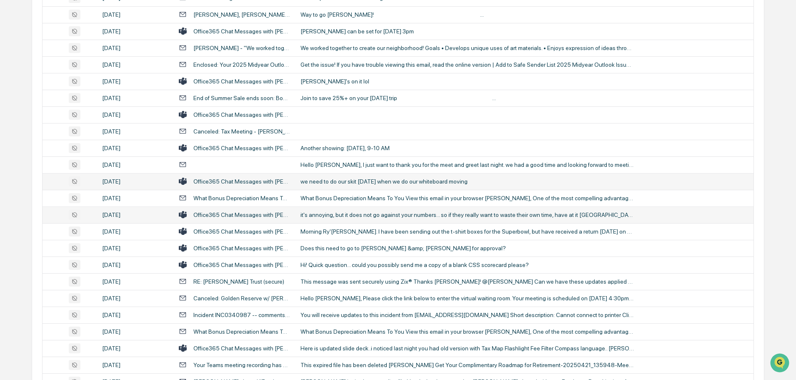
scroll to position [333, 0]
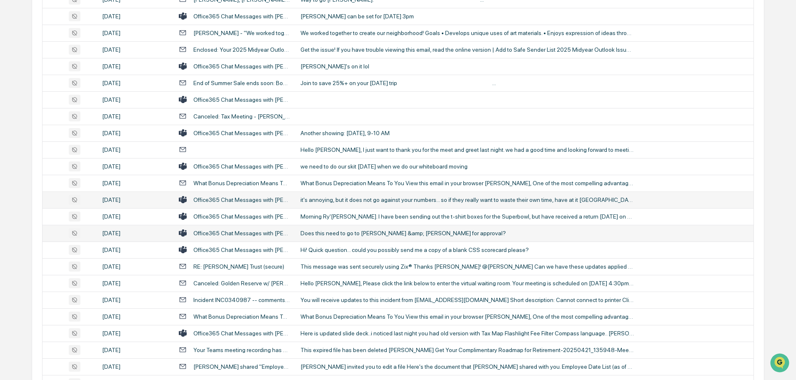
click at [326, 233] on div "Does this need to go to Justin &amp; Greg for approval?" at bounding box center [466, 233] width 333 height 7
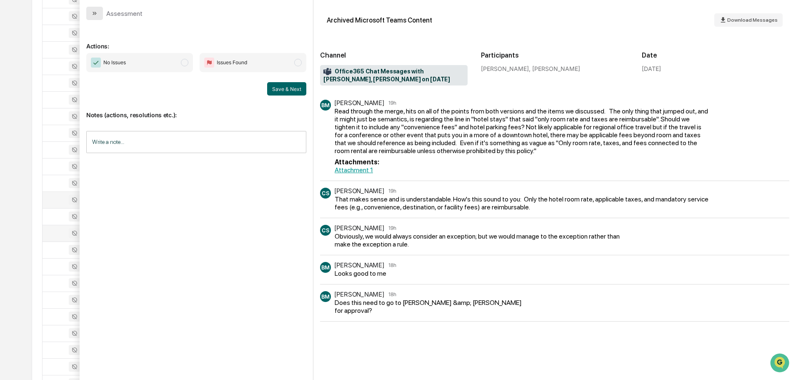
click at [96, 12] on icon "modal" at bounding box center [94, 13] width 7 height 7
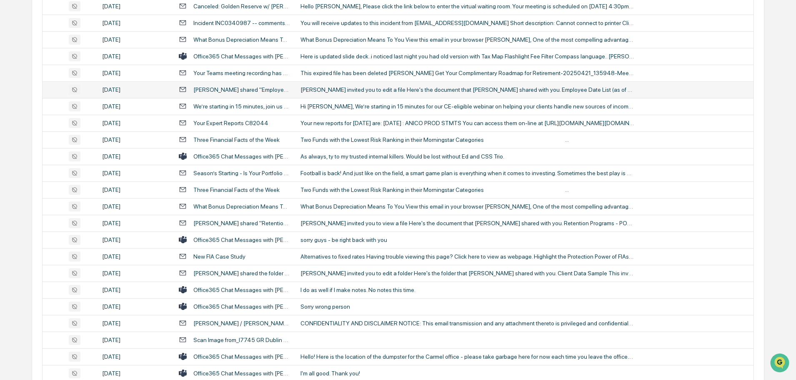
scroll to position [625, 0]
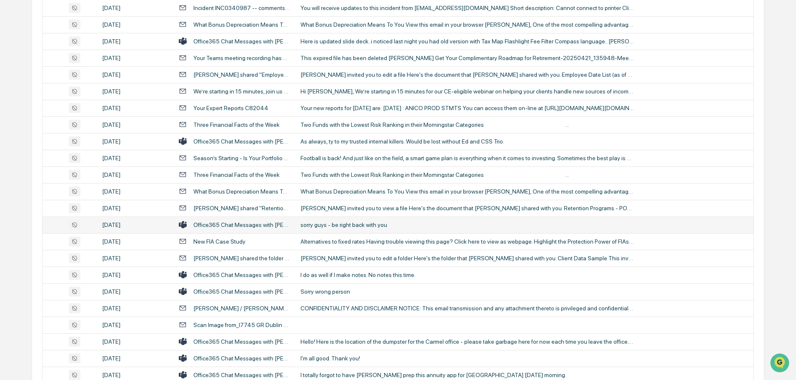
click at [357, 223] on div "sorry guys - be right back with you" at bounding box center [466, 224] width 333 height 7
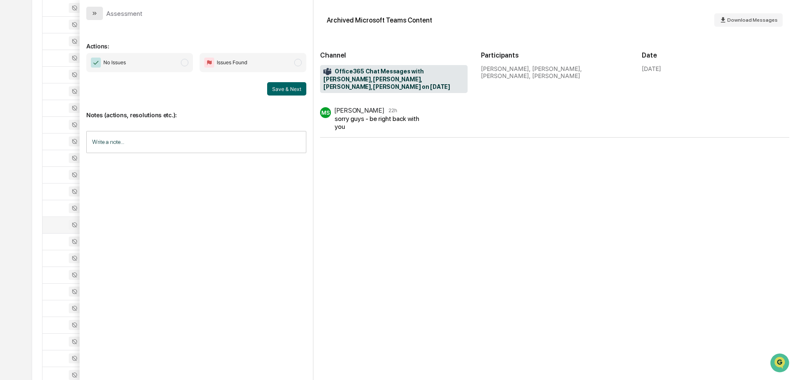
click at [93, 13] on icon "modal" at bounding box center [94, 13] width 7 height 7
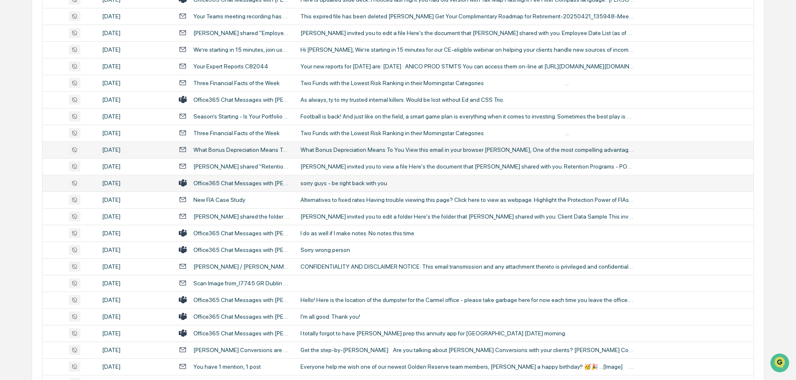
scroll to position [708, 0]
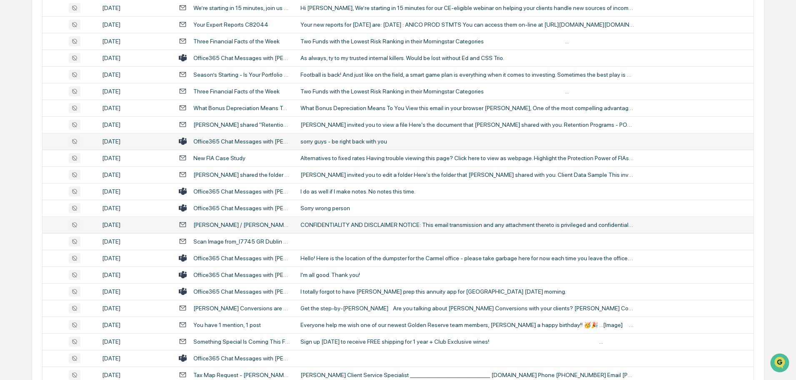
click at [368, 225] on div "CONFIDENTIALITY AND DISCLAIMER NOTICE: This email transmission and any attachme…" at bounding box center [466, 224] width 333 height 7
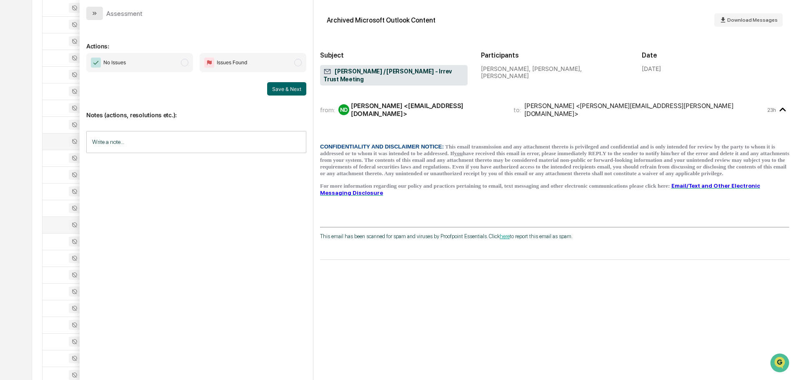
click at [95, 14] on icon "modal" at bounding box center [94, 13] width 7 height 7
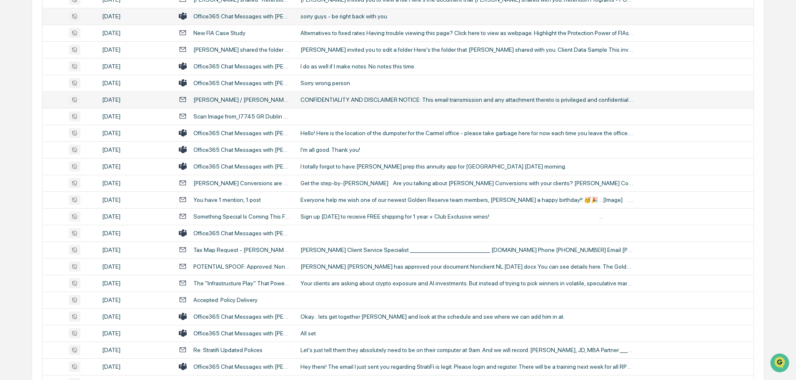
scroll to position [875, 0]
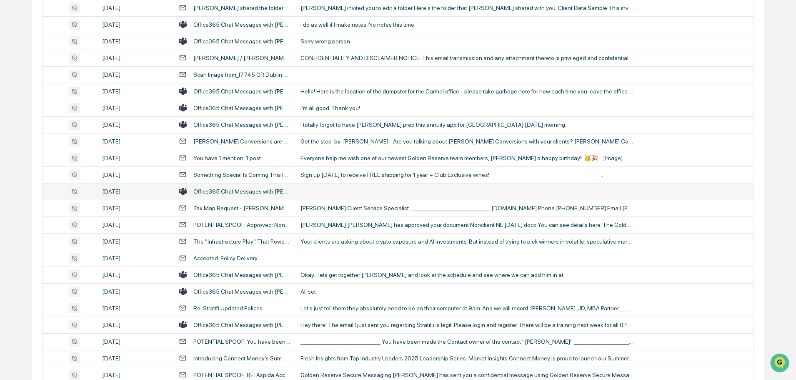
click at [341, 191] on td at bounding box center [524, 191] width 458 height 17
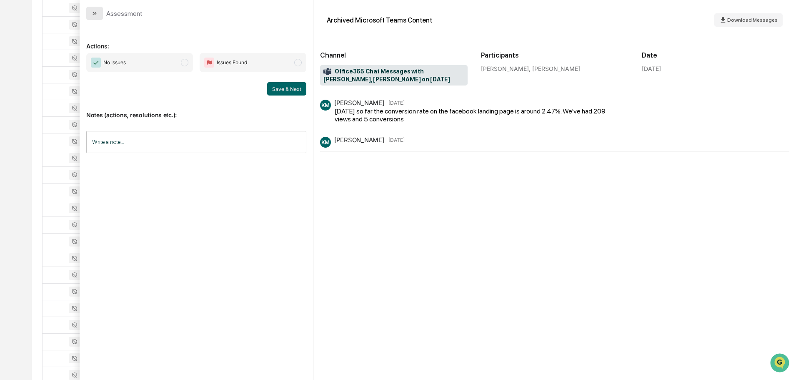
click at [94, 11] on icon "modal" at bounding box center [94, 13] width 7 height 7
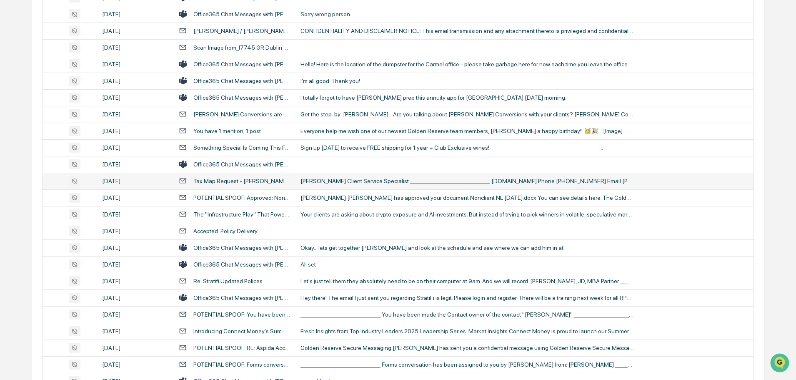
scroll to position [917, 0]
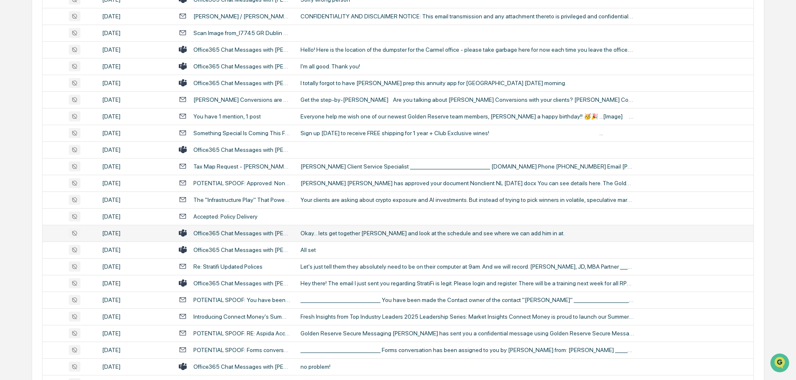
click at [336, 235] on div "Okay... lets get together Katarina Zaboura and look at the schedule and see whe…" at bounding box center [466, 233] width 333 height 7
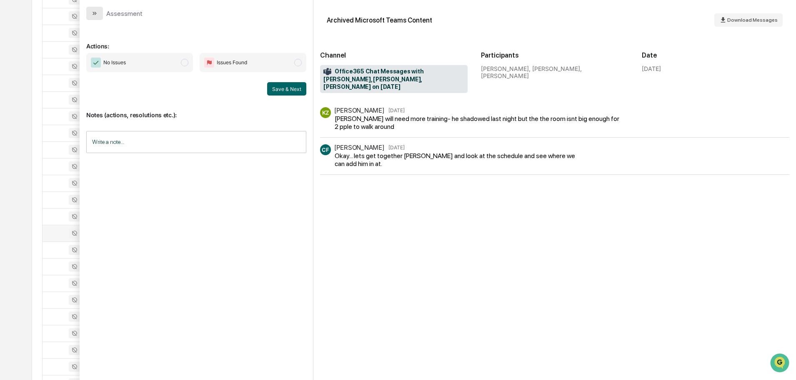
click at [94, 13] on icon "modal" at bounding box center [94, 13] width 7 height 7
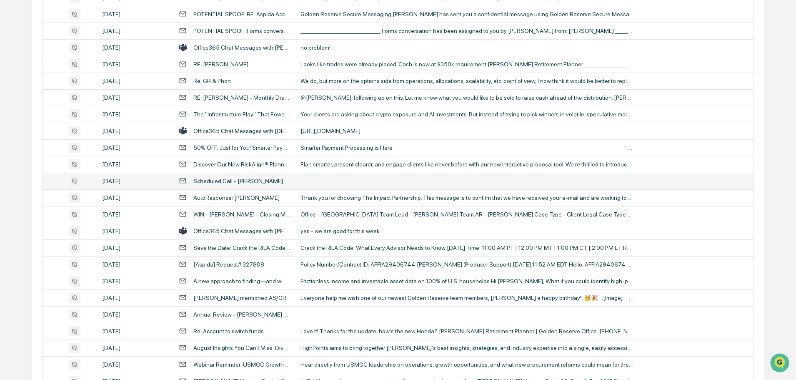
scroll to position [1250, 0]
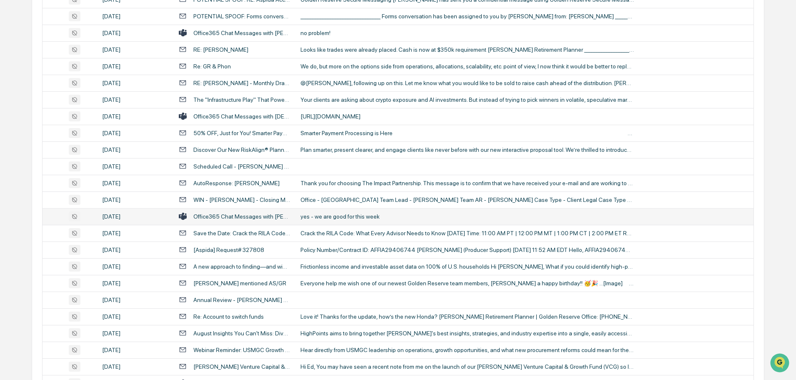
click at [336, 215] on div "yes - we are good for this week" at bounding box center [466, 216] width 333 height 7
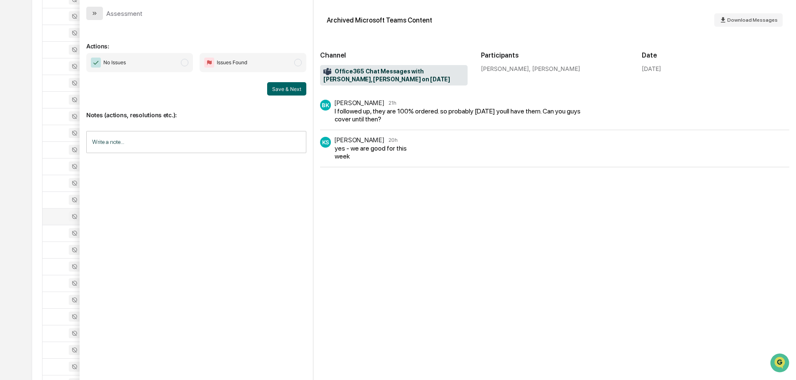
click at [94, 14] on icon "modal" at bounding box center [94, 13] width 2 height 3
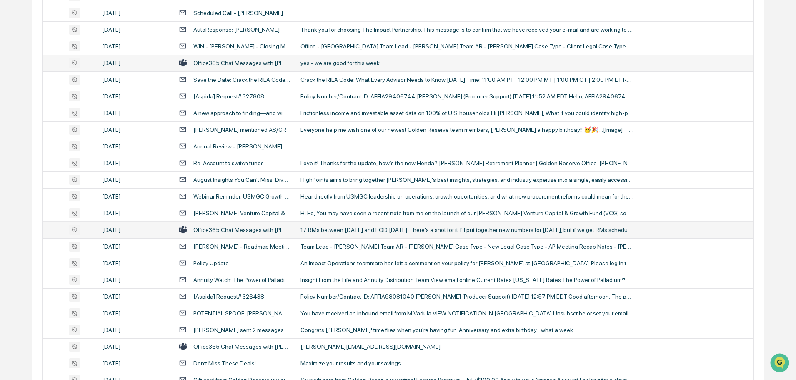
scroll to position [1417, 0]
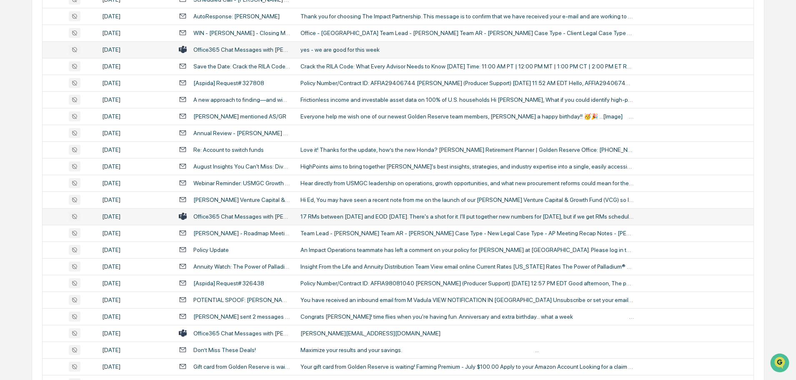
click at [334, 215] on div "17 RMs between today and EOD Monday. There's a shot for it. I'll put together n…" at bounding box center [466, 216] width 333 height 7
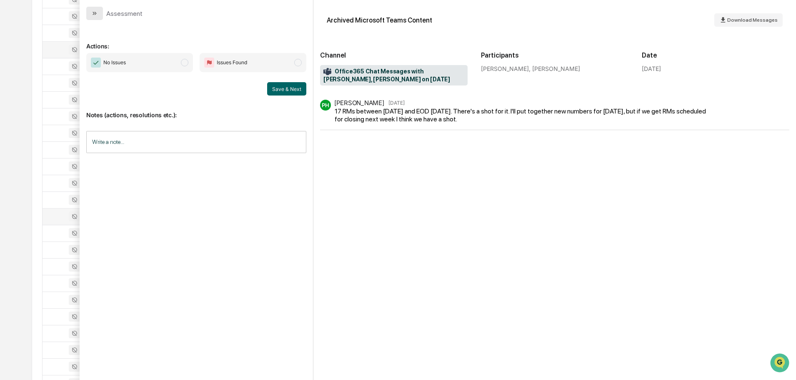
click at [102, 13] on button "modal" at bounding box center [94, 13] width 17 height 13
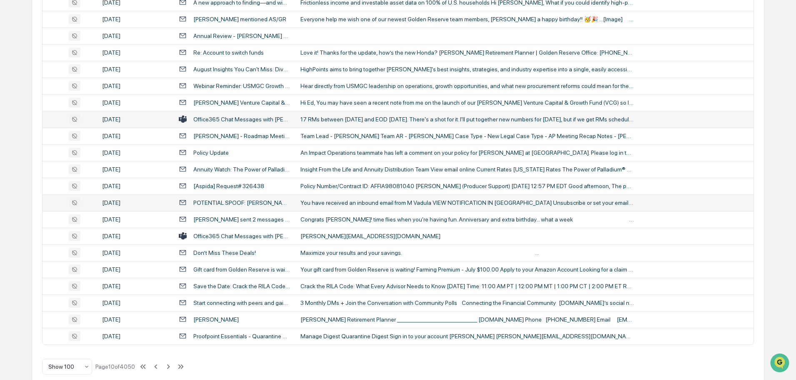
scroll to position [1526, 0]
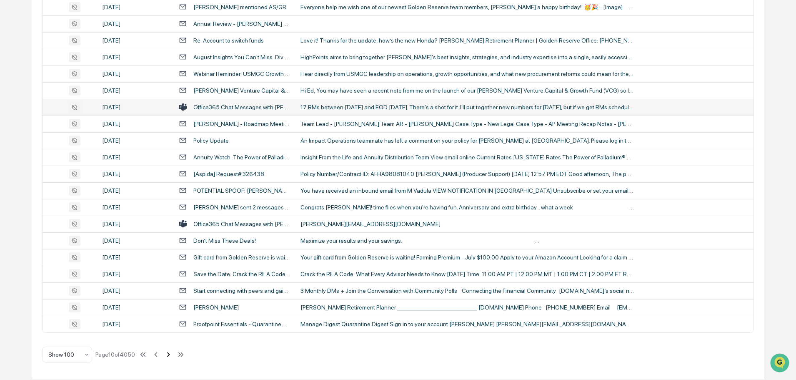
click at [168, 355] on icon at bounding box center [168, 354] width 9 height 9
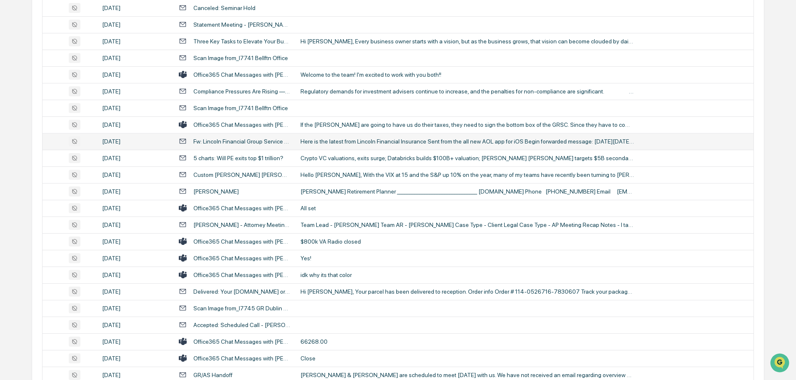
scroll to position [917, 0]
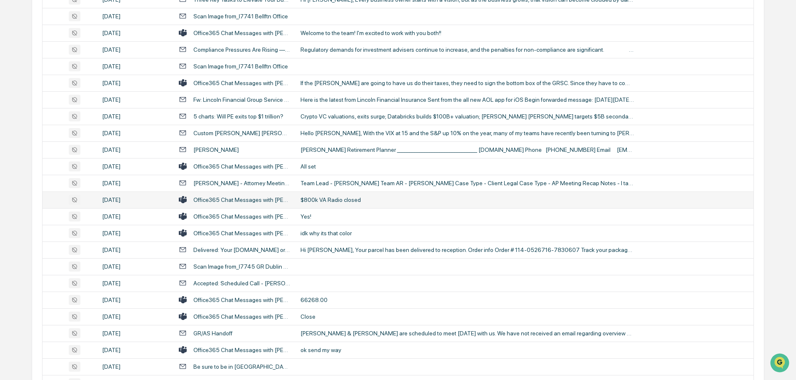
click at [328, 202] on div "$800k VA Radio closed" at bounding box center [466, 199] width 333 height 7
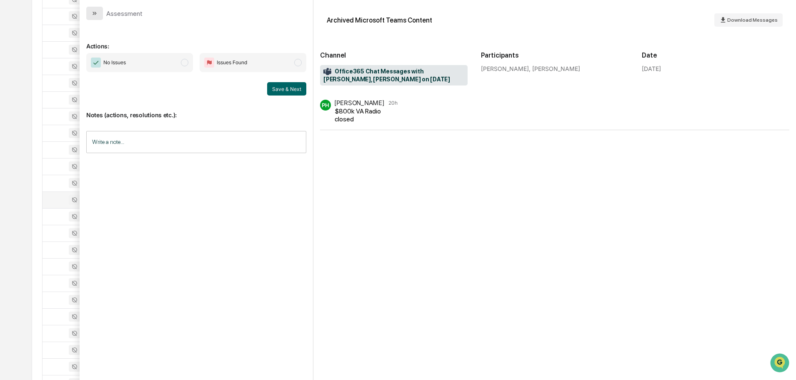
click at [92, 16] on icon "modal" at bounding box center [94, 13] width 7 height 7
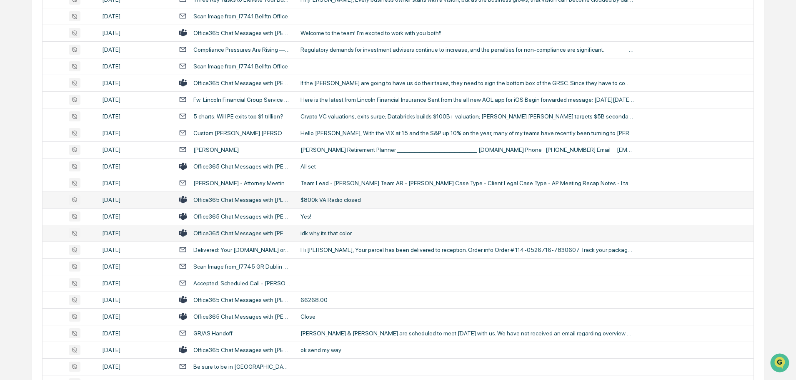
click at [328, 236] on div "idk why its that color" at bounding box center [466, 233] width 333 height 7
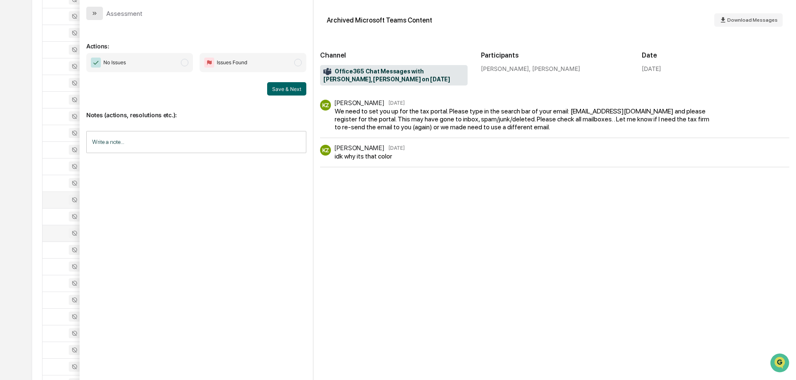
click at [97, 10] on button "modal" at bounding box center [94, 13] width 17 height 13
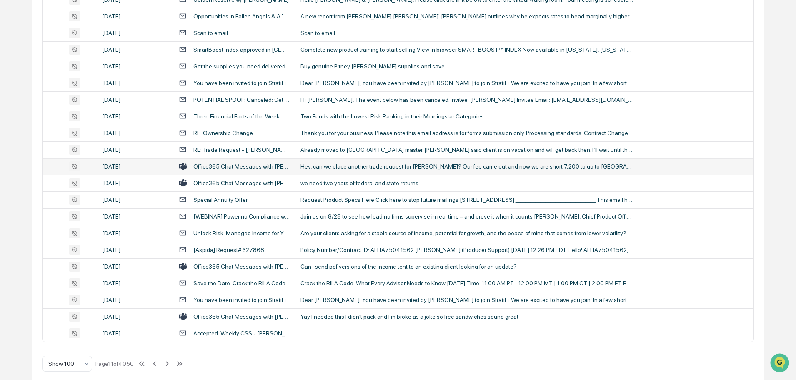
scroll to position [1526, 0]
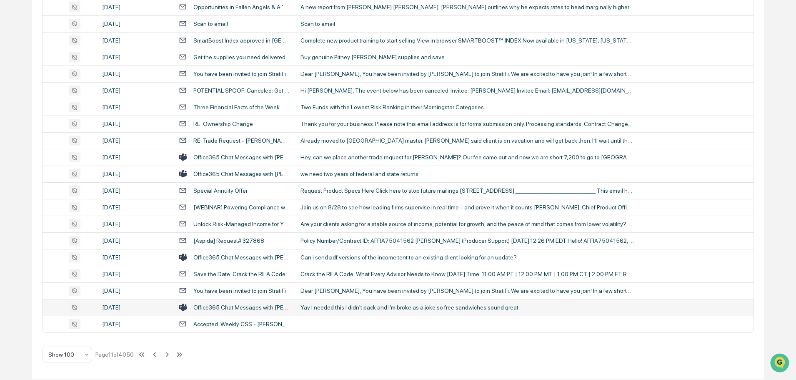
click at [339, 310] on div "Yay I needed this I didn't pack and I'm broke as a joke so free sandwiches soun…" at bounding box center [466, 307] width 333 height 7
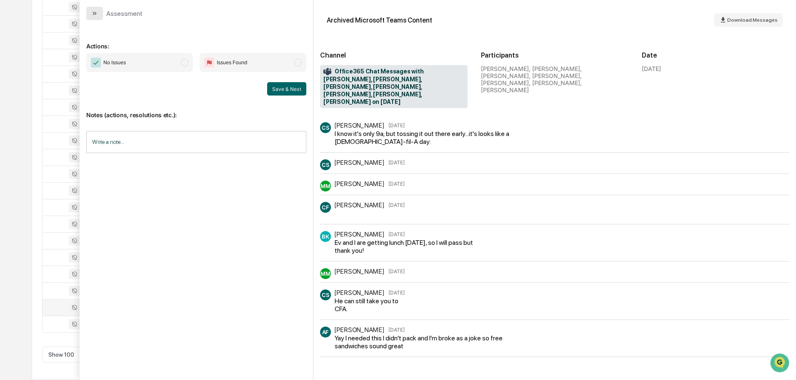
click at [100, 12] on button "modal" at bounding box center [94, 13] width 17 height 13
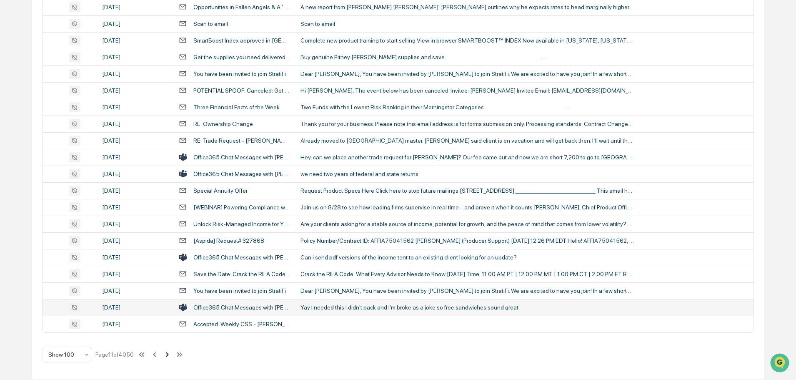
click at [169, 355] on icon at bounding box center [167, 354] width 9 height 9
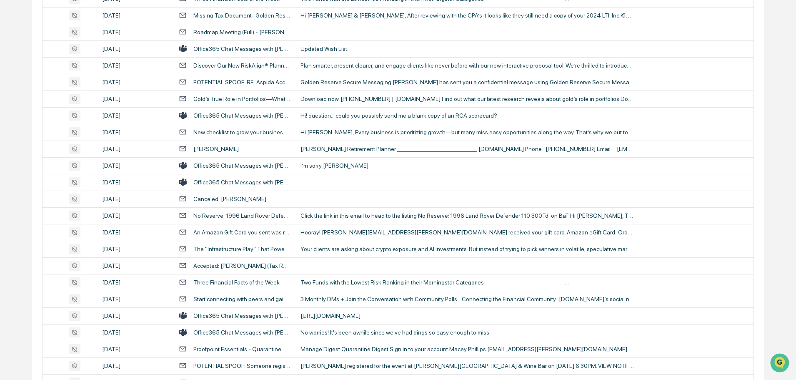
scroll to position [1276, 0]
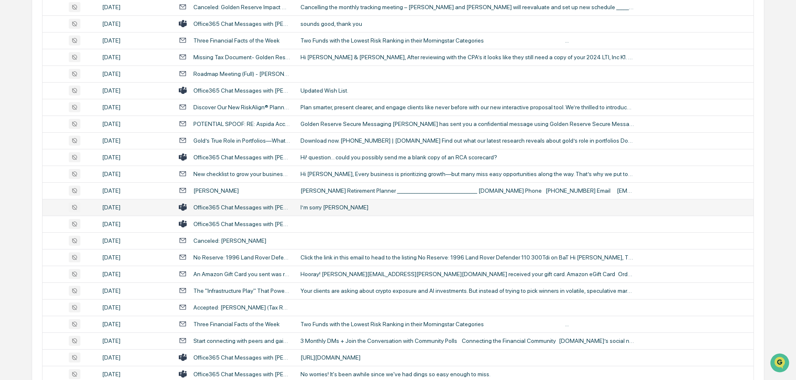
click at [332, 208] on div "I’m sorry [PERSON_NAME]" at bounding box center [466, 207] width 333 height 7
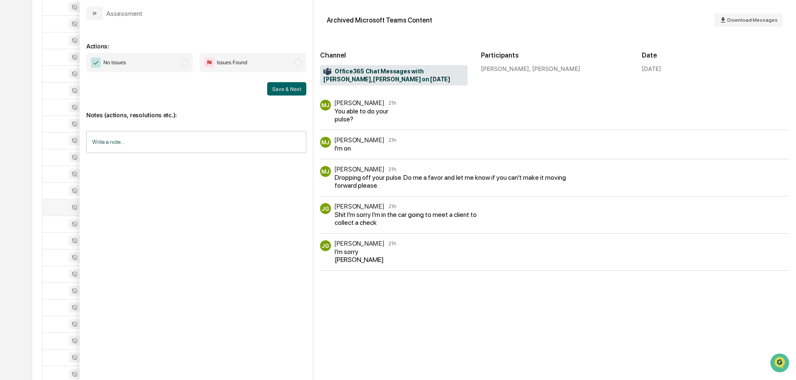
click at [93, 11] on icon "modal" at bounding box center [94, 13] width 7 height 7
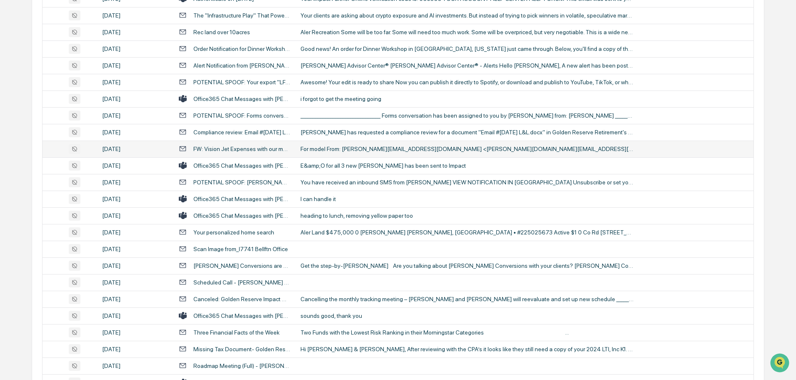
scroll to position [943, 0]
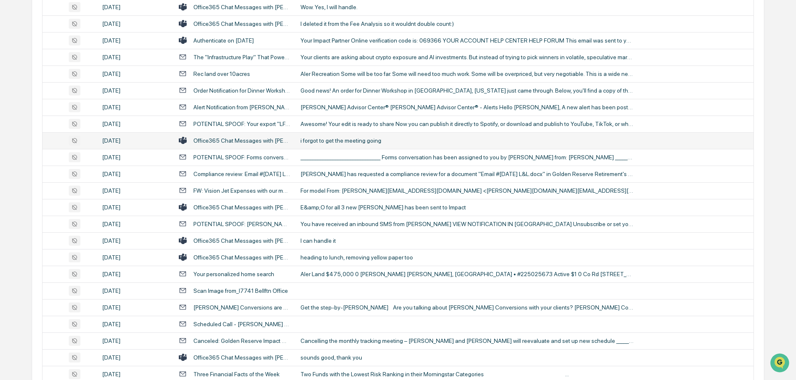
click at [349, 144] on td "i forgot to get the meeting going" at bounding box center [524, 140] width 458 height 17
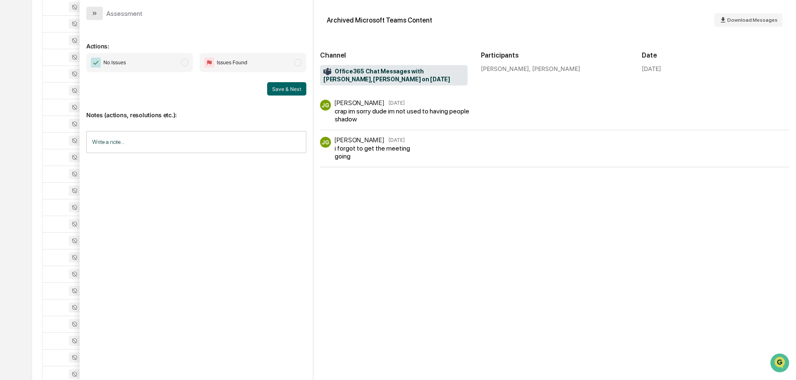
click at [95, 13] on icon "modal" at bounding box center [96, 13] width 2 height 3
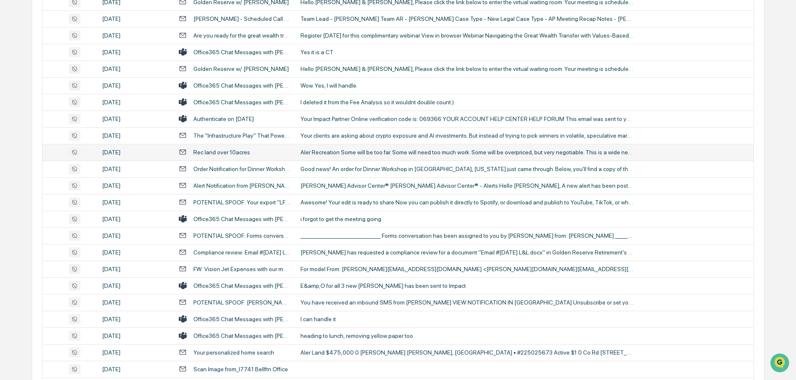
scroll to position [859, 0]
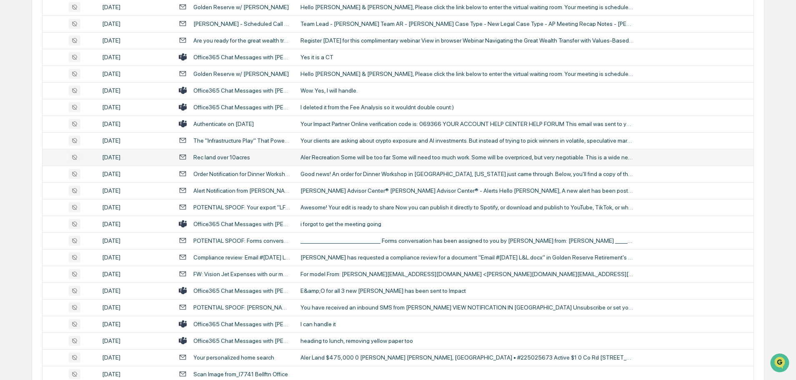
scroll to position [818, 0]
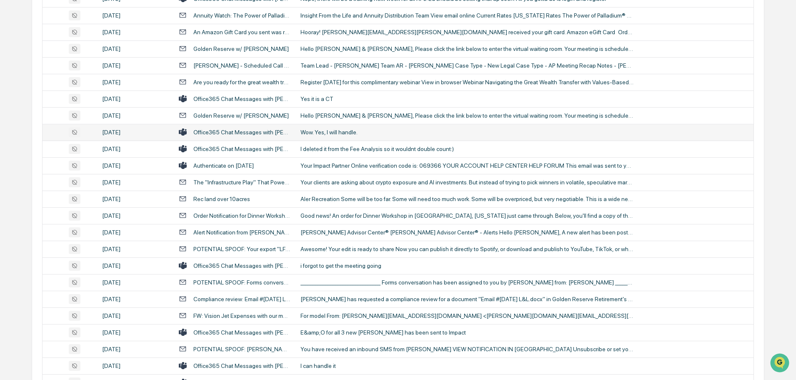
click at [344, 127] on td "Wow. Yes, I will handle." at bounding box center [524, 132] width 458 height 17
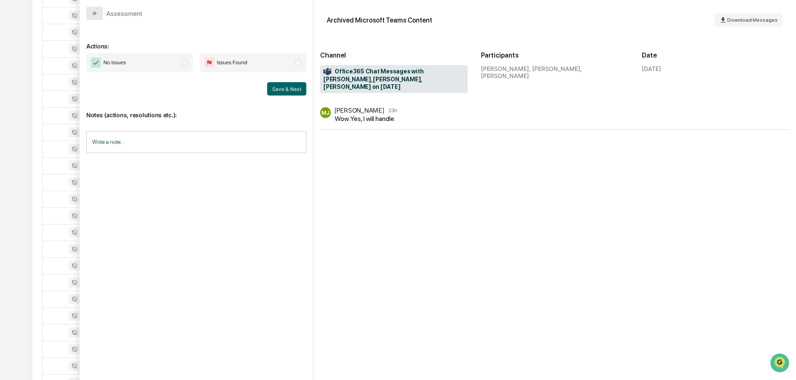
click at [94, 14] on icon "modal" at bounding box center [94, 13] width 2 height 3
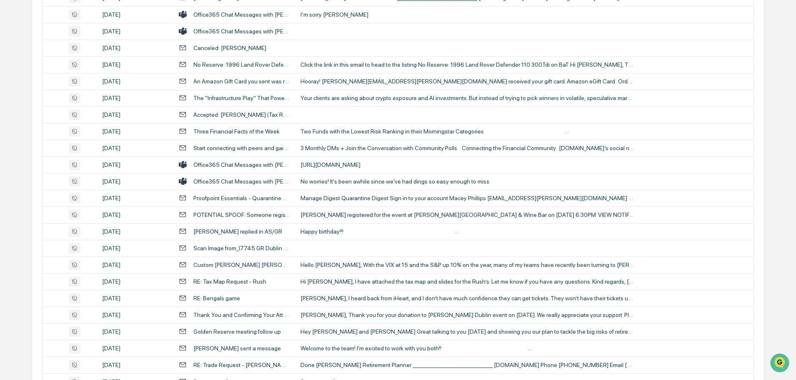
scroll to position [1526, 0]
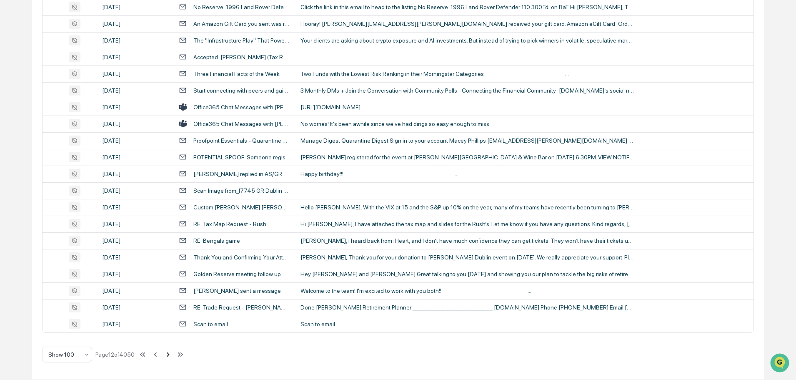
click at [168, 354] on icon at bounding box center [167, 354] width 9 height 9
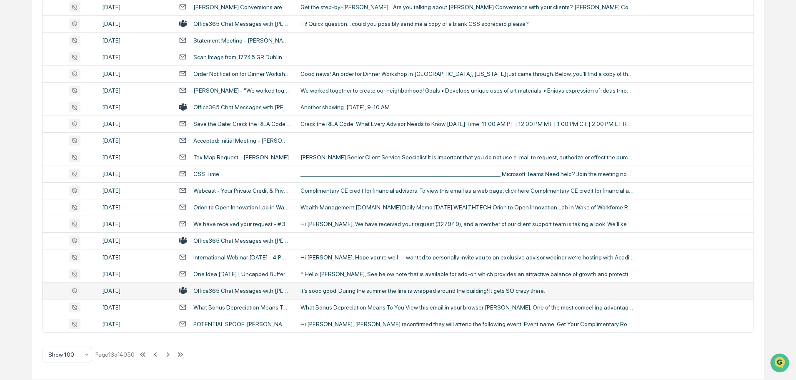
click at [358, 290] on div "It’s sooo good. During the summer the line is wrapped around the building! It g…" at bounding box center [466, 290] width 333 height 7
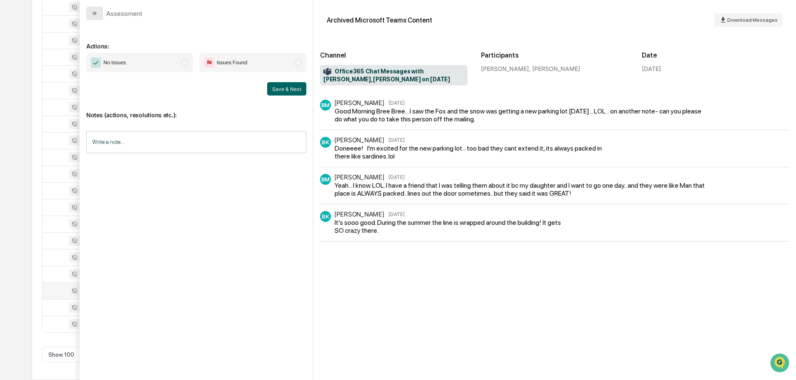
click at [96, 11] on icon "modal" at bounding box center [94, 13] width 7 height 7
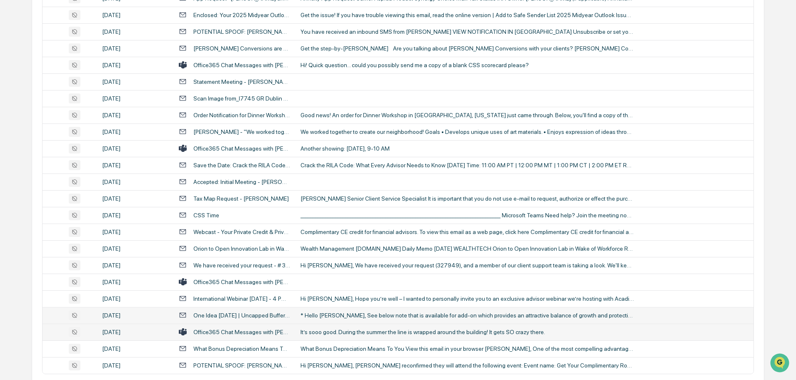
scroll to position [1485, 0]
click at [345, 148] on div "Another showing: [DATE], 9-10 AM" at bounding box center [466, 148] width 333 height 7
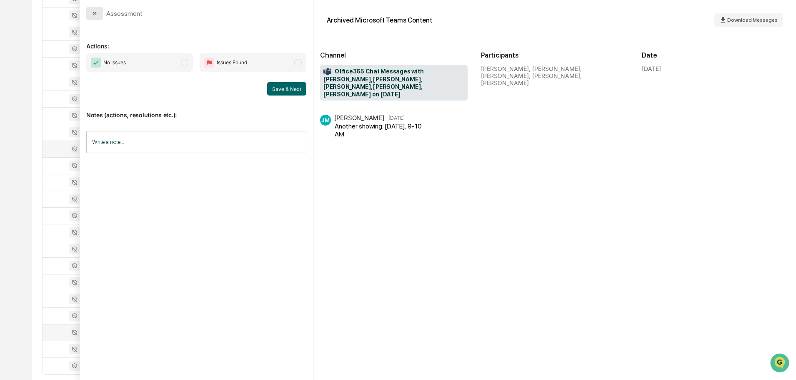
click at [94, 9] on button "modal" at bounding box center [94, 13] width 17 height 13
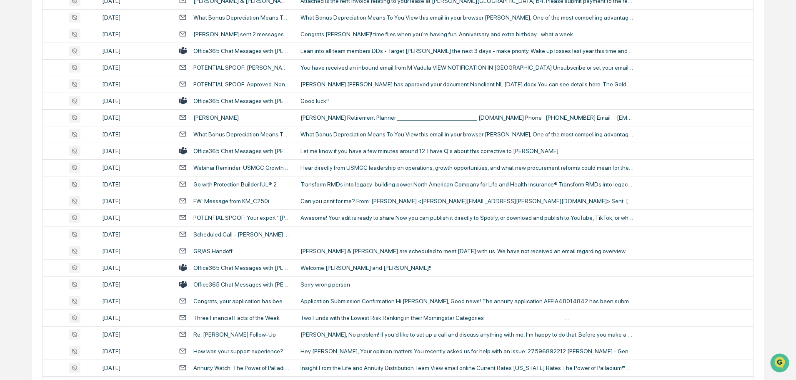
scroll to position [734, 0]
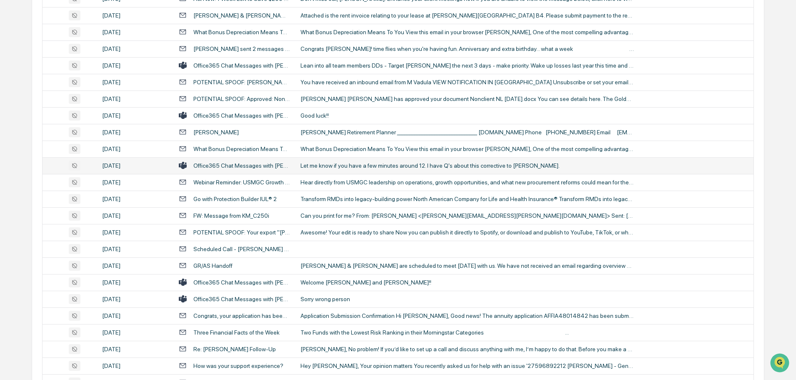
click at [334, 165] on div "Let me know if you have a few minutes around 12. I have Q's about this correcti…" at bounding box center [466, 165] width 333 height 7
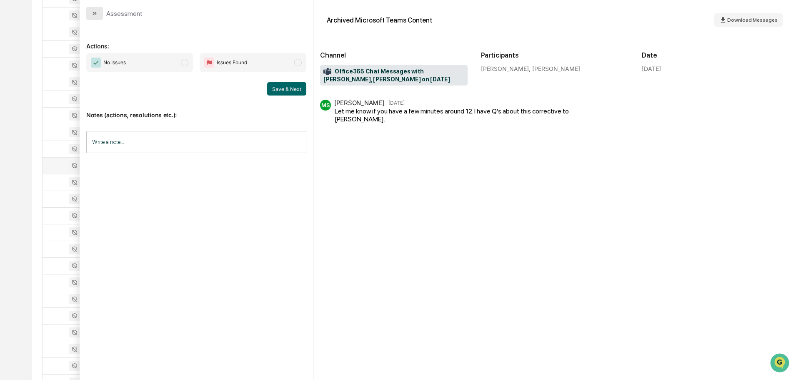
click at [87, 9] on button "modal" at bounding box center [94, 13] width 17 height 13
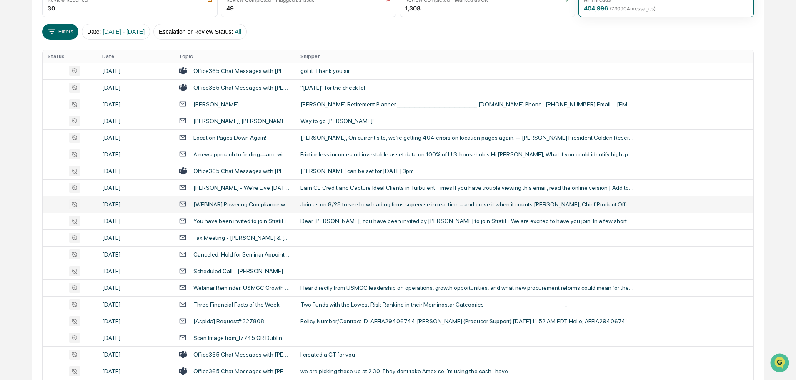
scroll to position [109, 0]
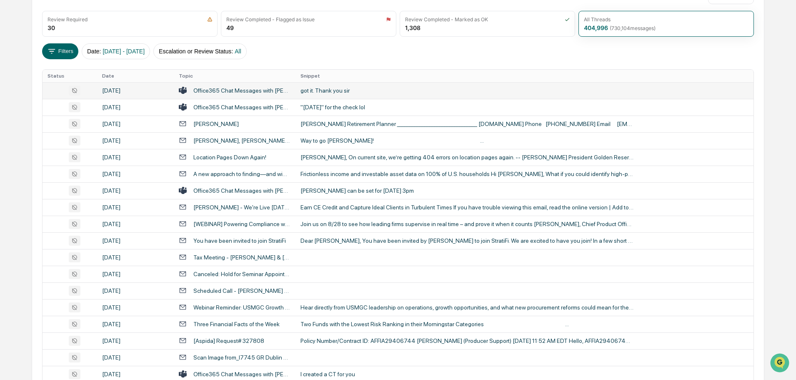
click at [330, 89] on div "got it. Thank you sir" at bounding box center [466, 90] width 333 height 7
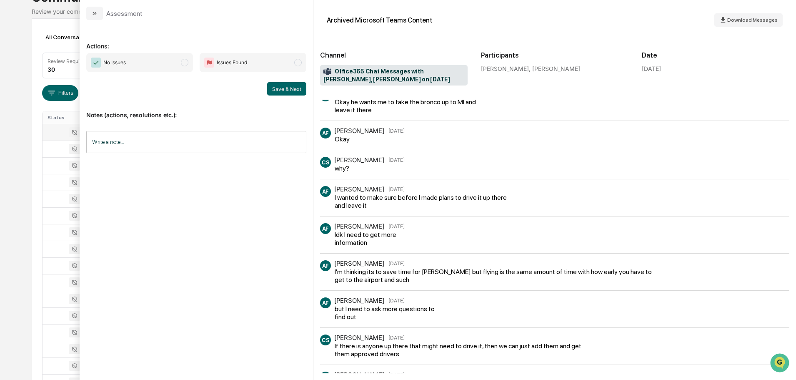
scroll to position [111, 0]
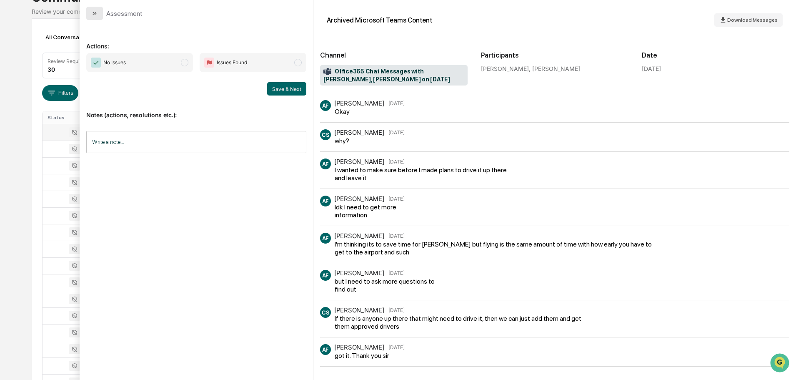
click at [99, 12] on button "modal" at bounding box center [94, 13] width 17 height 13
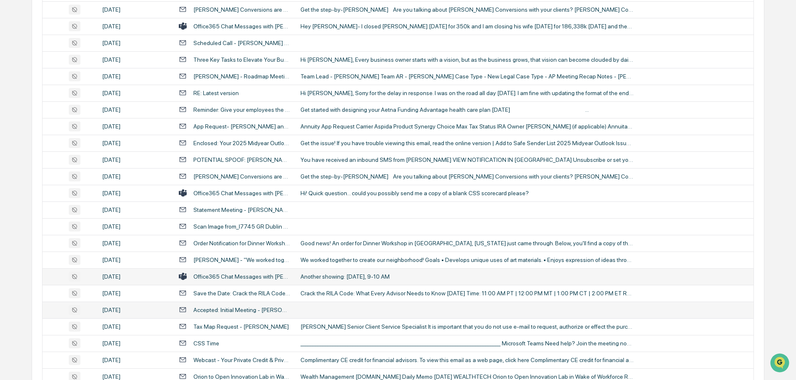
scroll to position [1526, 0]
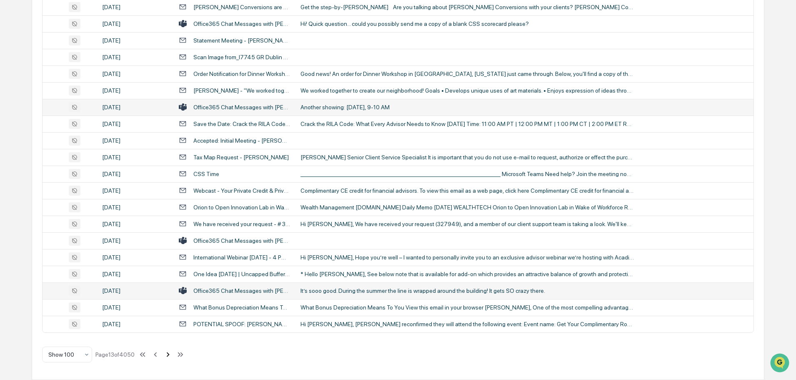
click at [168, 355] on icon at bounding box center [167, 354] width 9 height 9
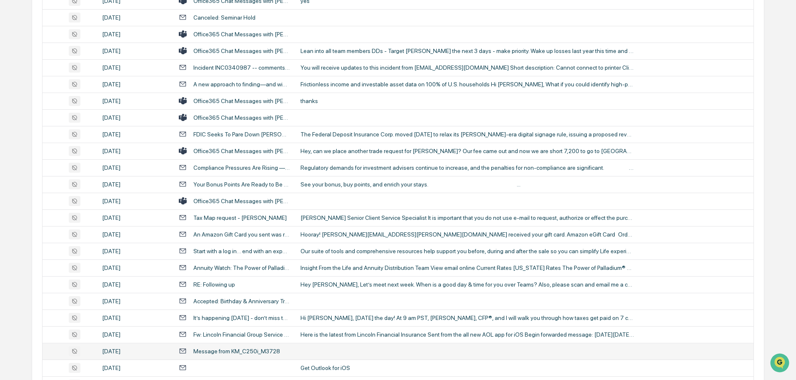
scroll to position [1318, 0]
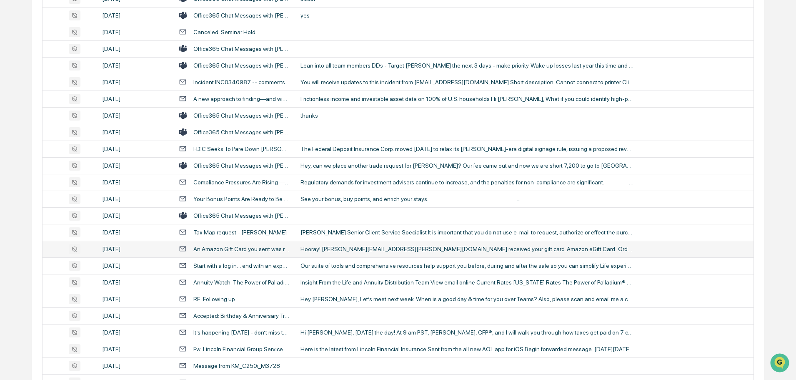
click at [348, 247] on div "Hooray! [PERSON_NAME][EMAIL_ADDRESS][PERSON_NAME][DOMAIN_NAME] received your gi…" at bounding box center [466, 248] width 333 height 7
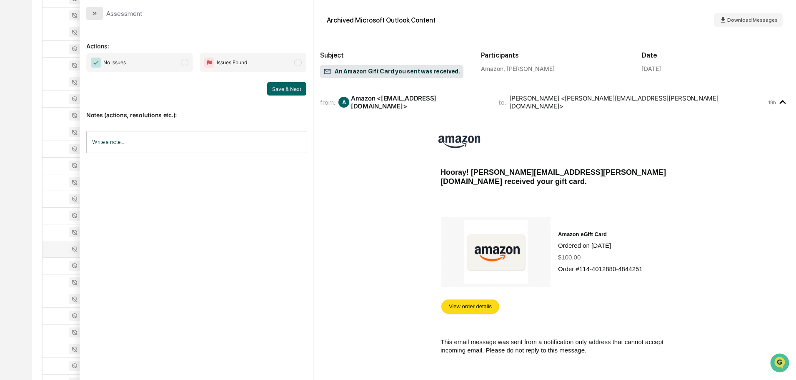
click at [99, 10] on button "modal" at bounding box center [94, 13] width 17 height 13
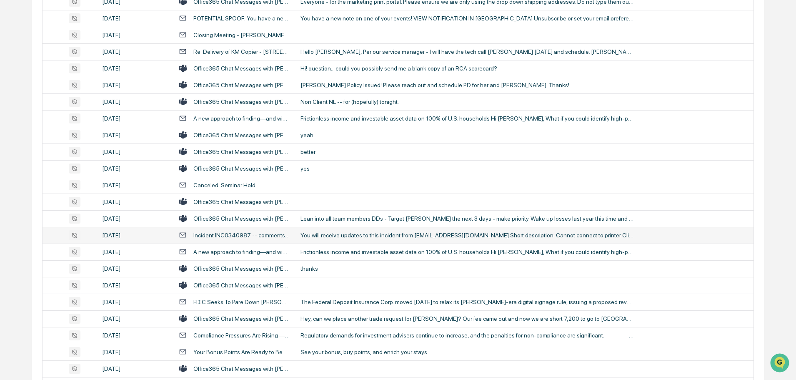
scroll to position [1151, 0]
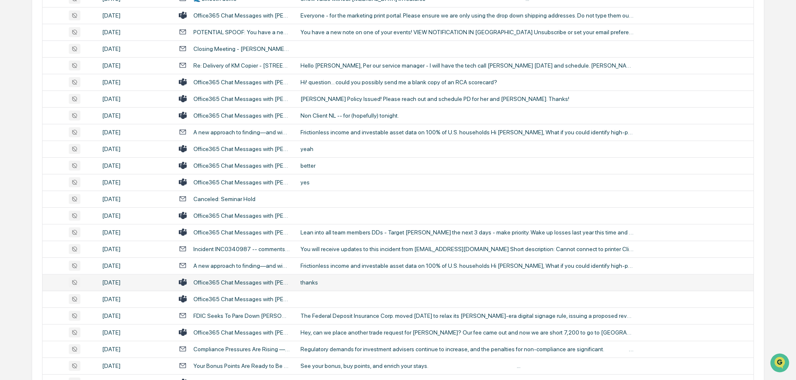
click at [340, 282] on div "thanks" at bounding box center [466, 282] width 333 height 7
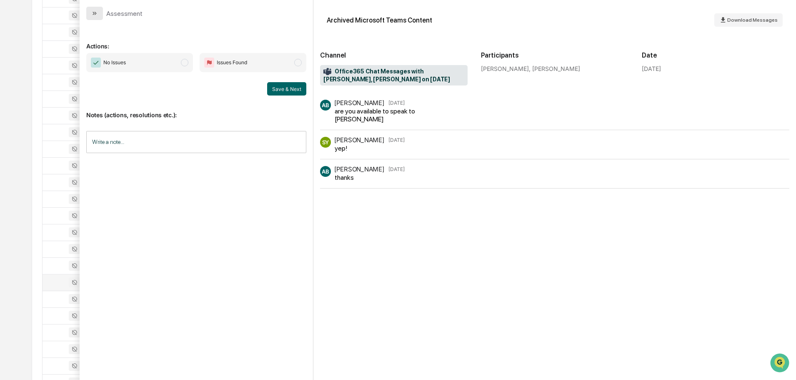
click at [94, 9] on button "modal" at bounding box center [94, 13] width 17 height 13
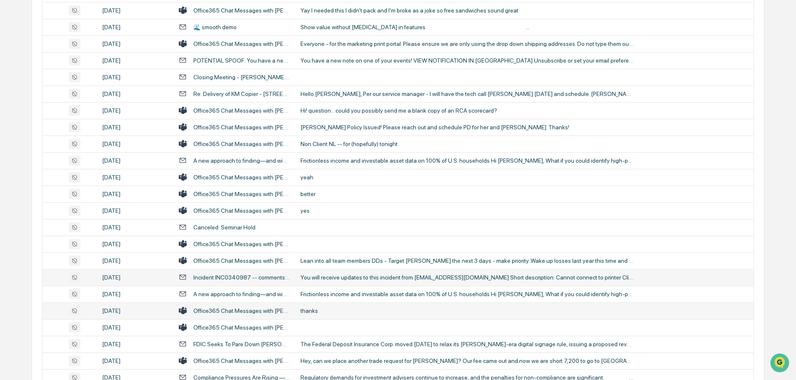
scroll to position [1109, 0]
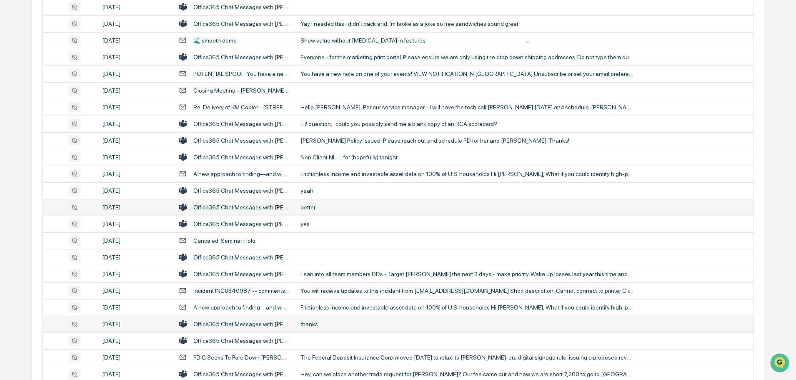
click at [319, 208] on div "better" at bounding box center [466, 207] width 333 height 7
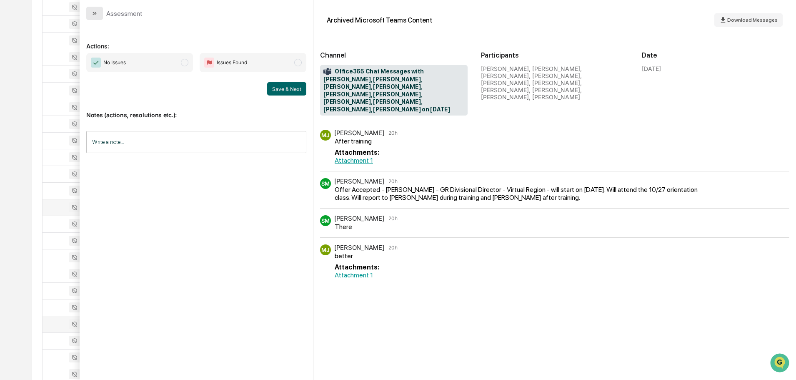
click at [95, 10] on button "modal" at bounding box center [94, 13] width 17 height 13
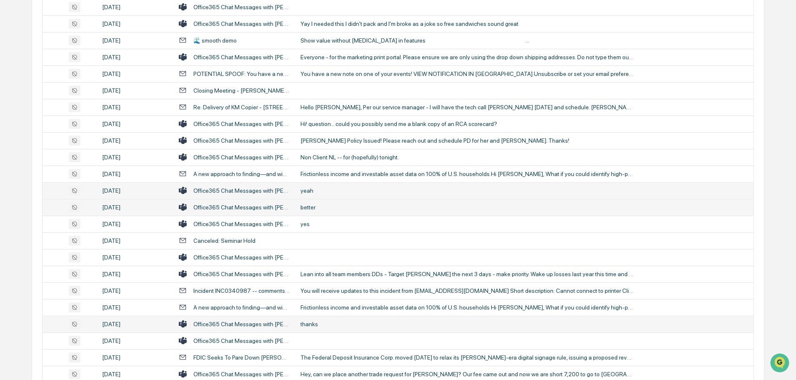
click at [324, 188] on div "yeah" at bounding box center [466, 190] width 333 height 7
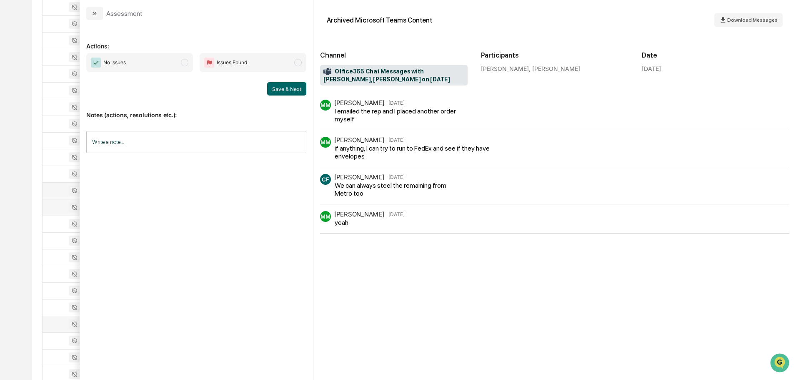
click at [96, 13] on icon "modal" at bounding box center [94, 13] width 7 height 7
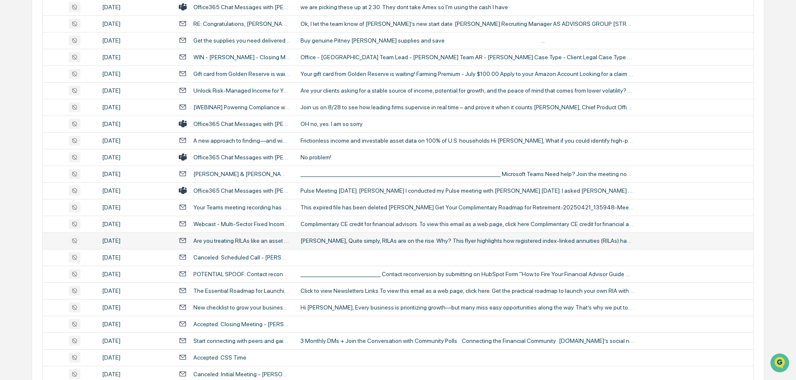
scroll to position [651, 0]
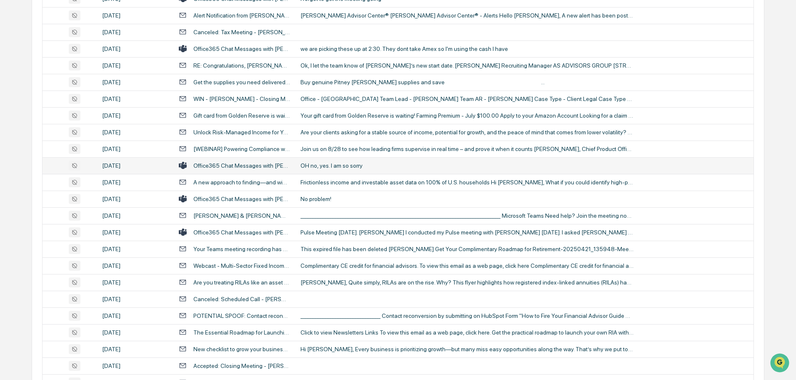
click at [343, 165] on div "OH no, yes. I am so sorry" at bounding box center [466, 165] width 333 height 7
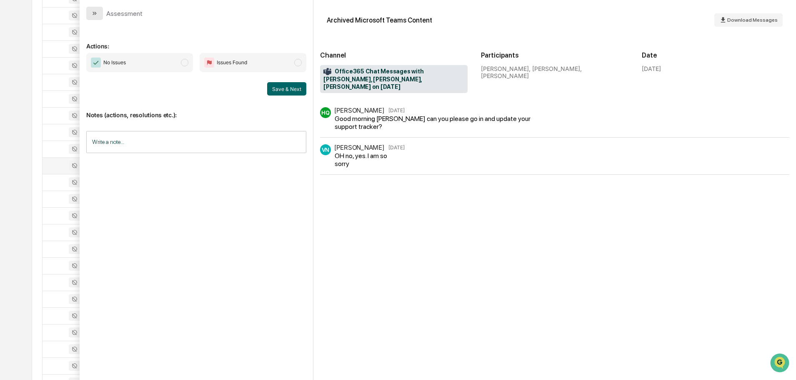
click at [99, 12] on button "modal" at bounding box center [94, 13] width 17 height 13
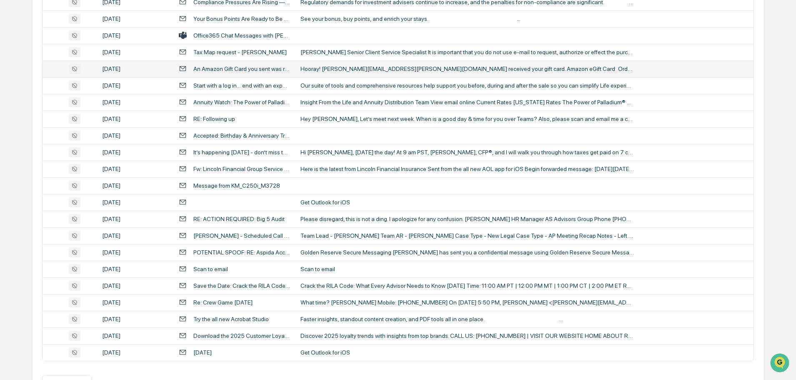
scroll to position [1526, 0]
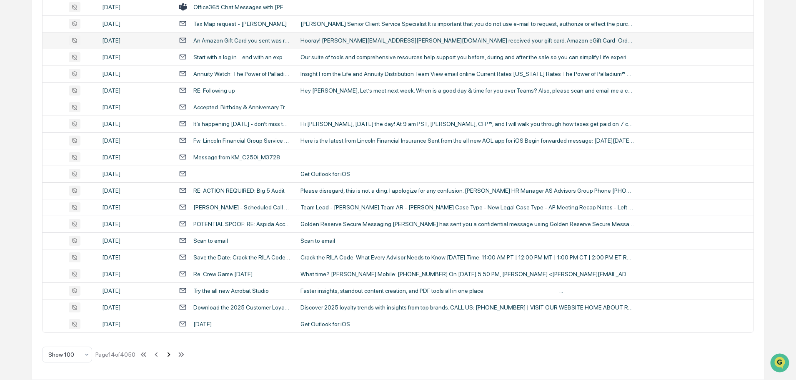
click at [169, 355] on icon at bounding box center [168, 354] width 9 height 9
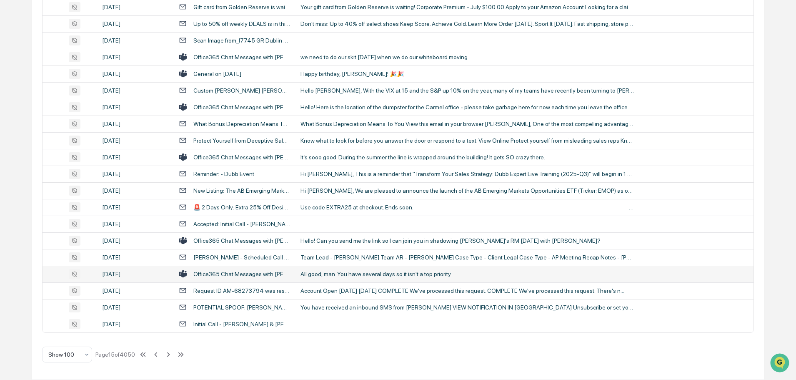
click at [366, 275] on div "All good, man. You have several days so it isn't a top priority." at bounding box center [466, 273] width 333 height 7
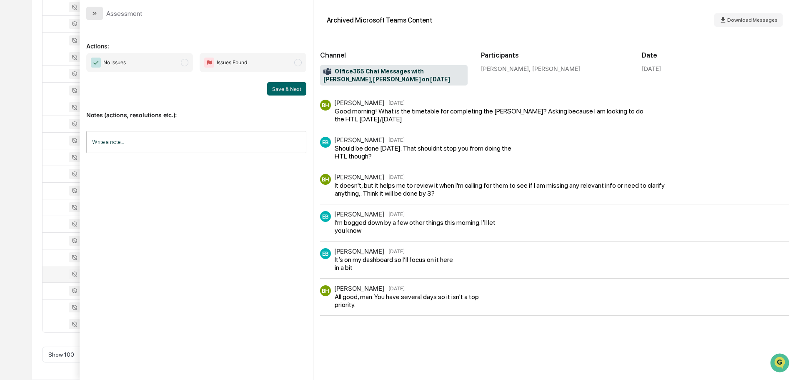
click at [98, 12] on icon "modal" at bounding box center [94, 13] width 7 height 7
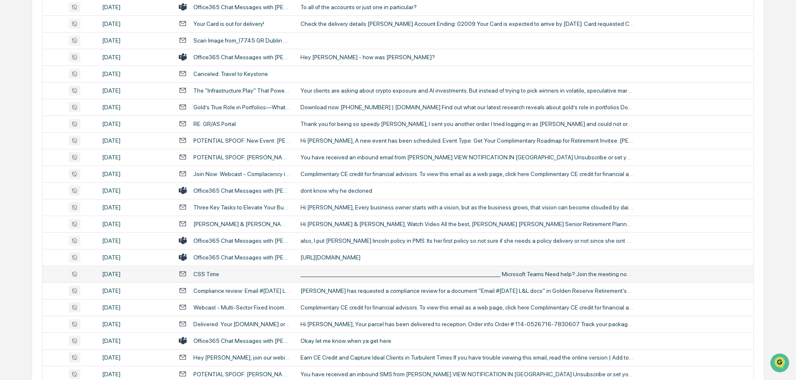
scroll to position [818, 0]
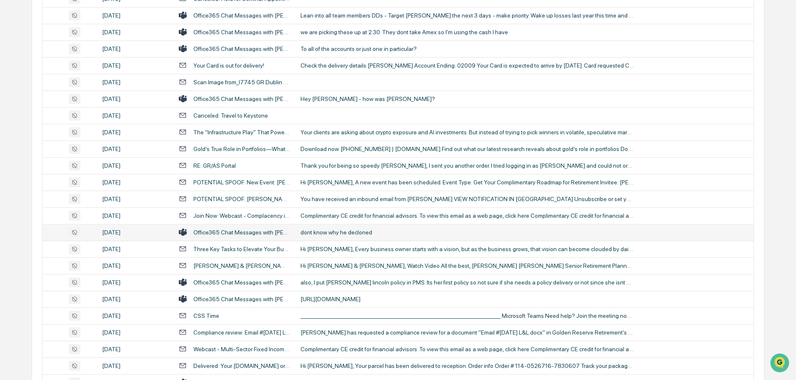
click at [337, 236] on td "dont know why he decloned" at bounding box center [524, 232] width 458 height 17
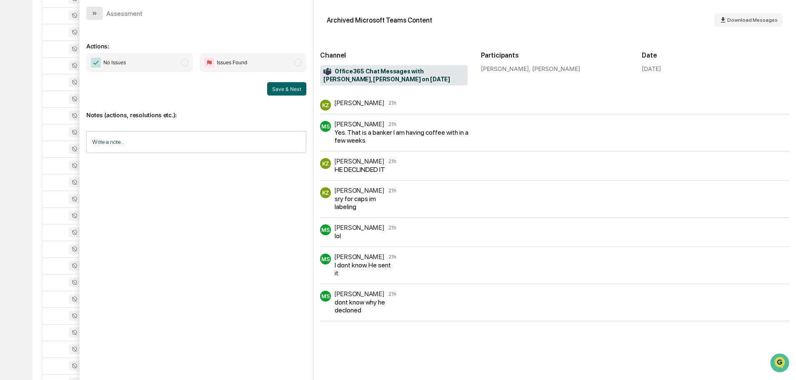
click at [90, 12] on button "modal" at bounding box center [94, 13] width 17 height 13
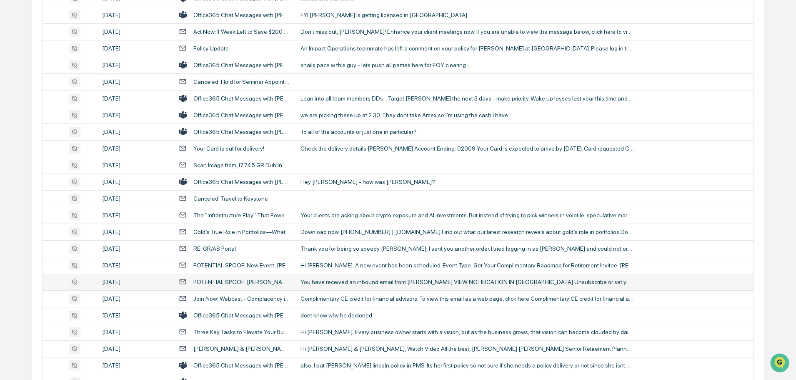
scroll to position [734, 0]
click at [343, 183] on div "Hey [PERSON_NAME] - how was [PERSON_NAME]?" at bounding box center [466, 182] width 333 height 7
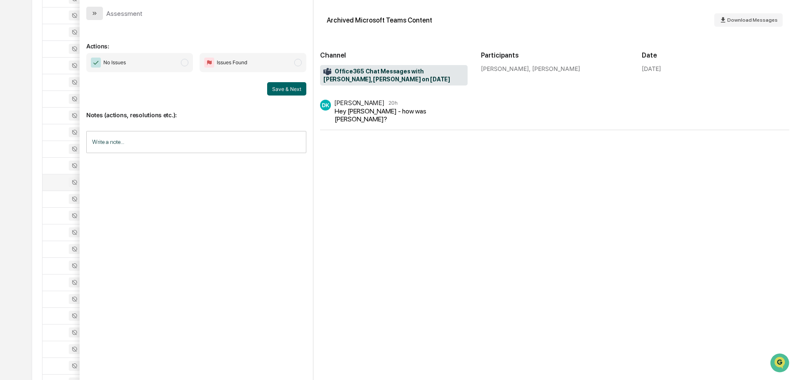
click at [101, 12] on button "modal" at bounding box center [94, 13] width 17 height 13
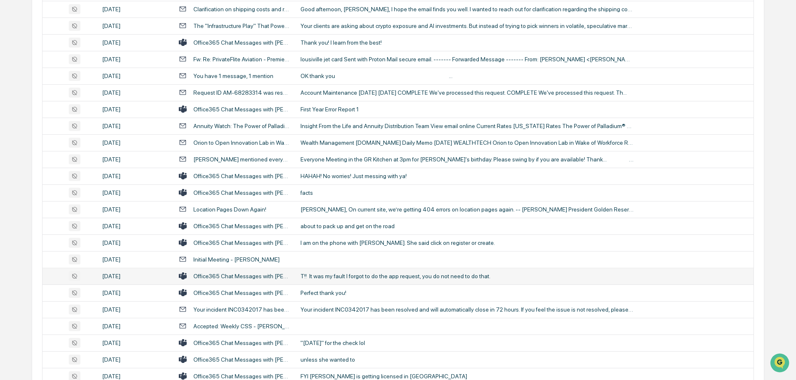
scroll to position [359, 0]
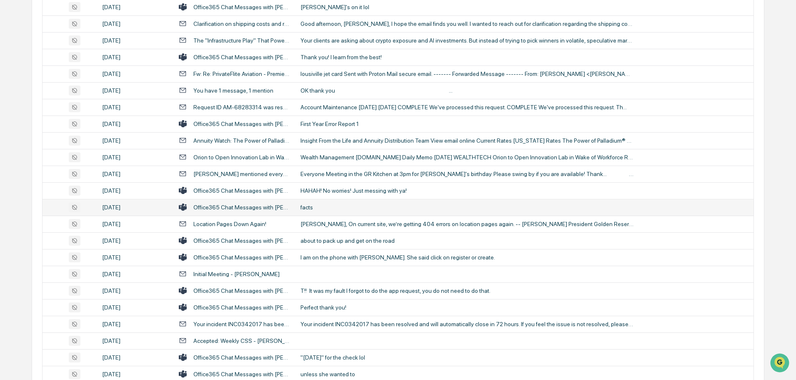
click at [333, 207] on div "facts" at bounding box center [466, 207] width 333 height 7
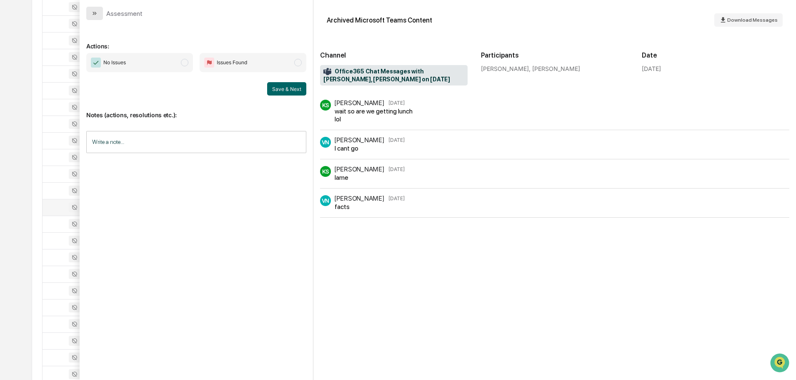
click at [95, 13] on icon "modal" at bounding box center [94, 13] width 7 height 7
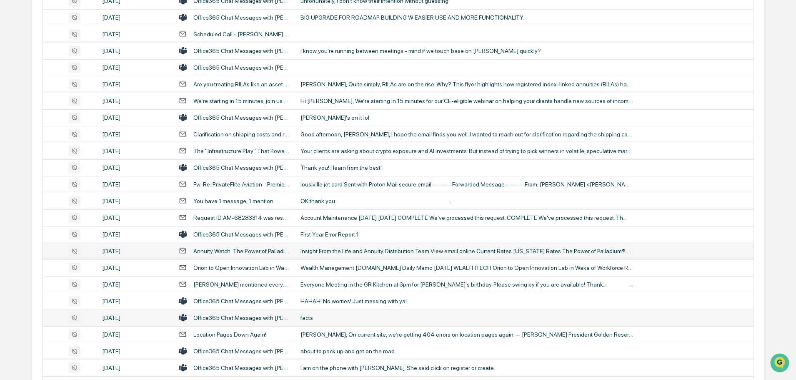
scroll to position [234, 0]
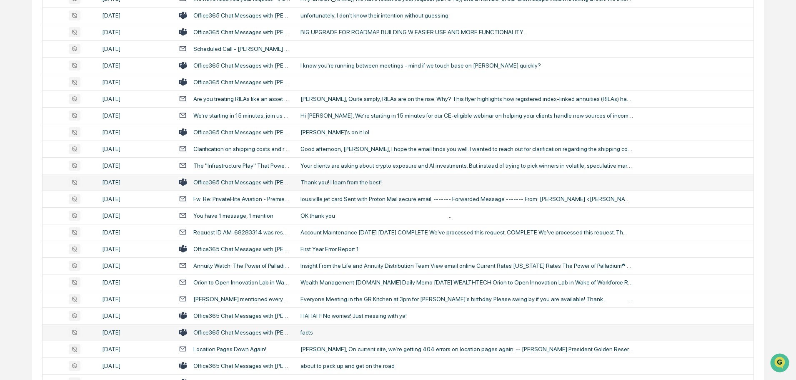
click at [345, 180] on div "Thank you! I learn from the best!" at bounding box center [466, 182] width 333 height 7
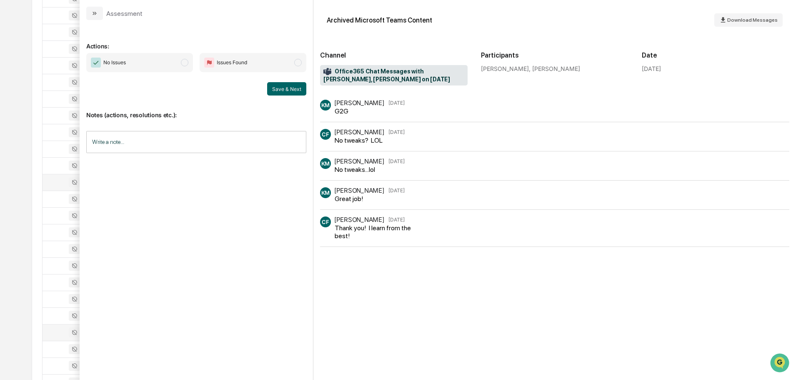
click at [95, 8] on button "modal" at bounding box center [94, 13] width 17 height 13
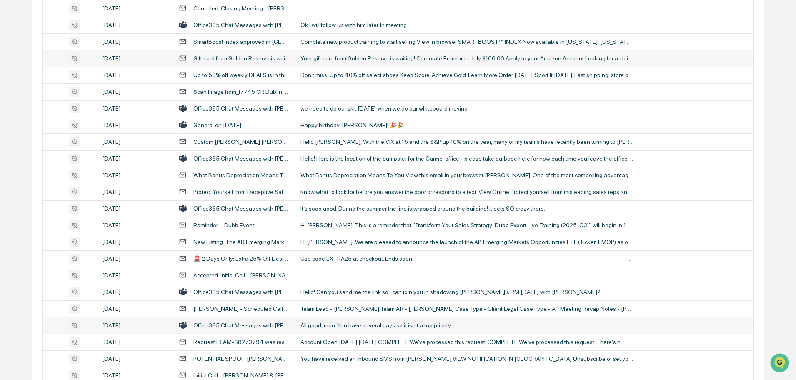
scroll to position [1526, 0]
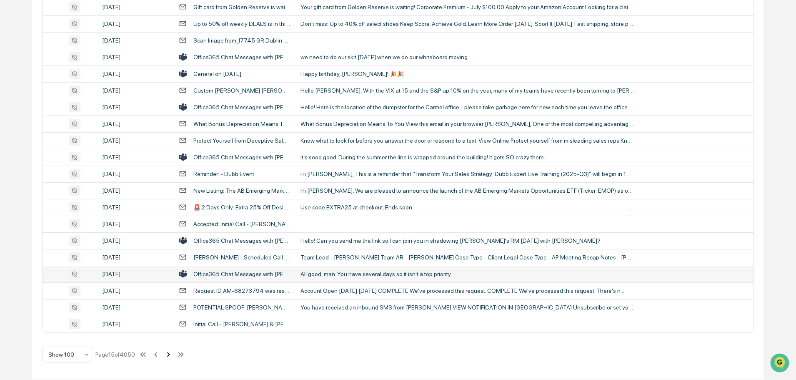
click at [169, 355] on icon at bounding box center [168, 354] width 9 height 9
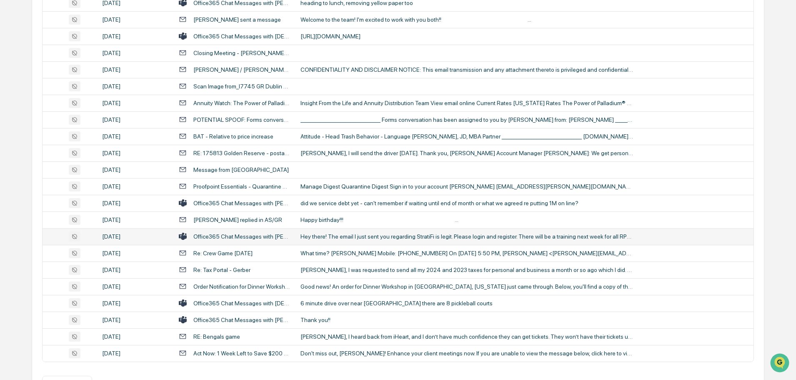
scroll to position [1485, 0]
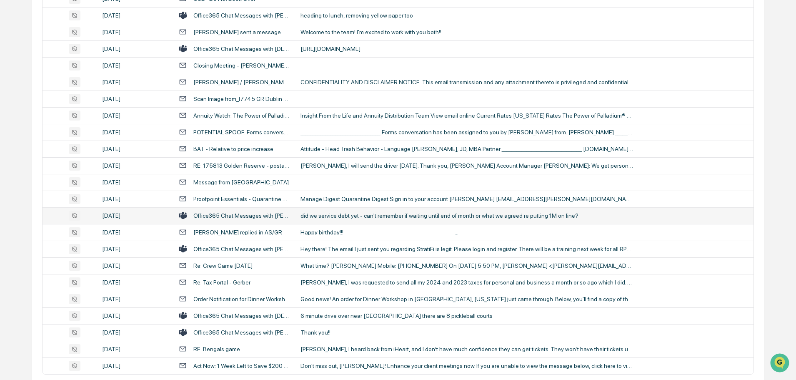
click at [378, 217] on div "did we service debt yet - can't remember if waiting until end of month or what …" at bounding box center [466, 215] width 333 height 7
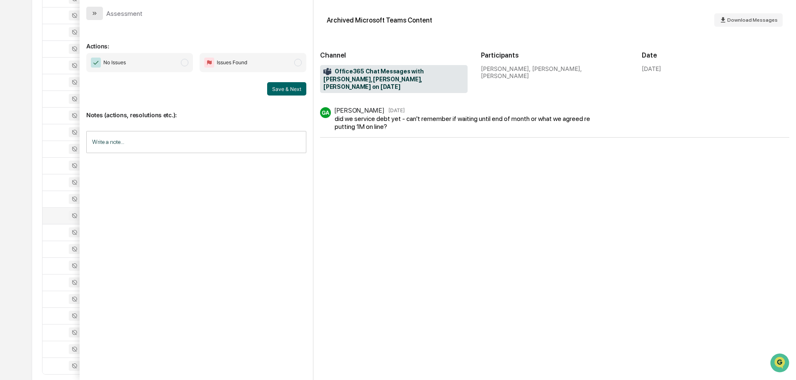
click at [90, 16] on button "modal" at bounding box center [94, 13] width 17 height 13
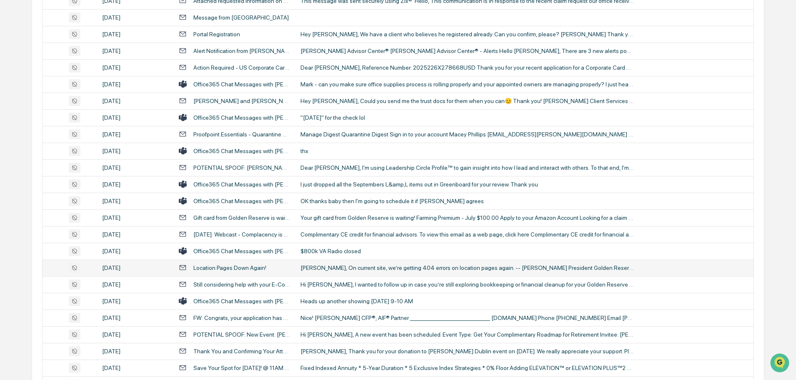
scroll to position [901, 0]
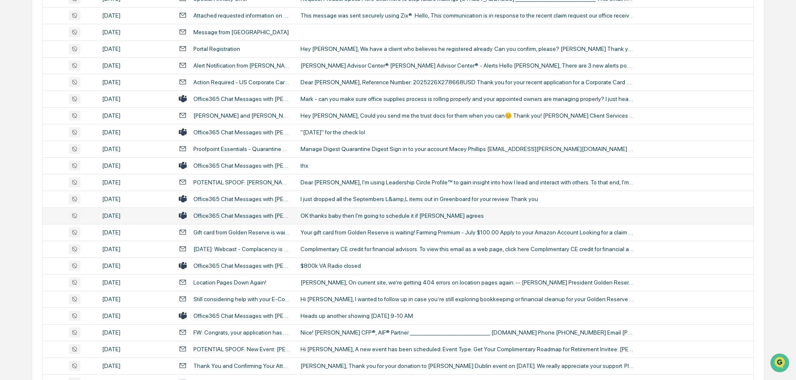
click at [345, 217] on div "OK thanks baby then I'm going to schedule it if [PERSON_NAME] agrees" at bounding box center [466, 215] width 333 height 7
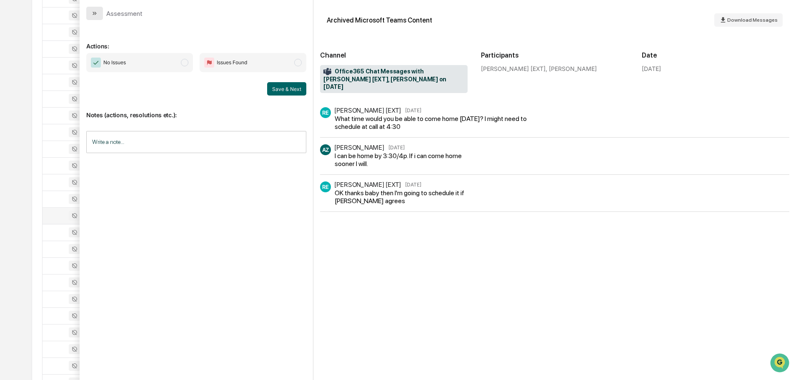
click at [97, 16] on icon "modal" at bounding box center [94, 13] width 7 height 7
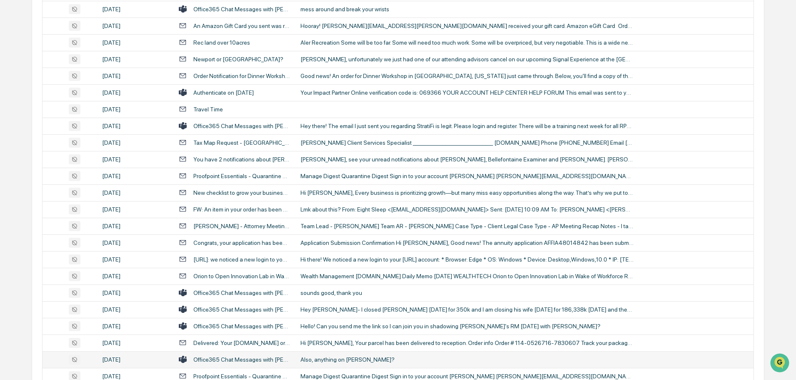
scroll to position [443, 0]
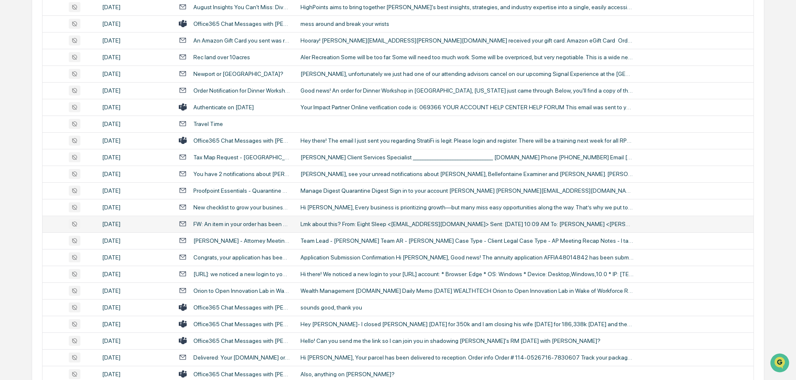
click at [338, 219] on td "Lmk about this? From: Eight Sleep <[EMAIL_ADDRESS][DOMAIN_NAME]> Sent: [DATE] 1…" at bounding box center [524, 223] width 458 height 17
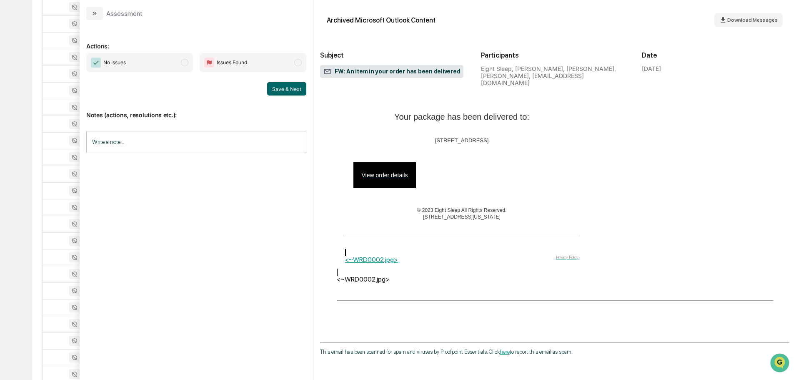
scroll to position [294, 0]
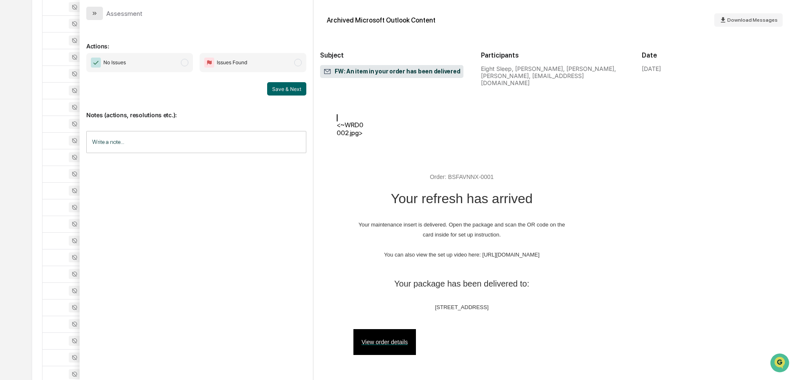
click at [100, 15] on button "modal" at bounding box center [94, 13] width 17 height 13
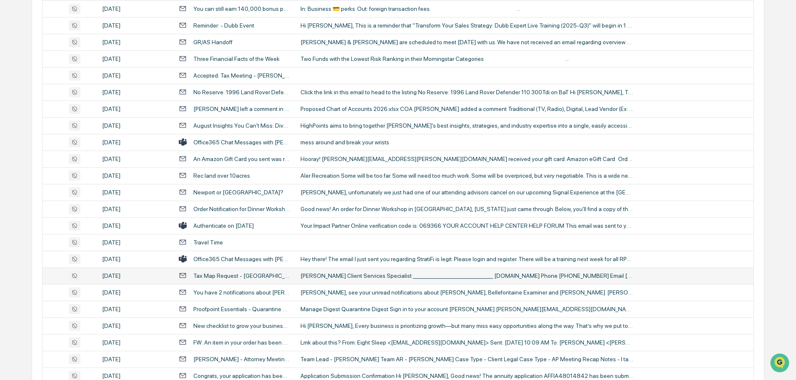
scroll to position [318, 0]
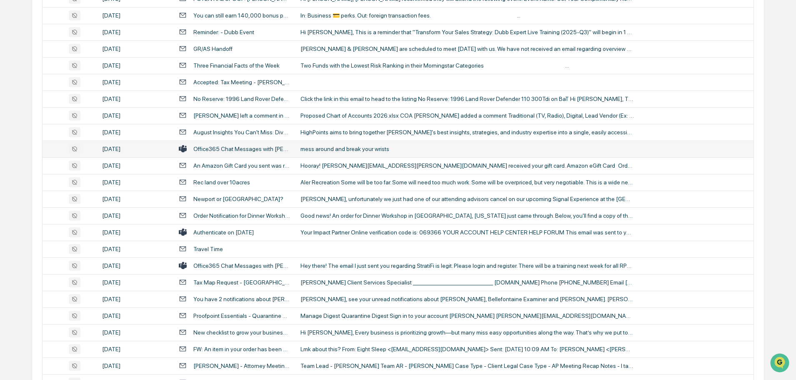
click at [356, 150] on div "mess around and break your wrists" at bounding box center [466, 148] width 333 height 7
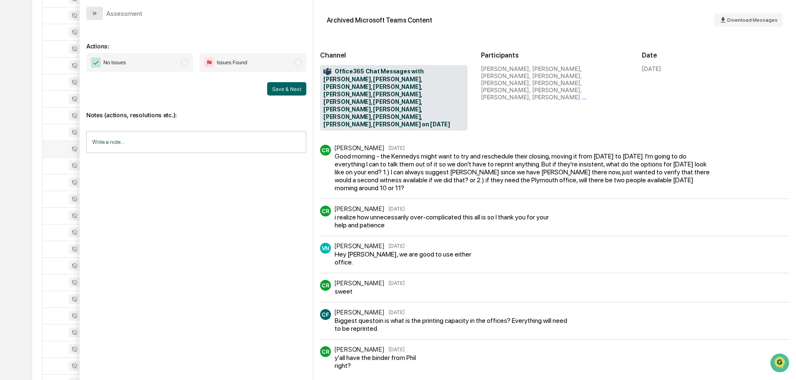
click at [98, 11] on icon "modal" at bounding box center [94, 13] width 7 height 7
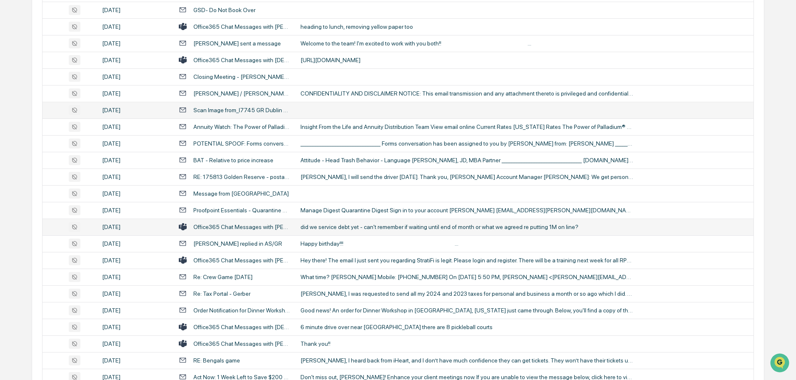
scroll to position [1526, 0]
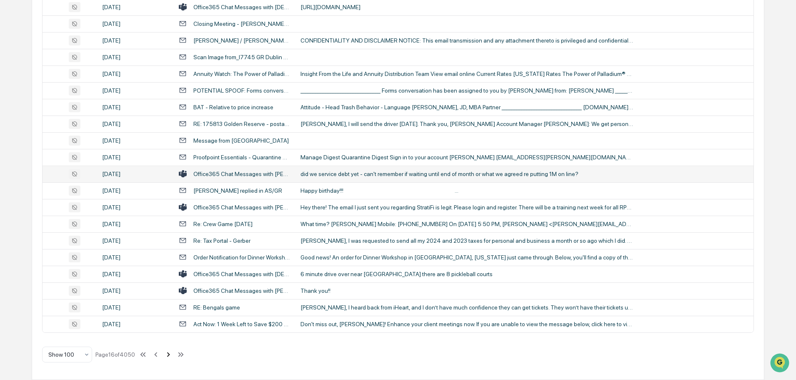
click at [169, 355] on icon at bounding box center [168, 354] width 3 height 5
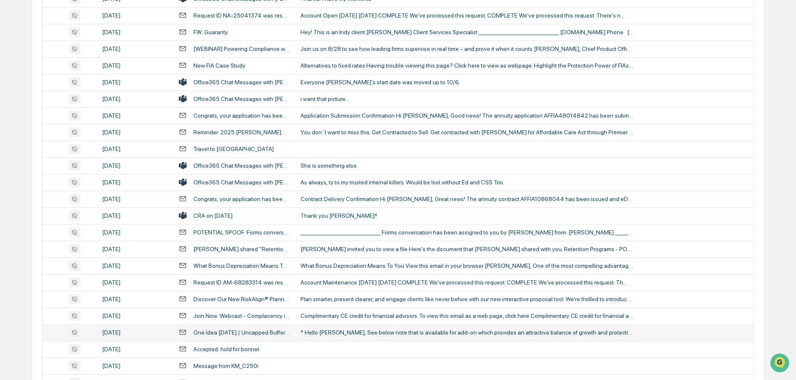
scroll to position [1276, 0]
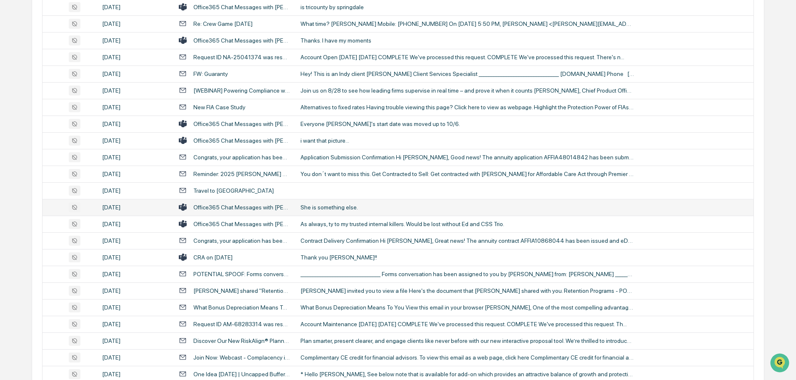
click at [339, 209] on div "She is something else." at bounding box center [466, 207] width 333 height 7
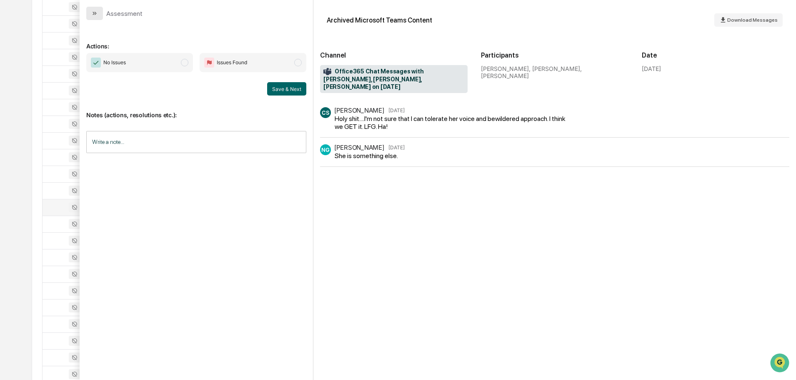
click at [96, 15] on icon "modal" at bounding box center [94, 13] width 7 height 7
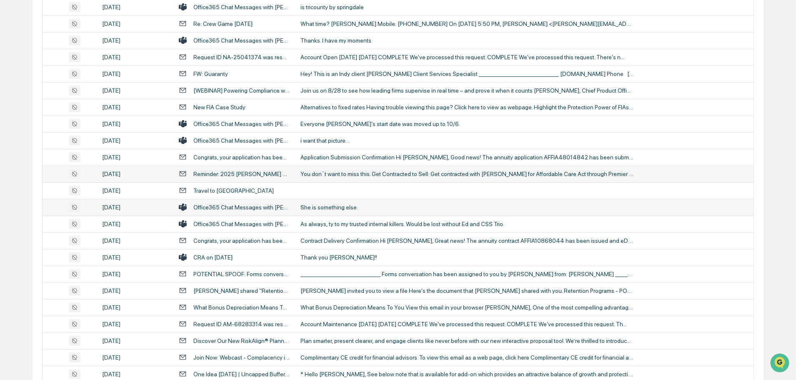
scroll to position [1234, 0]
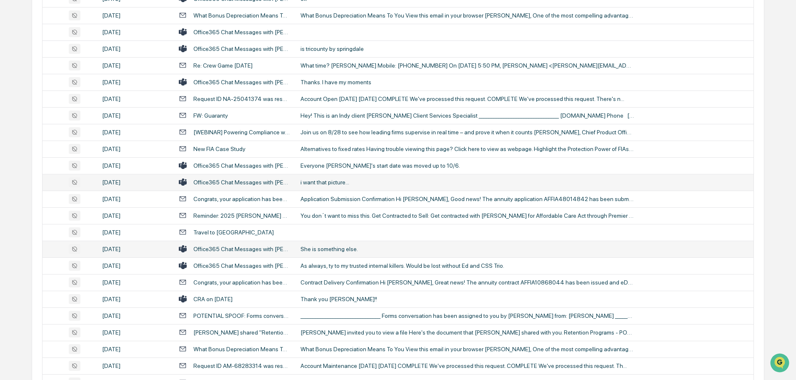
click at [346, 179] on div "i want that picture..." at bounding box center [466, 182] width 333 height 7
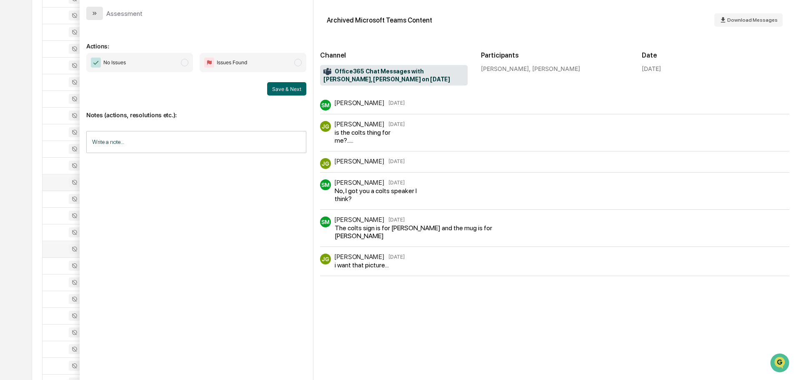
click at [98, 14] on icon "modal" at bounding box center [94, 13] width 7 height 7
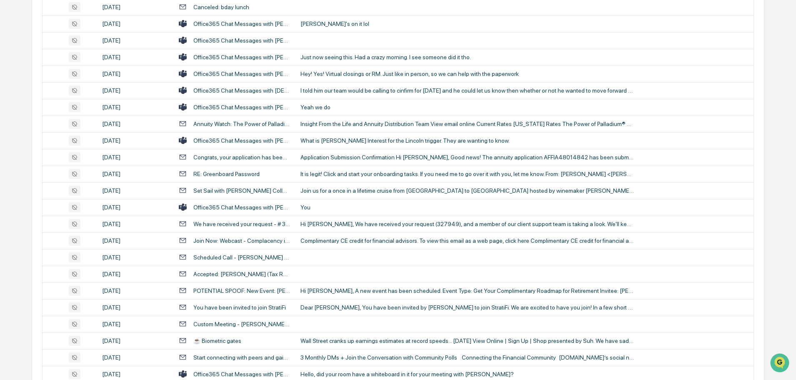
scroll to position [484, 0]
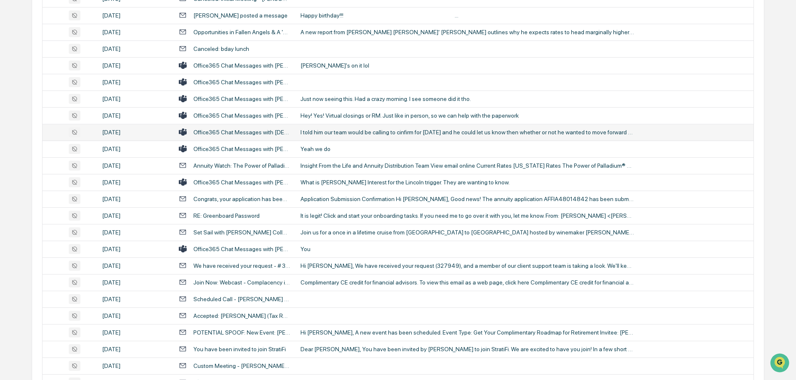
click at [363, 130] on div "I told him our team would be calling to cinfirm for [DATE] and he could let us …" at bounding box center [466, 132] width 333 height 7
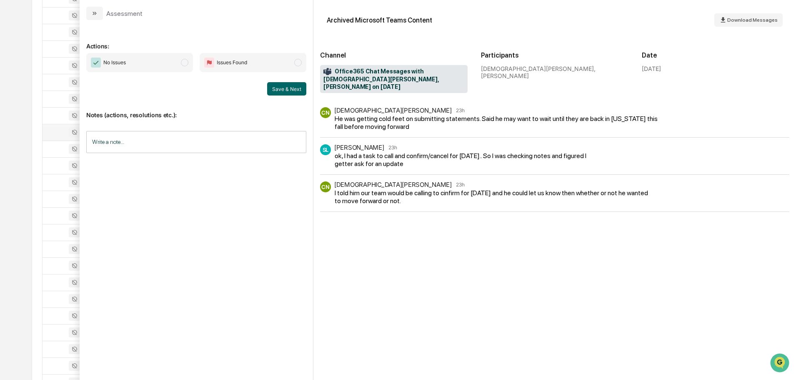
click at [90, 8] on button "modal" at bounding box center [94, 13] width 17 height 13
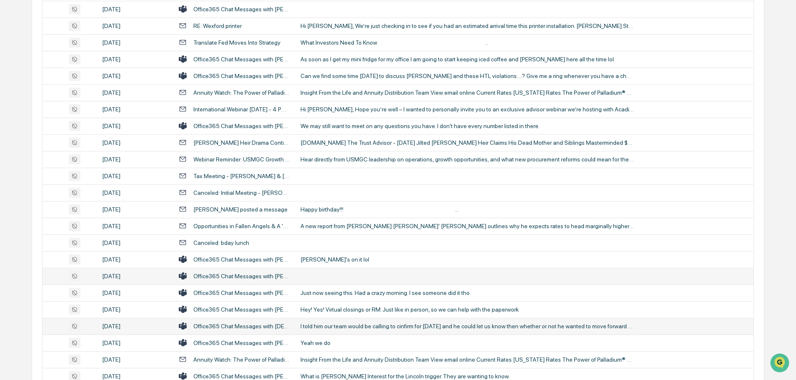
scroll to position [276, 0]
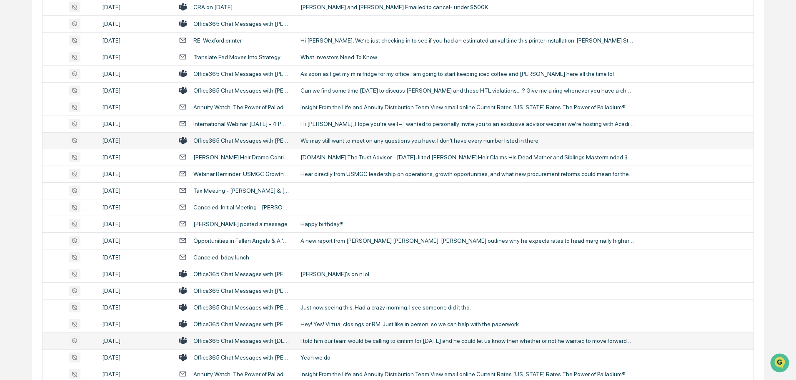
click at [360, 140] on div "We may still want to meet on any questions you have. I don't have every number …" at bounding box center [466, 140] width 333 height 7
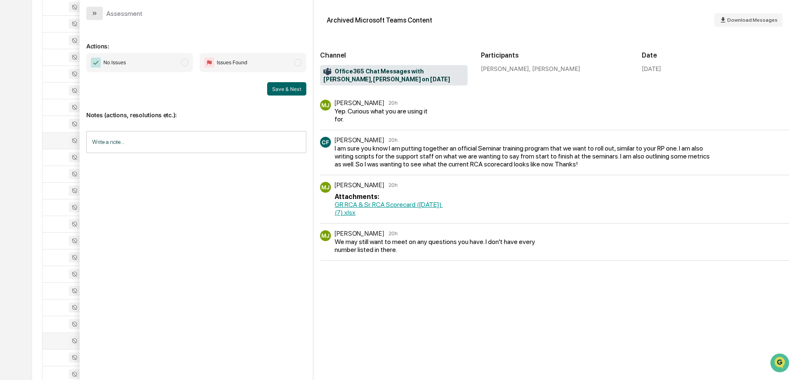
click at [95, 9] on button "modal" at bounding box center [94, 13] width 17 height 13
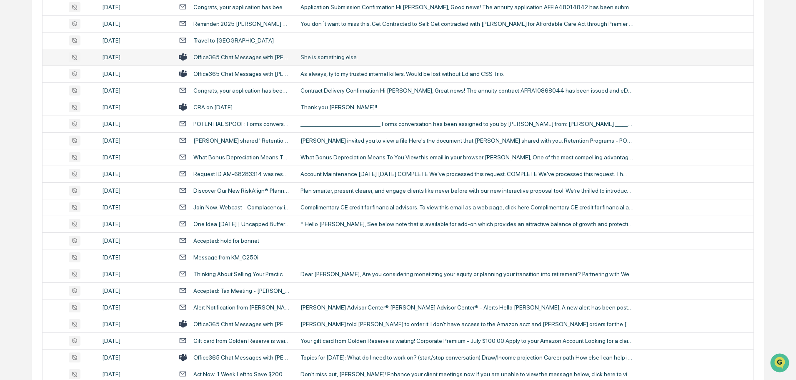
scroll to position [1526, 0]
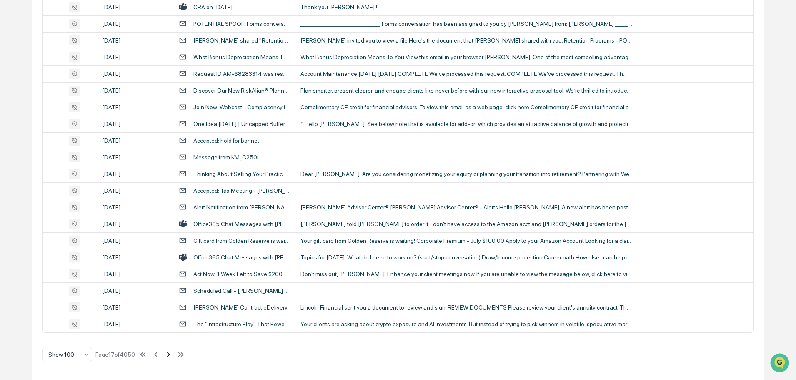
click at [170, 354] on icon at bounding box center [168, 354] width 3 height 5
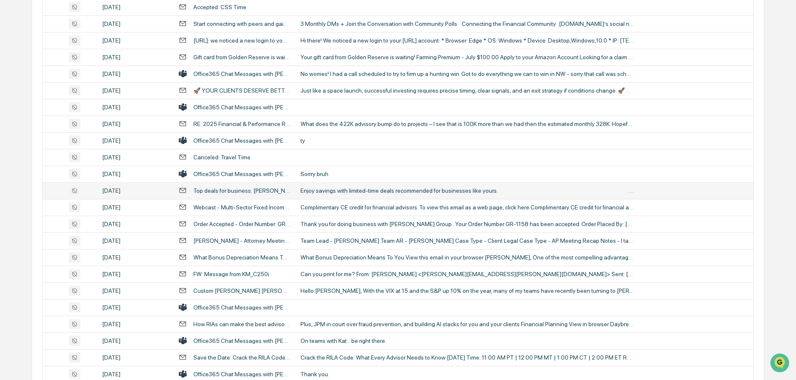
scroll to position [1151, 0]
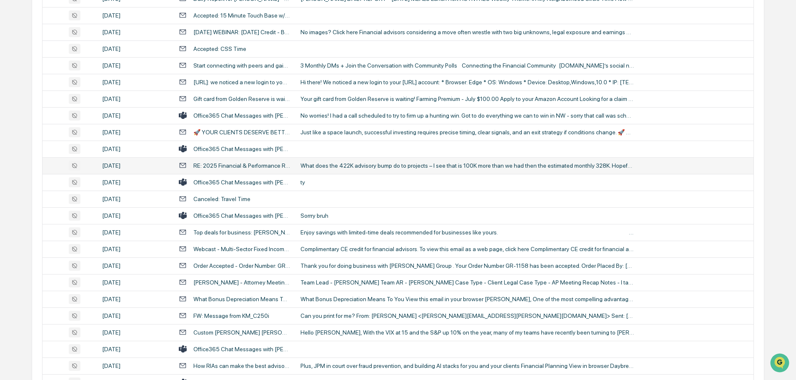
click at [365, 168] on div "What does the 422K advisory bump do to projects – I see that is 100K more than …" at bounding box center [466, 165] width 333 height 7
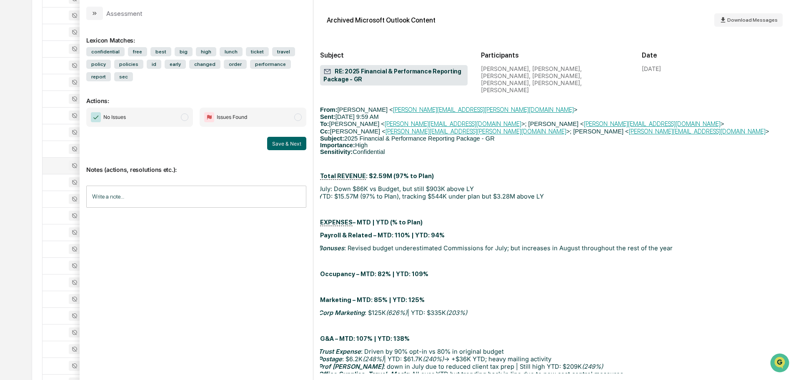
scroll to position [1500, 0]
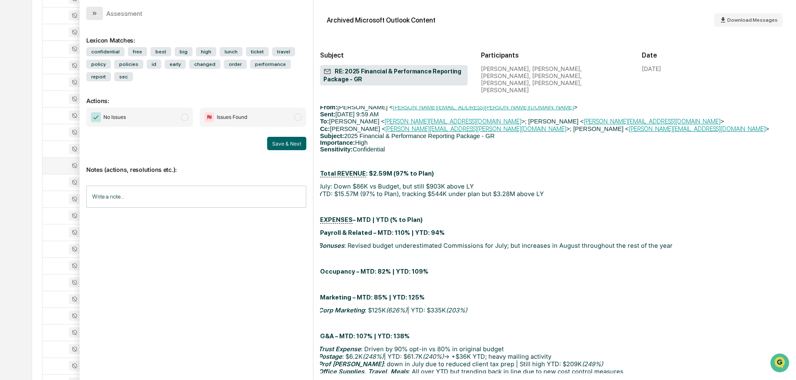
click at [98, 13] on icon "modal" at bounding box center [94, 13] width 7 height 7
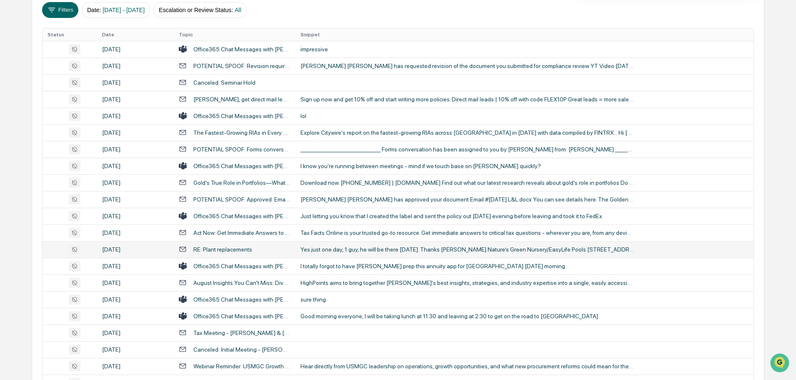
scroll to position [151, 0]
click at [363, 250] on div "Yes just one day, 1 guy, he will be there [DATE]. Thanks [PERSON_NAME] Nature’s…" at bounding box center [466, 248] width 333 height 7
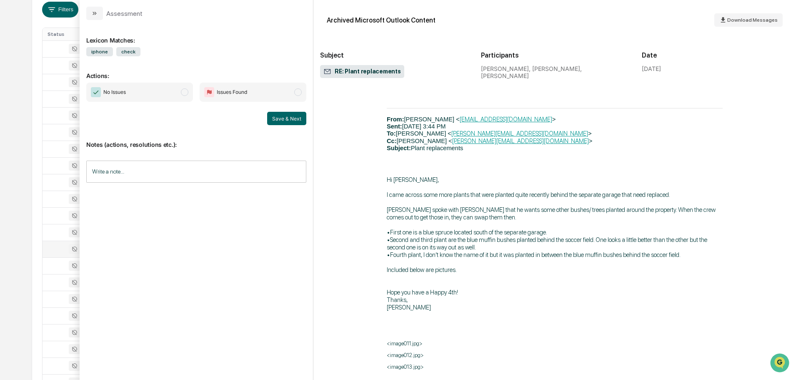
scroll to position [2899, 0]
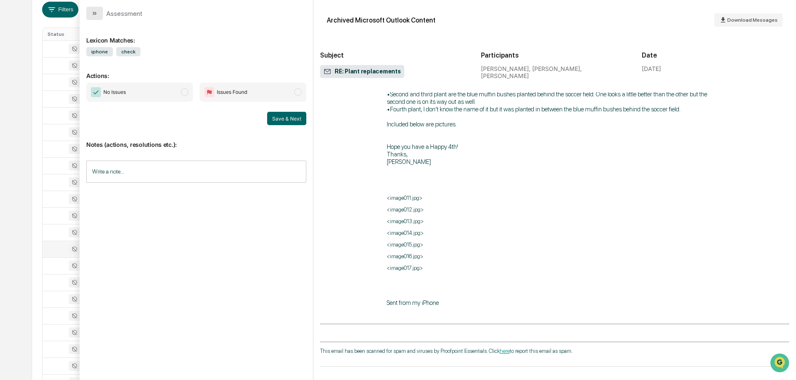
click at [100, 15] on button "modal" at bounding box center [94, 13] width 17 height 13
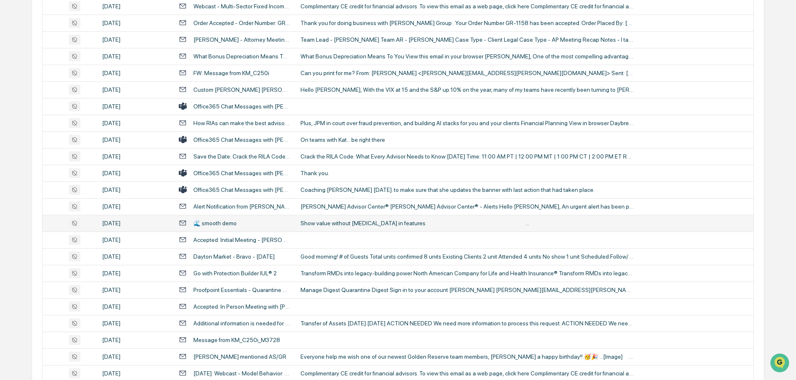
scroll to position [1485, 0]
